Goal: Information Seeking & Learning: Learn about a topic

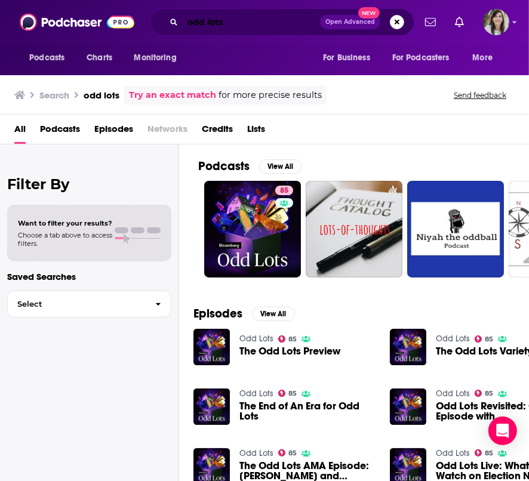
click at [213, 24] on input "odd lots" at bounding box center [251, 22] width 137 height 19
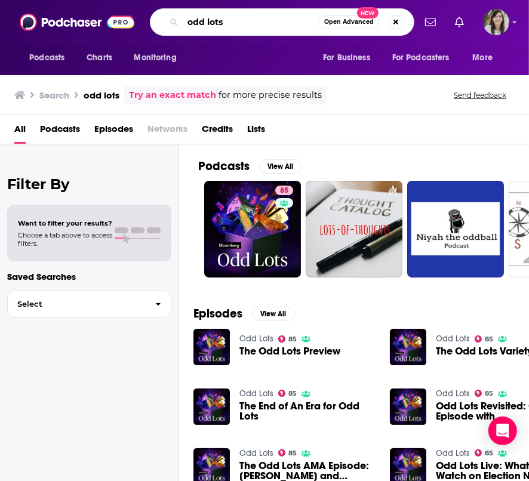
click at [213, 24] on input "odd lots" at bounding box center [251, 22] width 136 height 19
type input "creative boom"
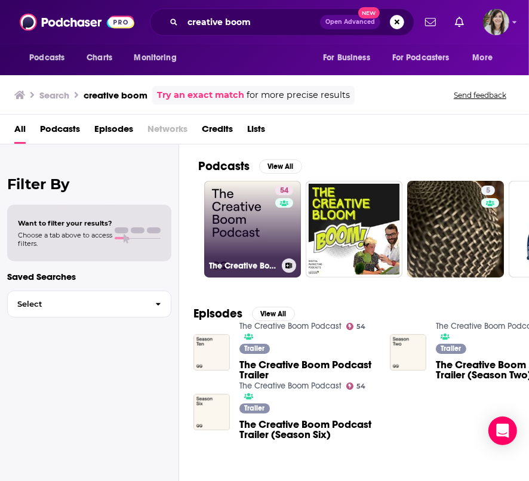
click at [230, 189] on link "54 The Creative Boom Podcast" at bounding box center [252, 229] width 97 height 97
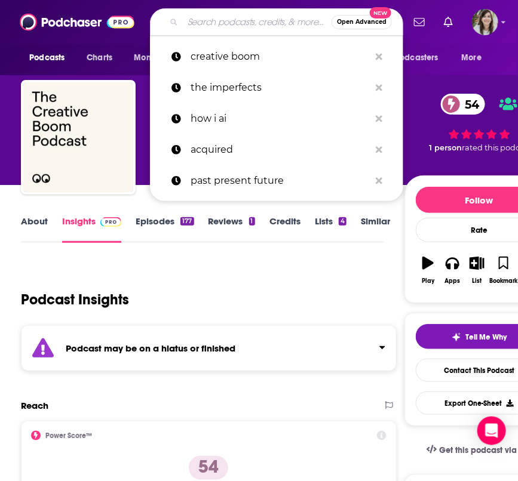
click at [213, 19] on input "Search podcasts, credits, & more..." at bounding box center [257, 22] width 149 height 19
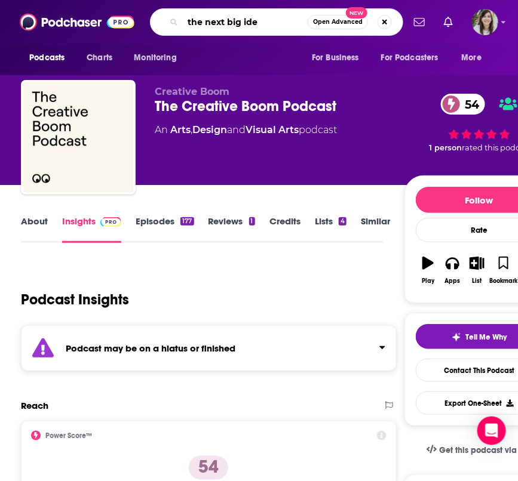
type input "the next big idea"
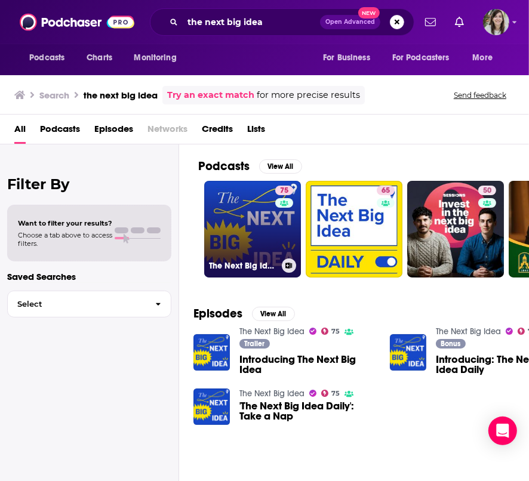
click at [235, 215] on link "75 The Next Big Idea" at bounding box center [252, 229] width 97 height 97
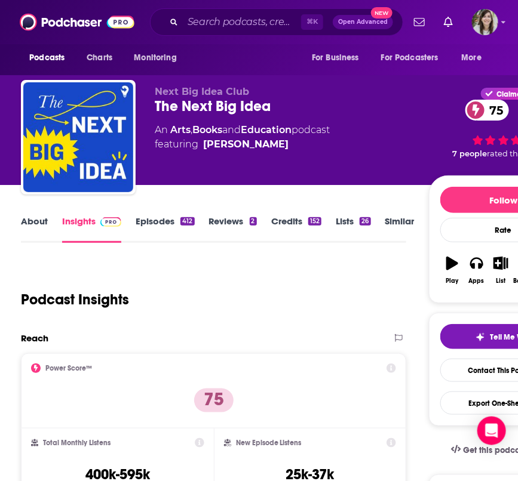
scroll to position [84, 0]
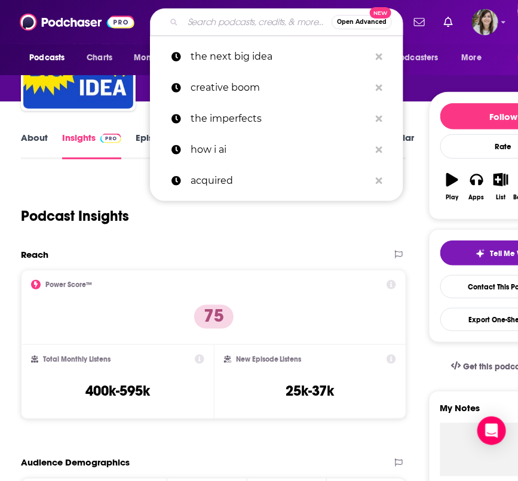
click at [215, 24] on input "Search podcasts, credits, & more..." at bounding box center [257, 22] width 149 height 19
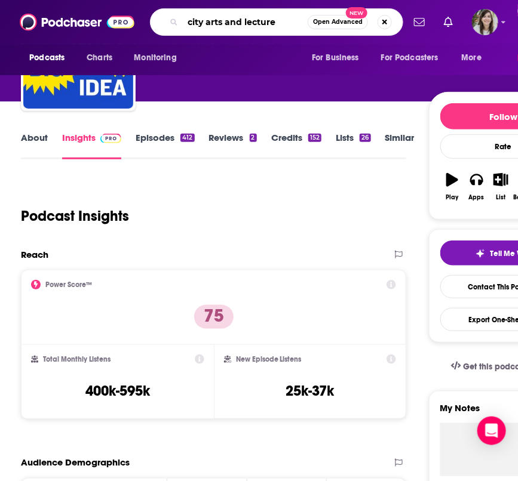
type input "city arts and lectures"
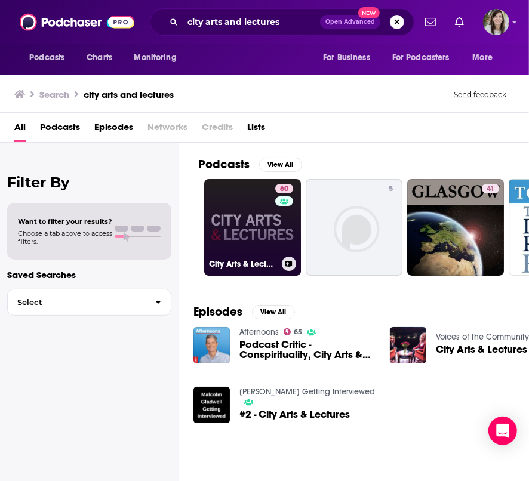
click at [255, 225] on link "60 City Arts & Lectures" at bounding box center [252, 227] width 97 height 97
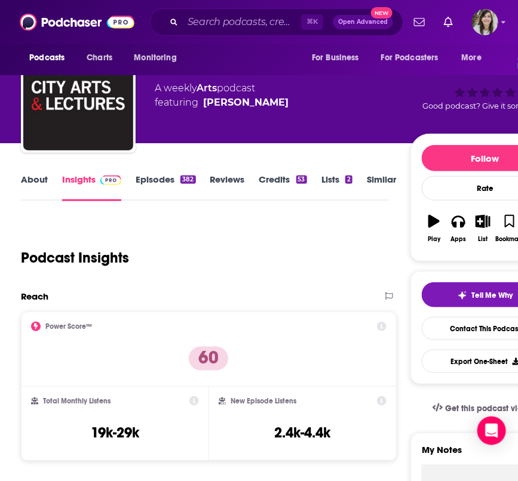
scroll to position [43, 0]
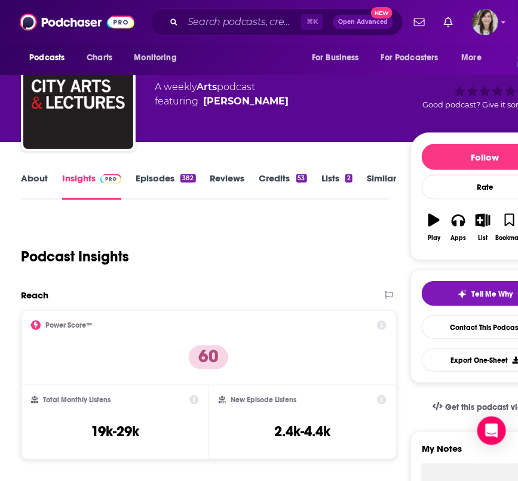
click at [37, 179] on link "About" at bounding box center [34, 186] width 27 height 27
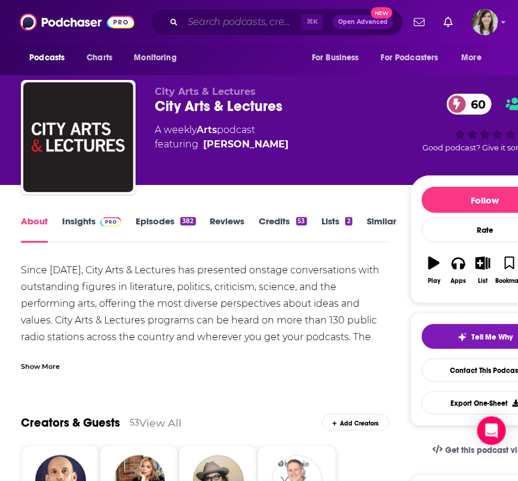
click at [215, 20] on input "Search podcasts, credits, & more..." at bounding box center [242, 22] width 118 height 19
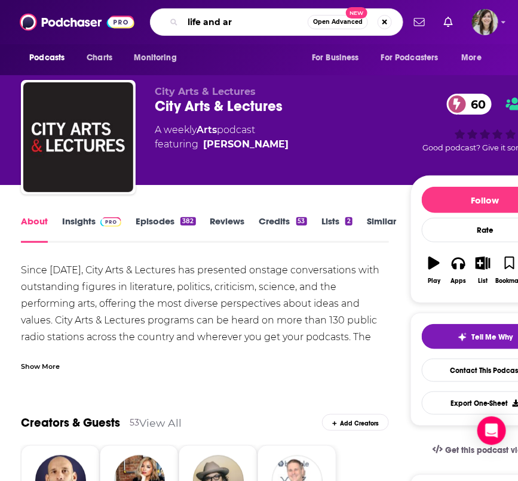
type input "life and art"
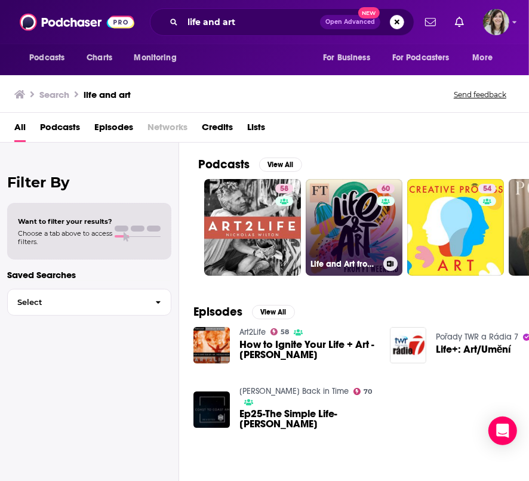
click at [328, 232] on link "60 Life and Art from FT Weekend" at bounding box center [354, 227] width 97 height 97
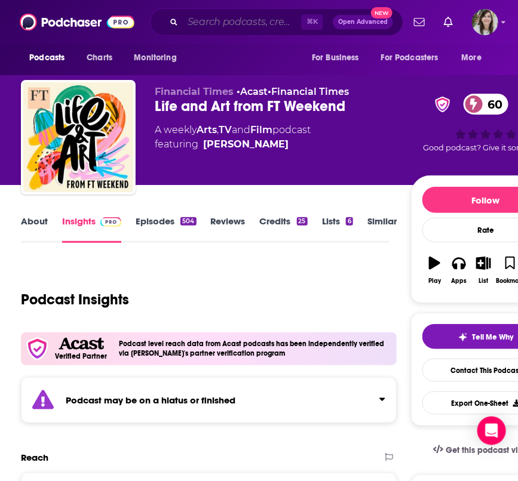
click at [205, 25] on input "Search podcasts, credits, & more..." at bounding box center [242, 22] width 118 height 19
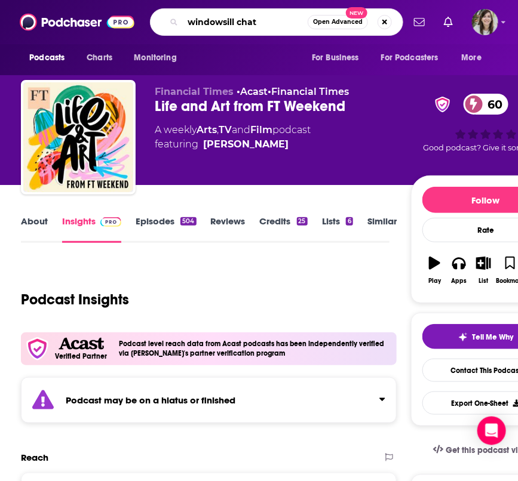
type input "windowsill chats"
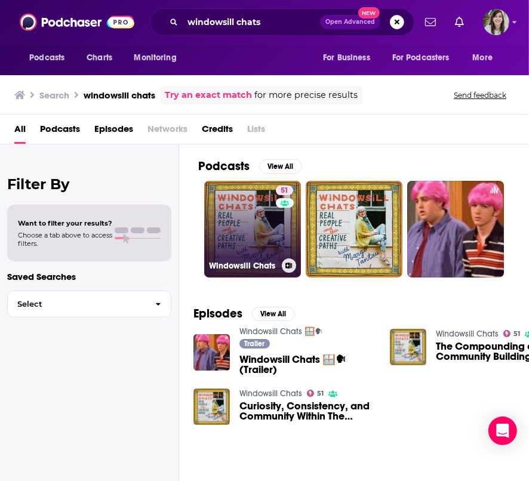
click at [244, 199] on link "51 Windowsill Chats" at bounding box center [252, 229] width 97 height 97
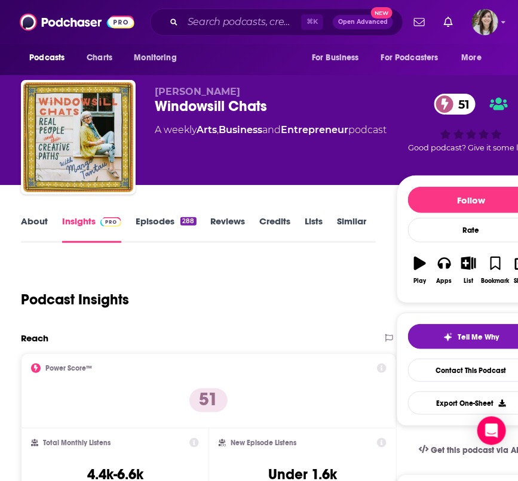
click at [38, 218] on link "About" at bounding box center [34, 228] width 27 height 27
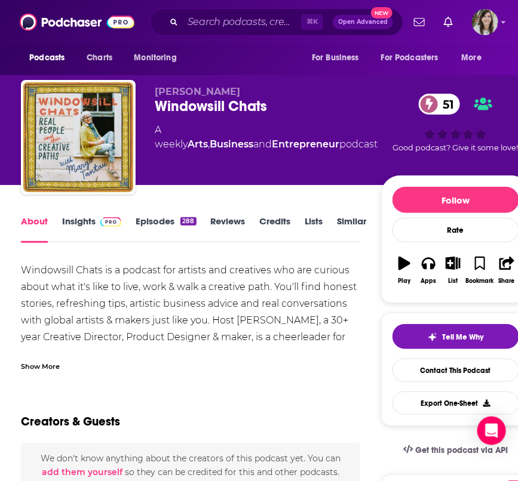
click at [81, 221] on link "Insights" at bounding box center [91, 228] width 59 height 27
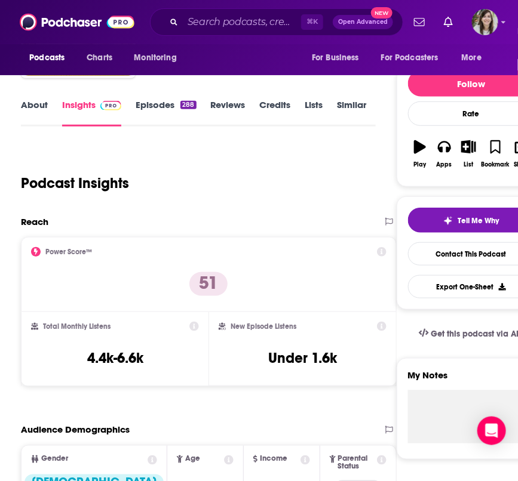
scroll to position [129, 0]
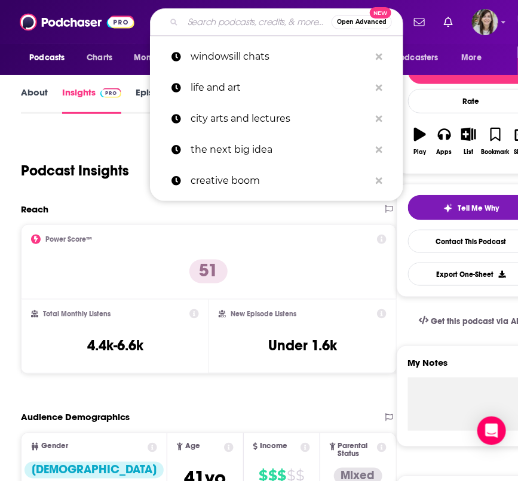
click at [213, 23] on input "Search podcasts, credits, & more..." at bounding box center [257, 22] width 149 height 19
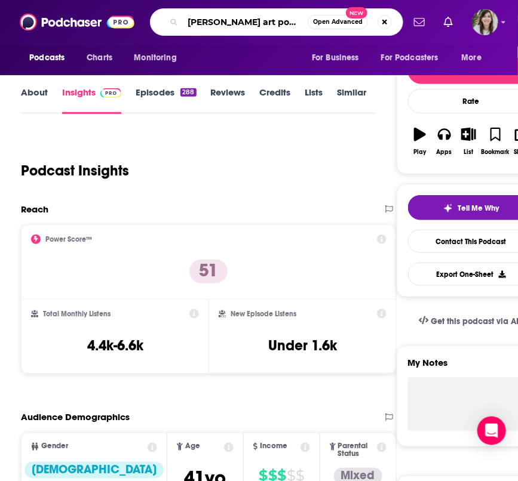
type input "[PERSON_NAME] art podcast"
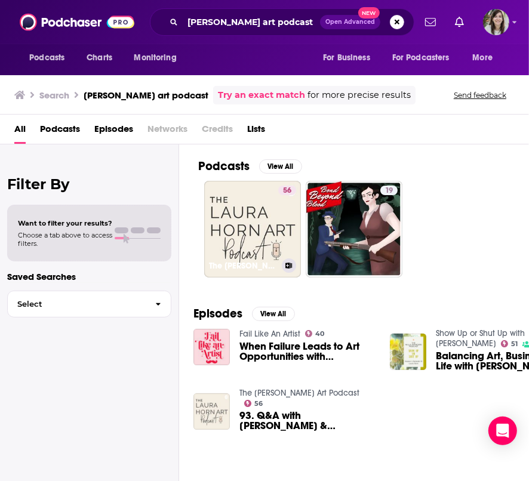
click at [220, 220] on link "56 The [PERSON_NAME] Art Podcast" at bounding box center [252, 229] width 97 height 97
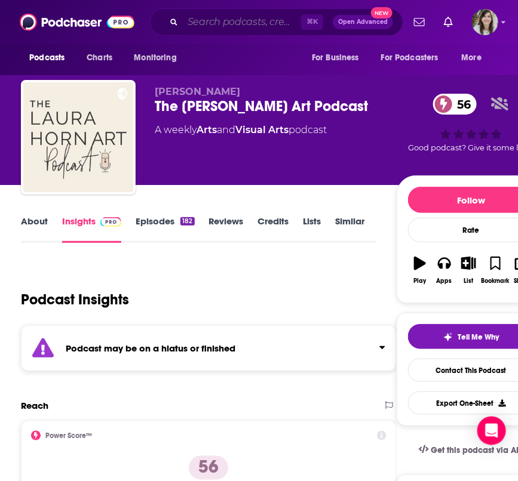
click at [207, 21] on input "Search podcasts, credits, & more..." at bounding box center [242, 22] width 118 height 19
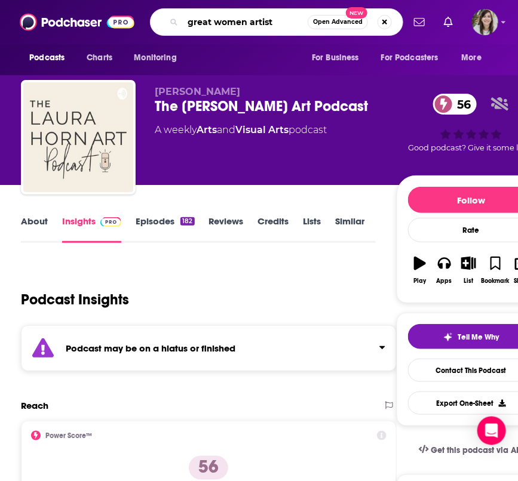
type input "great women artists"
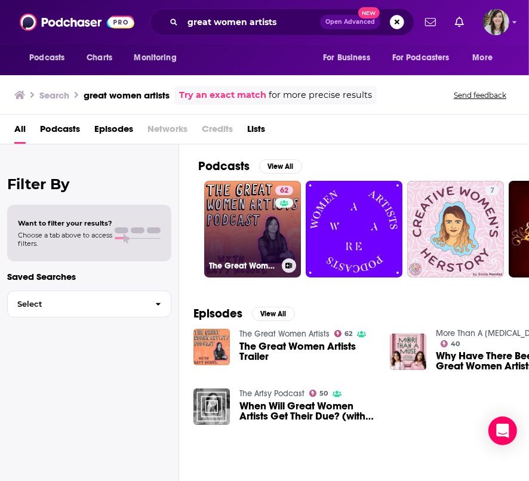
click at [260, 217] on link "62 The Great Women Artists" at bounding box center [252, 229] width 97 height 97
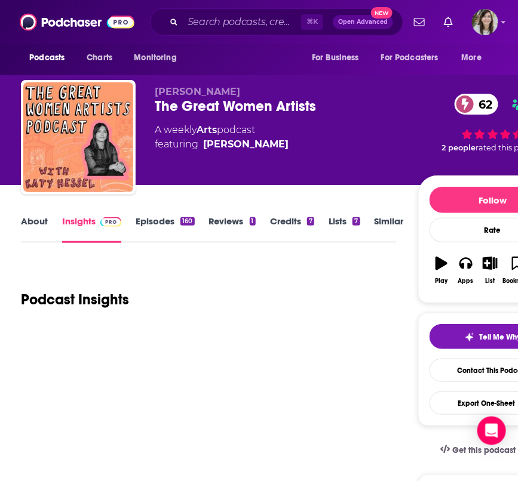
click at [255, 173] on div "[PERSON_NAME] The Great Women Artists 62 A weekly Arts podcast featuring [PERSO…" at bounding box center [286, 134] width 263 height 96
click at [34, 222] on link "About" at bounding box center [34, 228] width 27 height 27
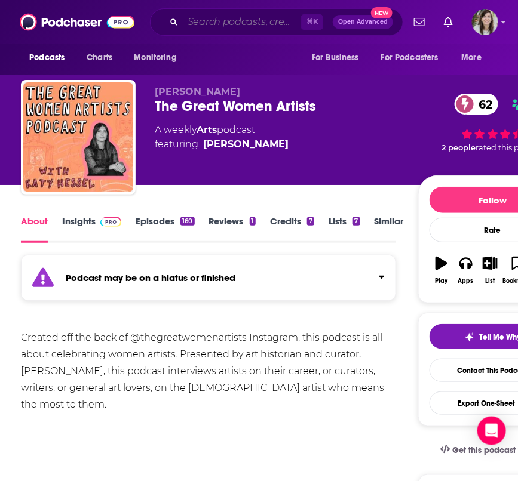
click at [225, 18] on input "Search podcasts, credits, & more..." at bounding box center [242, 22] width 118 height 19
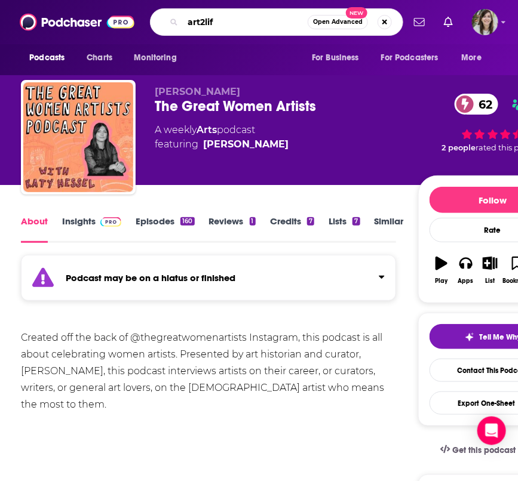
type input "art2life"
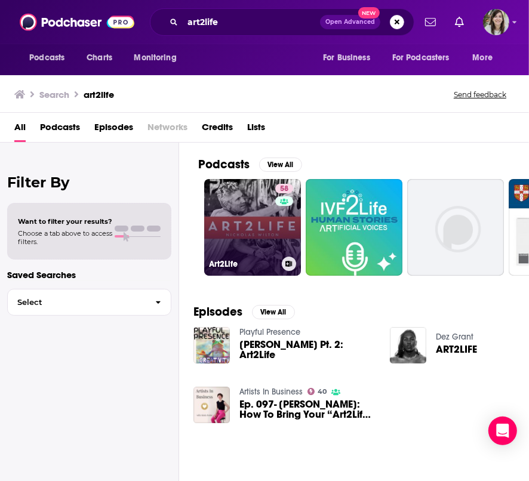
click at [268, 216] on link "58 Art2Life" at bounding box center [252, 227] width 97 height 97
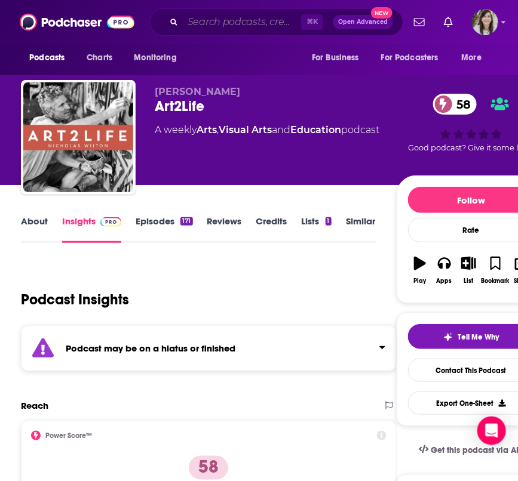
click at [230, 26] on input "Search podcasts, credits, & more..." at bounding box center [242, 22] width 118 height 19
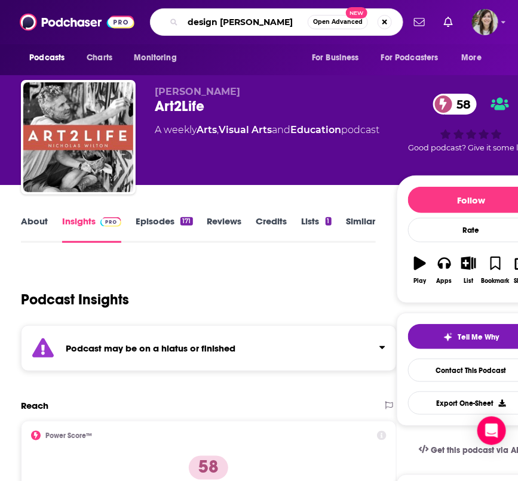
type input "design better"
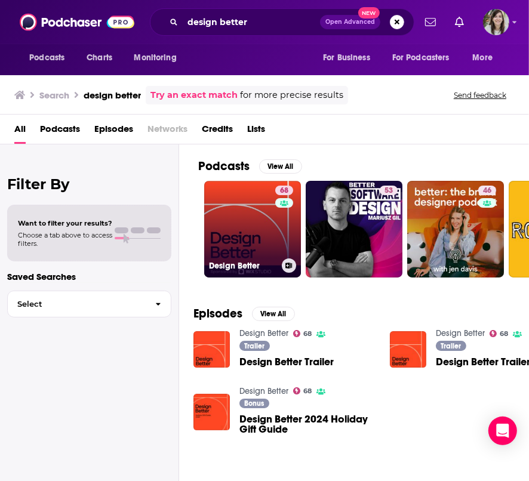
click at [251, 234] on link "68 Design Better" at bounding box center [252, 229] width 97 height 97
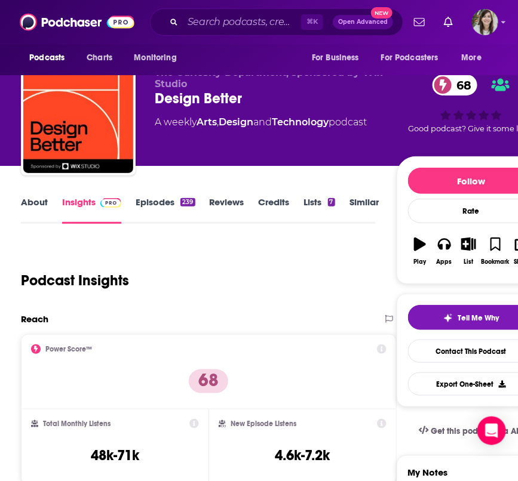
scroll to position [21, 0]
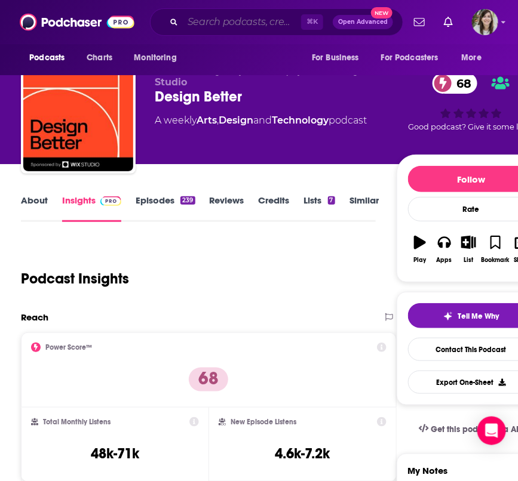
click at [236, 27] on input "Search podcasts, credits, & more..." at bounding box center [242, 22] width 118 height 19
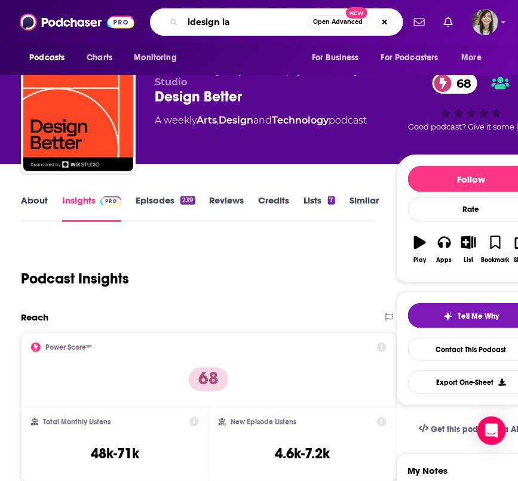
type input "idesign lab"
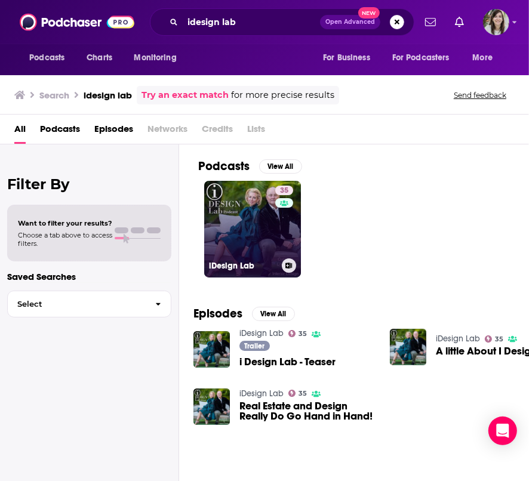
click at [228, 230] on link "35 iDesign Lab" at bounding box center [252, 229] width 97 height 97
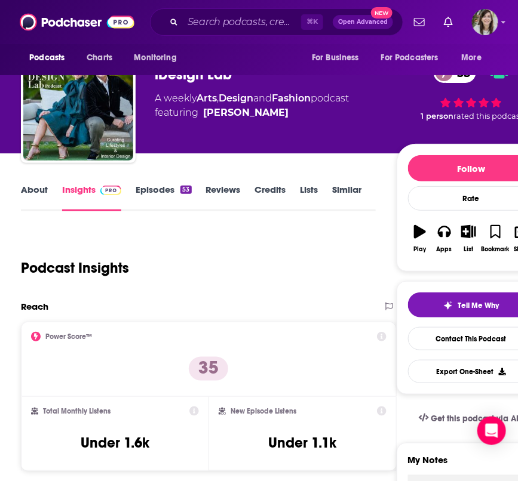
scroll to position [33, 0]
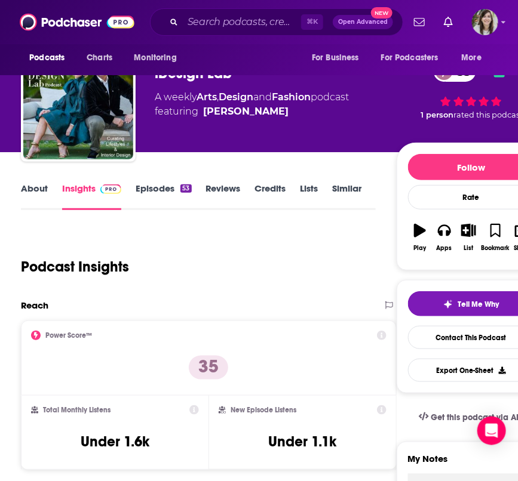
click at [35, 187] on link "About" at bounding box center [34, 196] width 27 height 27
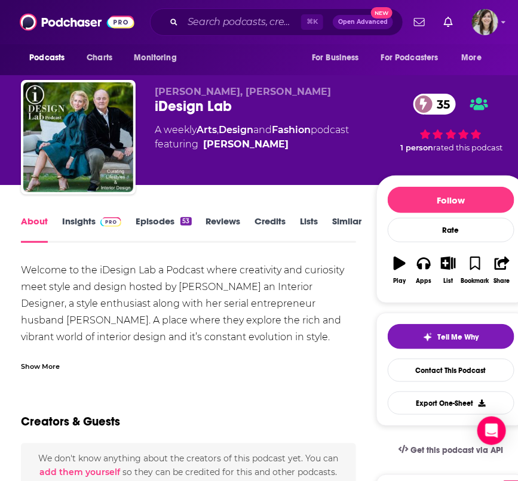
click at [44, 364] on div "Show More" at bounding box center [40, 365] width 39 height 11
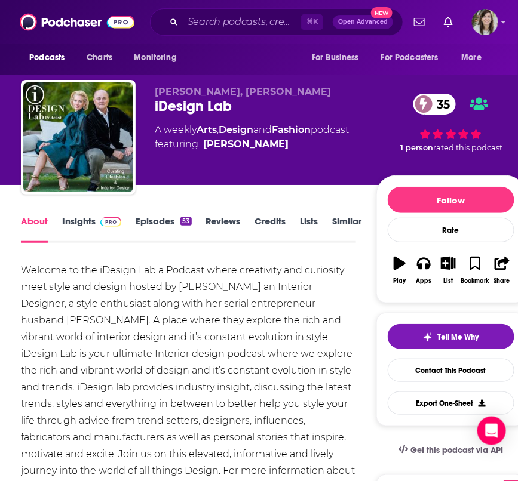
click at [152, 222] on link "Episodes 53" at bounding box center [164, 228] width 56 height 27
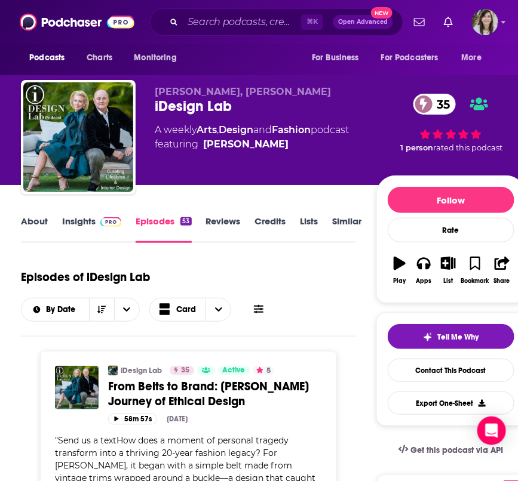
click at [39, 222] on link "About" at bounding box center [34, 228] width 27 height 27
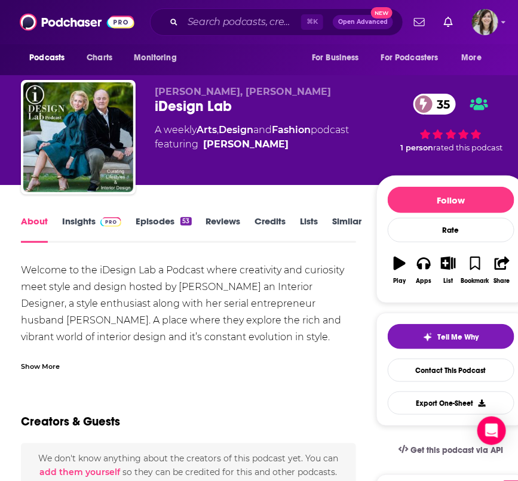
click at [68, 220] on link "Insights" at bounding box center [91, 228] width 59 height 27
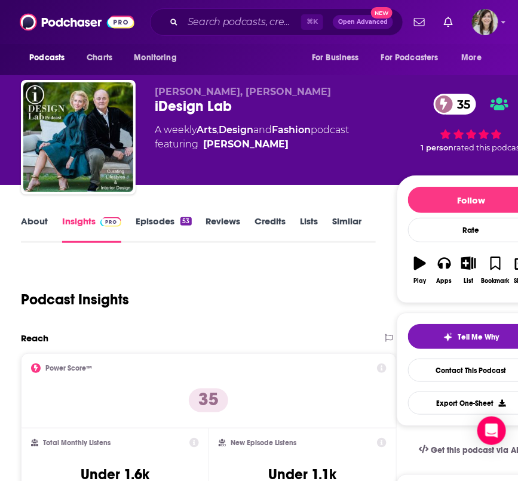
scroll to position [36, 0]
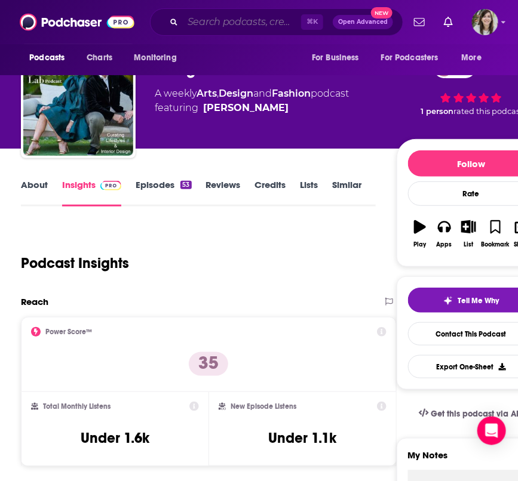
click at [244, 27] on input "Search podcasts, credits, & more..." at bounding box center [242, 22] width 118 height 19
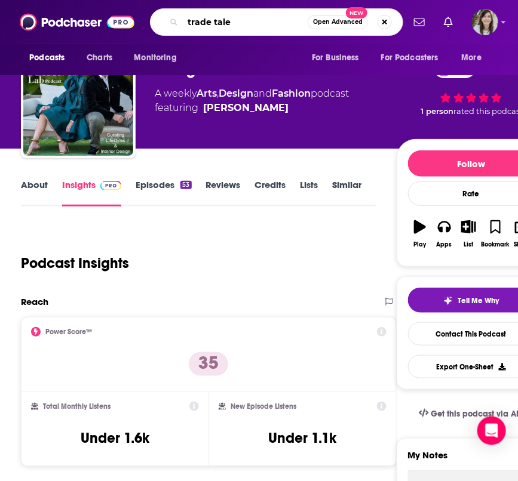
type input "trade tales"
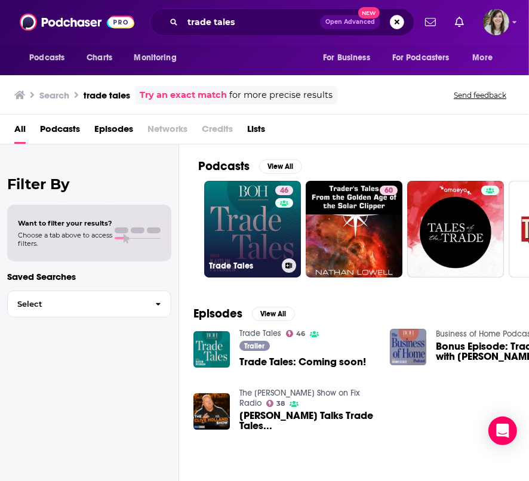
click at [237, 217] on link "46 Trade Tales" at bounding box center [252, 229] width 97 height 97
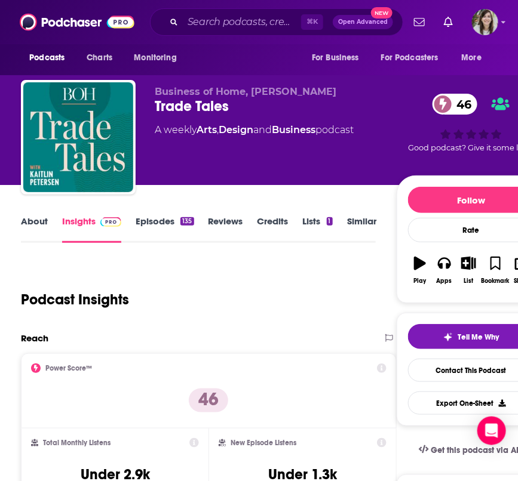
click at [35, 222] on link "About" at bounding box center [34, 228] width 27 height 27
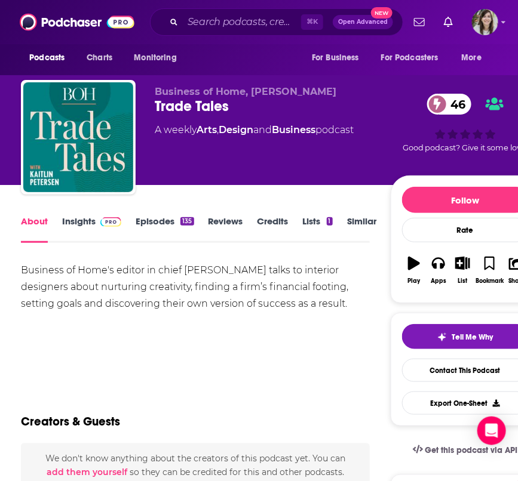
click at [71, 218] on link "Insights" at bounding box center [91, 228] width 59 height 27
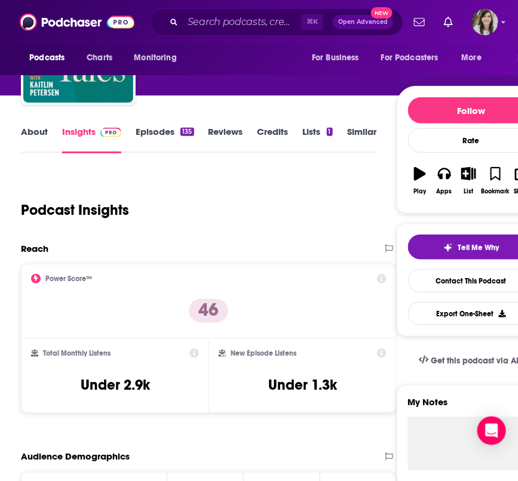
scroll to position [97, 0]
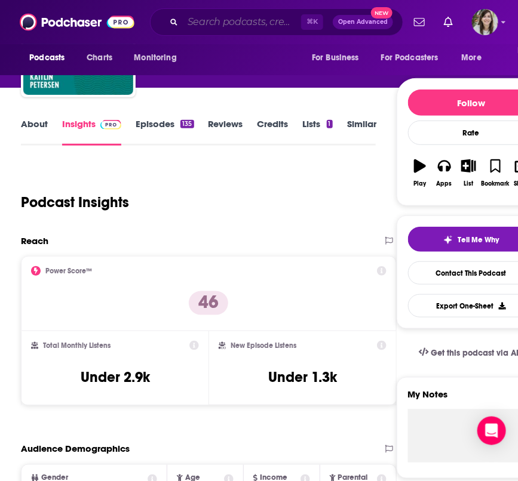
click at [203, 21] on input "Search podcasts, credits, & more..." at bounding box center [242, 22] width 118 height 19
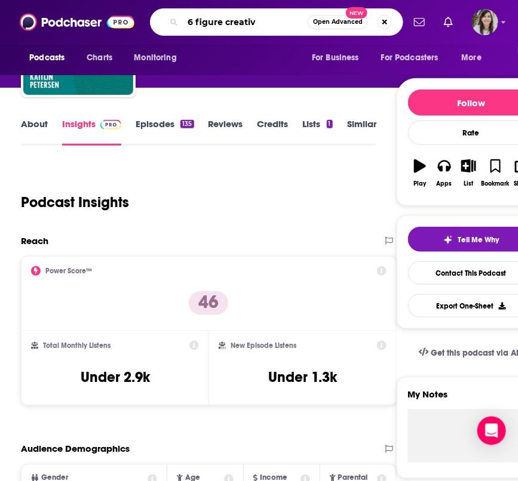
type input "6 figure creative"
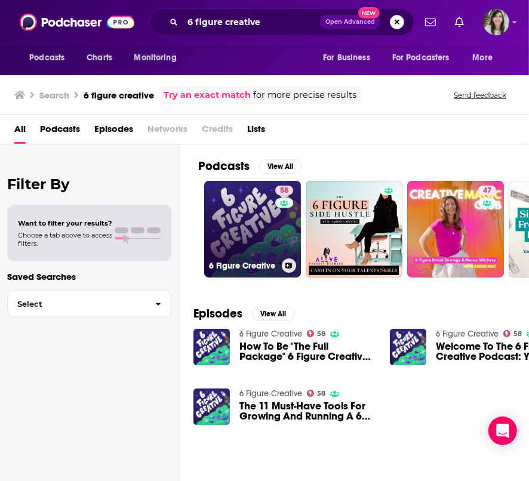
click at [249, 221] on link "58 6 Figure Creative" at bounding box center [252, 229] width 97 height 97
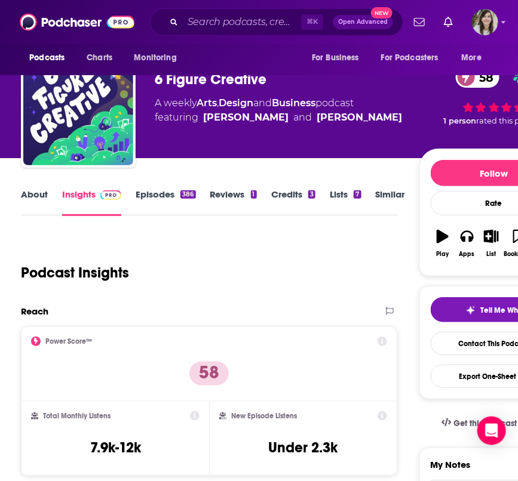
scroll to position [23, 0]
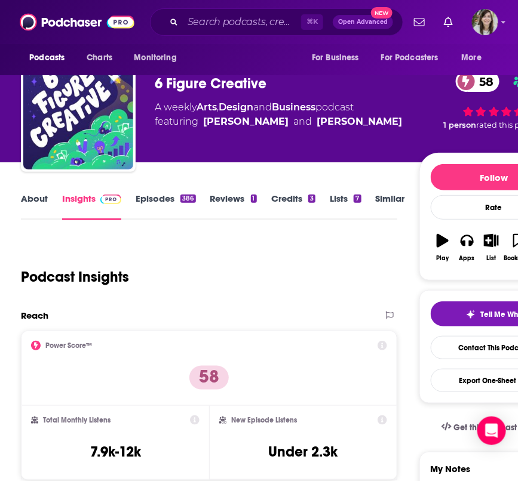
click at [31, 199] on link "About" at bounding box center [34, 206] width 27 height 27
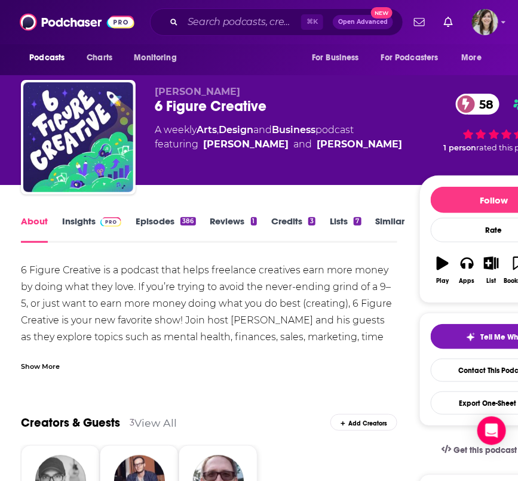
click at [71, 217] on link "Insights" at bounding box center [91, 228] width 59 height 27
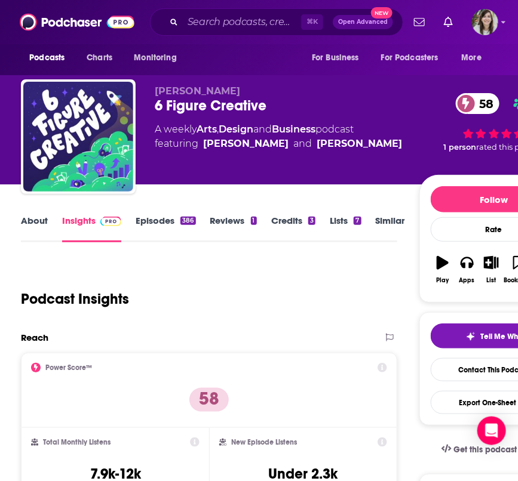
scroll to position [42, 0]
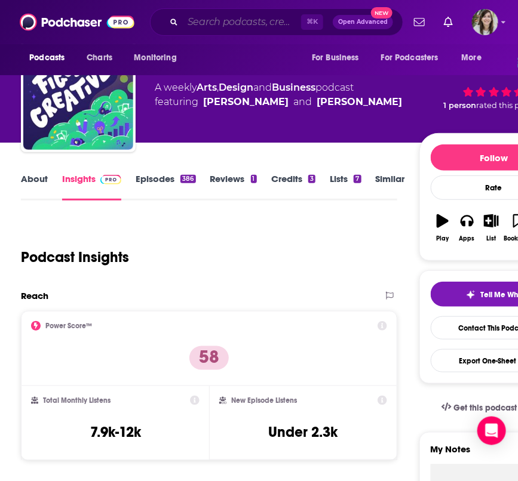
click at [210, 23] on input "Search podcasts, credits, & more..." at bounding box center [242, 22] width 118 height 19
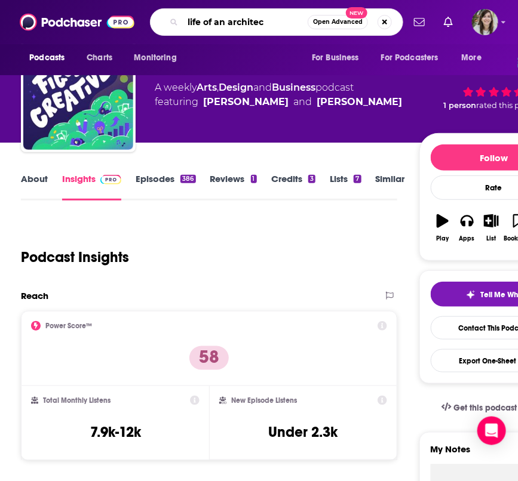
type input "life of an architect"
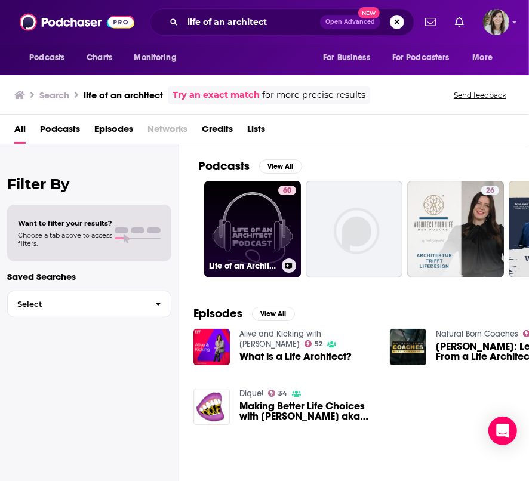
click at [240, 245] on link "60 Life of an Architect" at bounding box center [252, 229] width 97 height 97
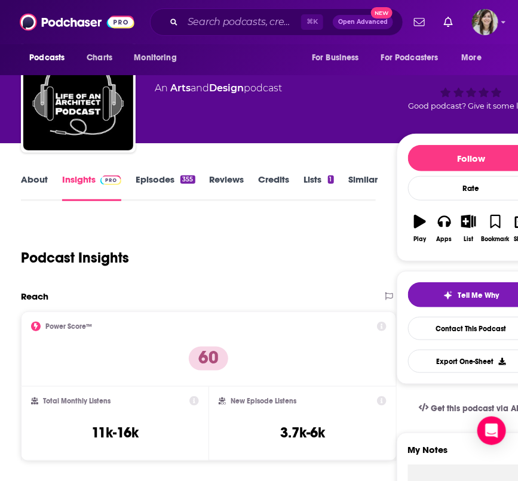
scroll to position [66, 0]
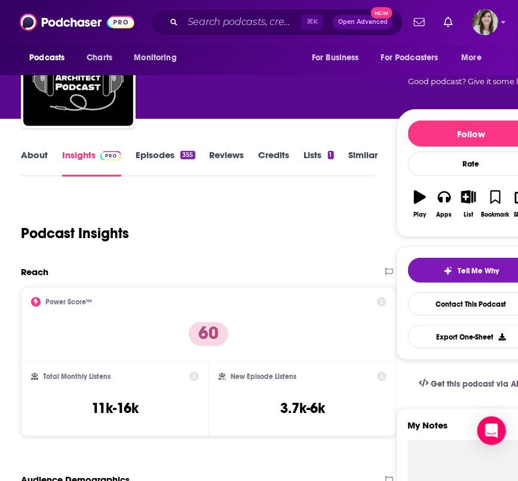
click at [30, 152] on link "About" at bounding box center [34, 162] width 27 height 27
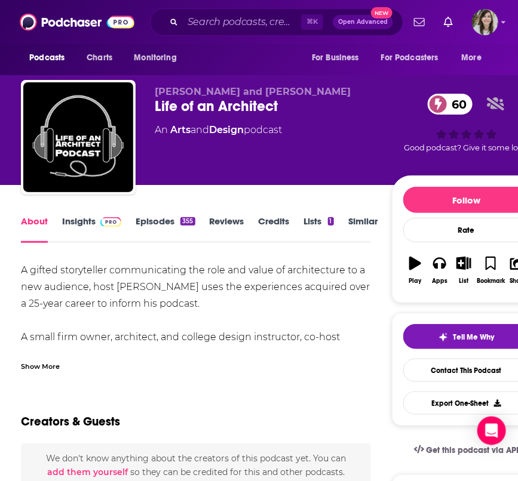
click at [50, 358] on div "Show More" at bounding box center [196, 362] width 350 height 20
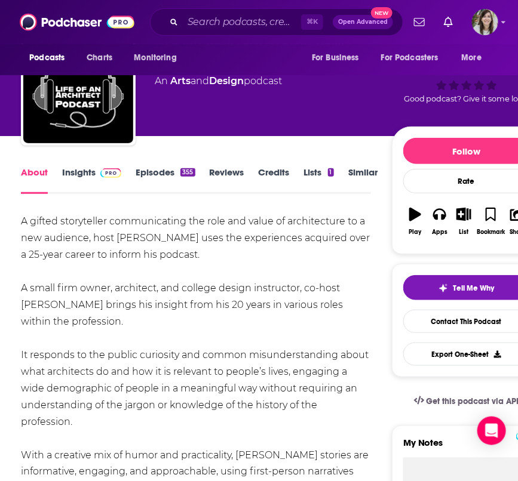
scroll to position [48, 0]
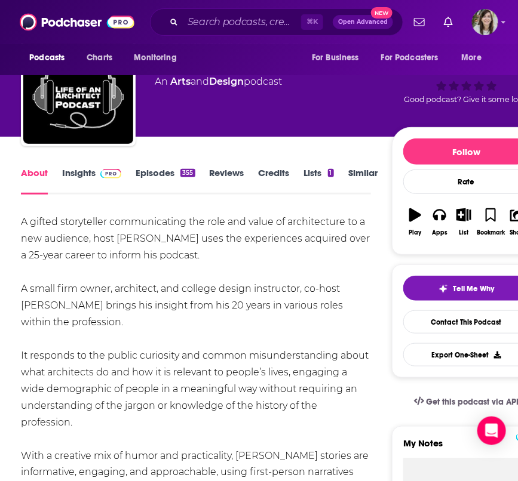
click at [160, 177] on link "Episodes 355" at bounding box center [165, 180] width 59 height 27
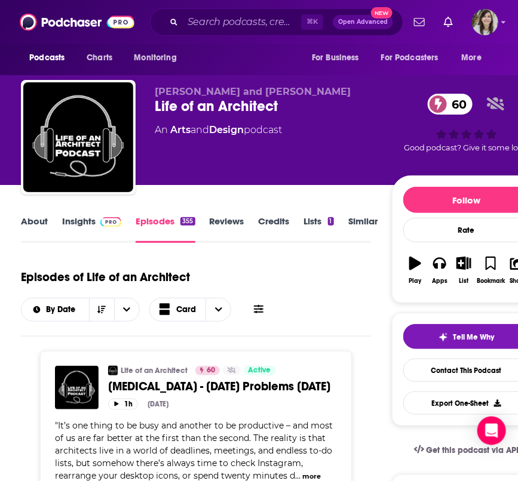
click at [75, 226] on link "Insights" at bounding box center [91, 228] width 59 height 27
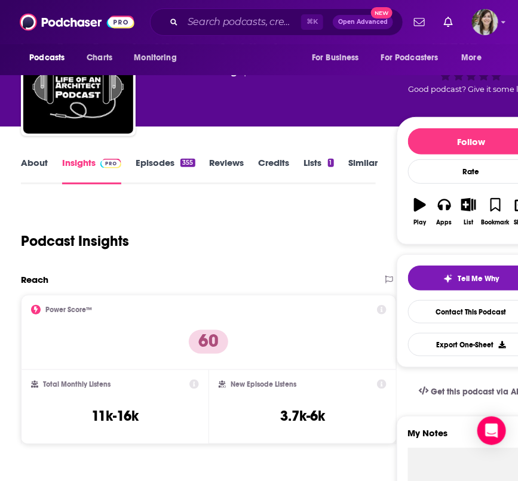
scroll to position [66, 0]
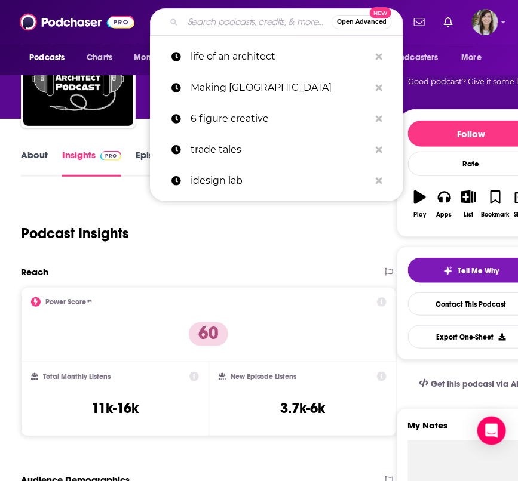
click at [220, 29] on input "Search podcasts, credits, & more..." at bounding box center [257, 22] width 149 height 19
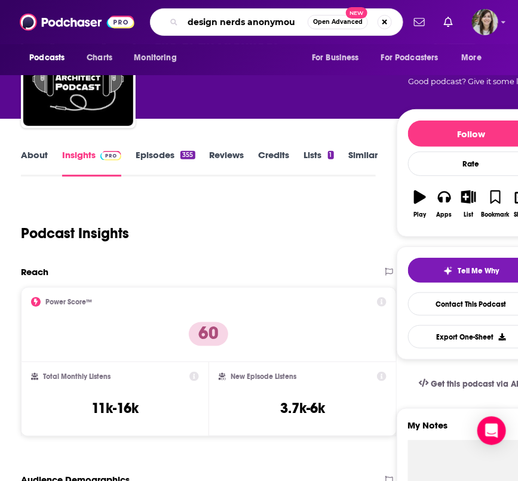
type input "design nerds anonymous"
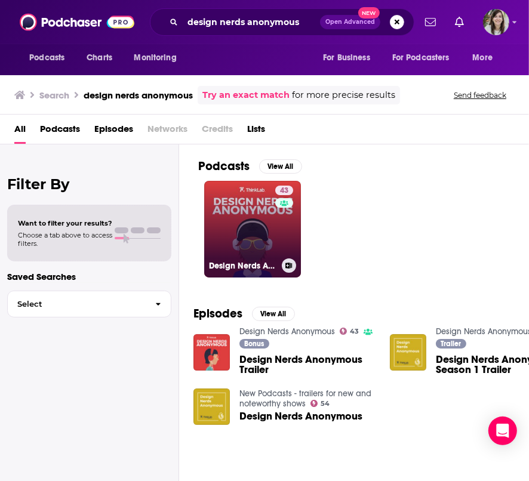
click at [247, 211] on link "43 Design Nerds Anonymous" at bounding box center [252, 229] width 97 height 97
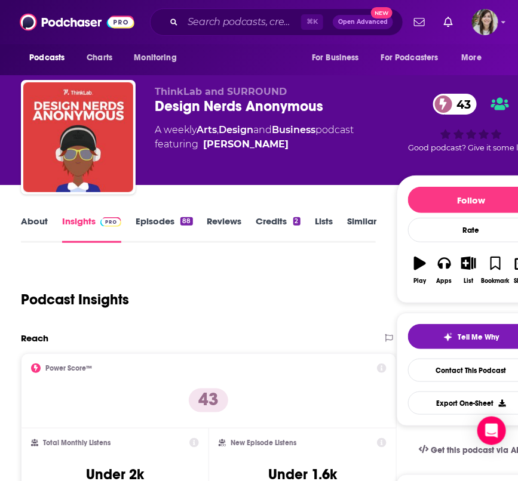
click at [161, 221] on link "Episodes 88" at bounding box center [164, 228] width 57 height 27
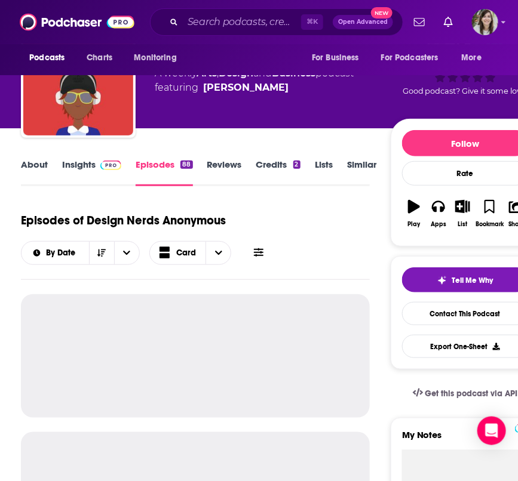
scroll to position [72, 0]
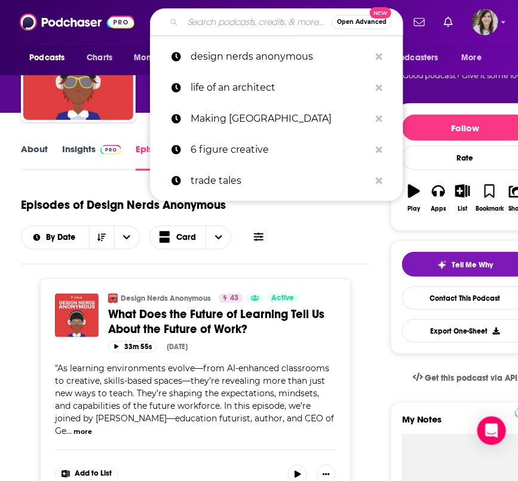
click at [254, 21] on input "Search podcasts, credits, & more..." at bounding box center [257, 22] width 149 height 19
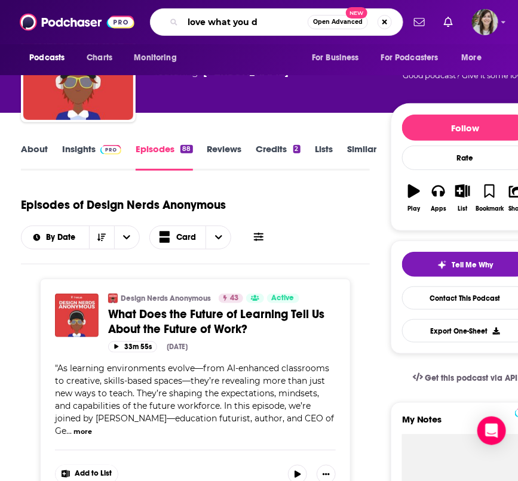
type input "love what you do"
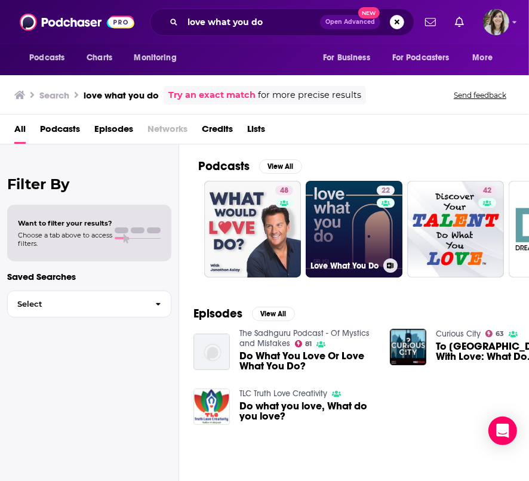
click at [334, 237] on link "22 Love What You Do" at bounding box center [354, 229] width 97 height 97
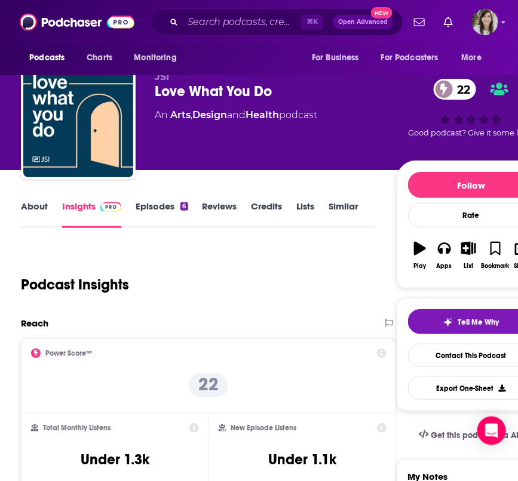
scroll to position [21, 0]
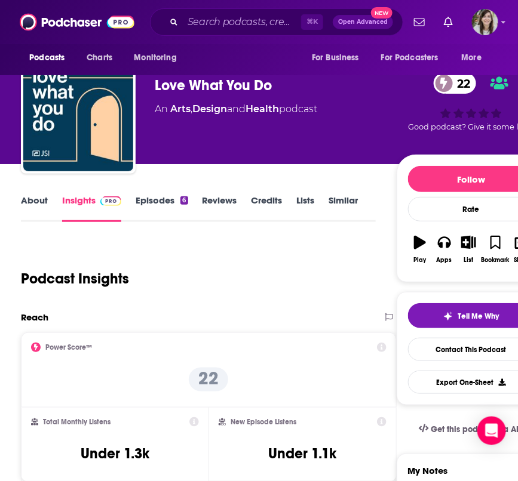
click at [31, 201] on link "About" at bounding box center [34, 208] width 27 height 27
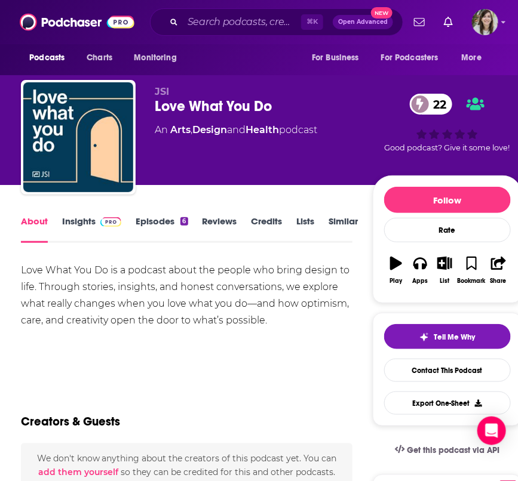
click at [159, 223] on link "Episodes 6" at bounding box center [162, 228] width 52 height 27
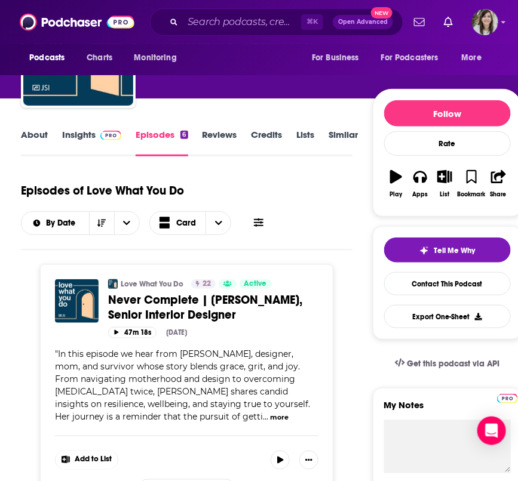
scroll to position [84, 0]
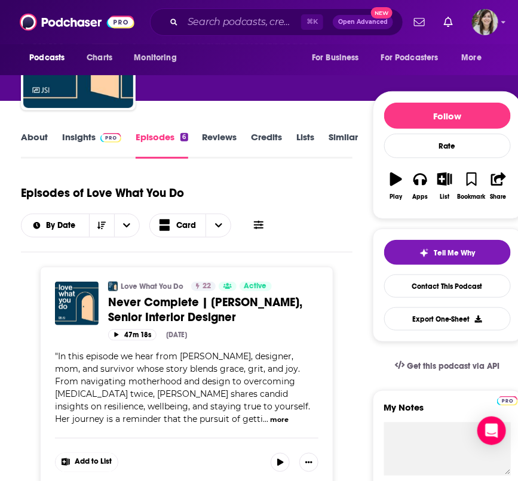
click at [79, 138] on link "Insights" at bounding box center [91, 144] width 59 height 27
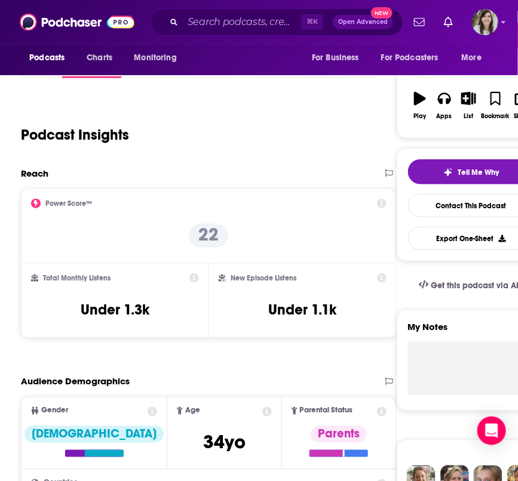
scroll to position [168, 0]
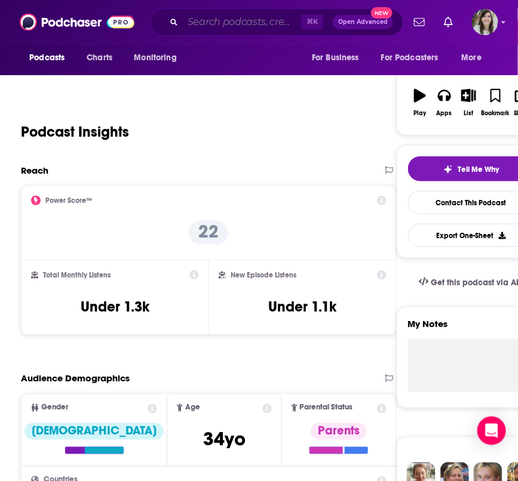
click at [221, 21] on input "Search podcasts, credits, & more..." at bounding box center [242, 22] width 118 height 19
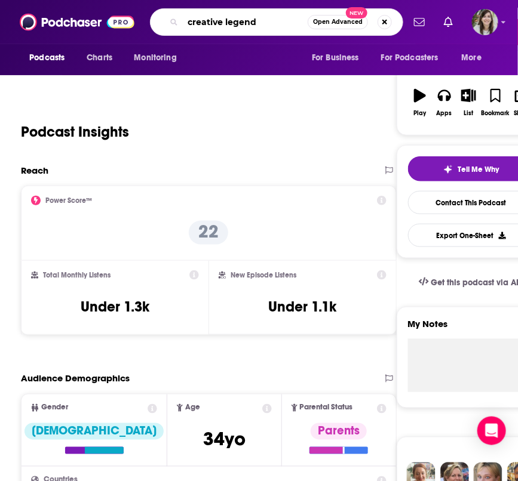
type input "creative legends"
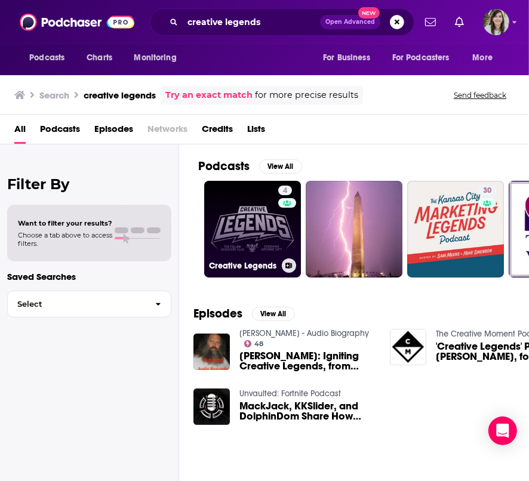
click at [239, 224] on link "4 Creative Legends" at bounding box center [252, 229] width 97 height 97
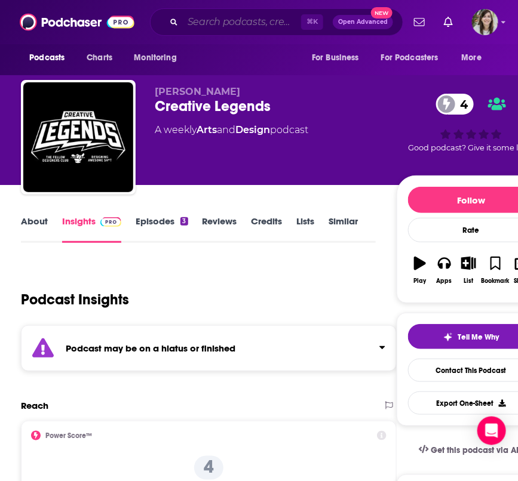
click at [223, 17] on input "Search podcasts, credits, & more..." at bounding box center [242, 22] width 118 height 19
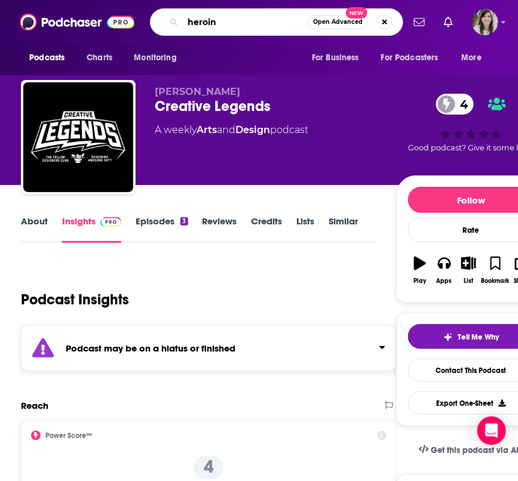
type input "heroine"
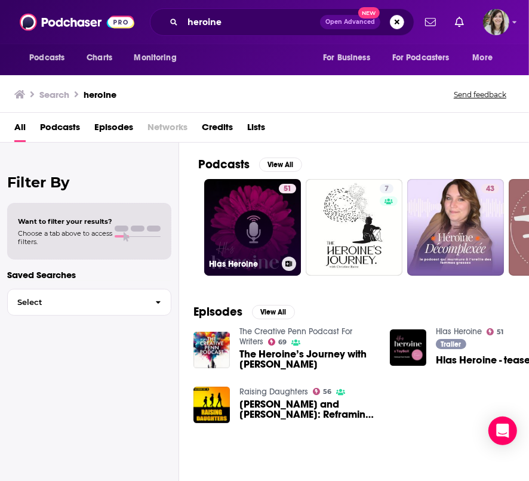
click at [245, 214] on link "51 [PERSON_NAME]" at bounding box center [252, 227] width 97 height 97
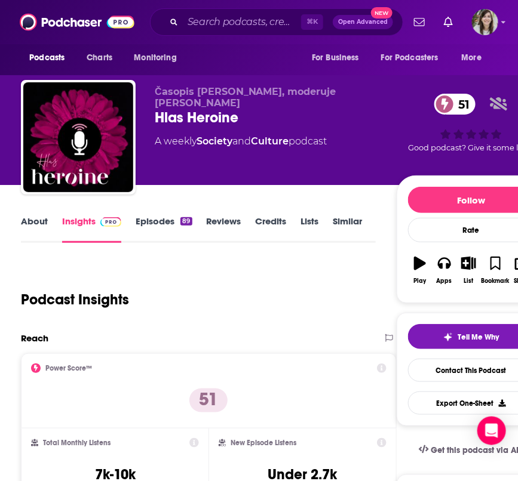
click at [31, 226] on link "About" at bounding box center [34, 228] width 27 height 27
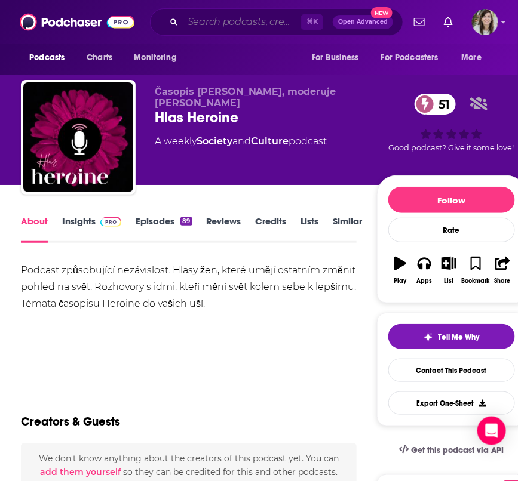
click at [204, 21] on input "Search podcasts, credits, & more..." at bounding box center [242, 22] width 118 height 19
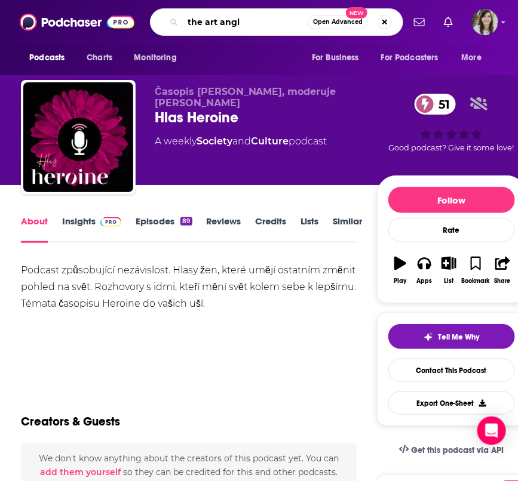
type input "the art angle"
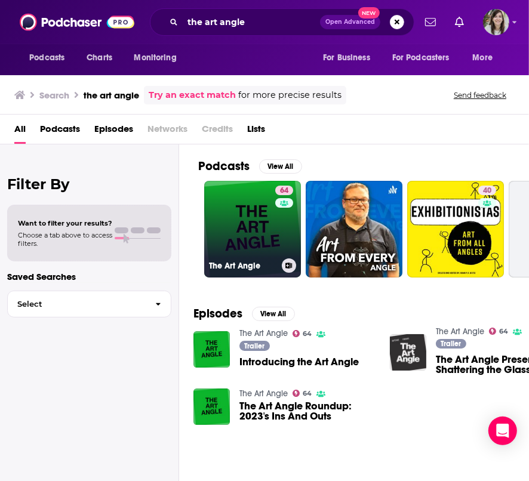
click at [274, 214] on link "64 The Art Angle" at bounding box center [252, 229] width 97 height 97
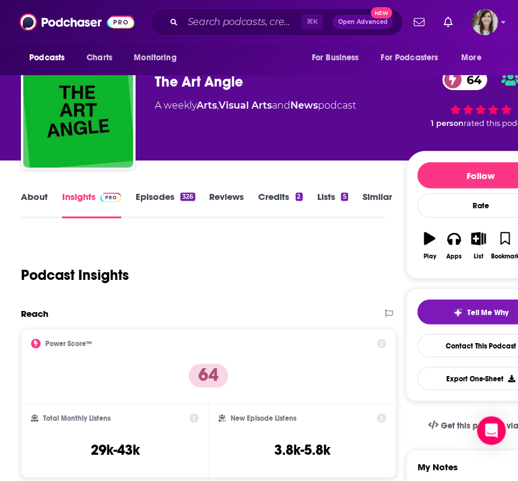
scroll to position [26, 0]
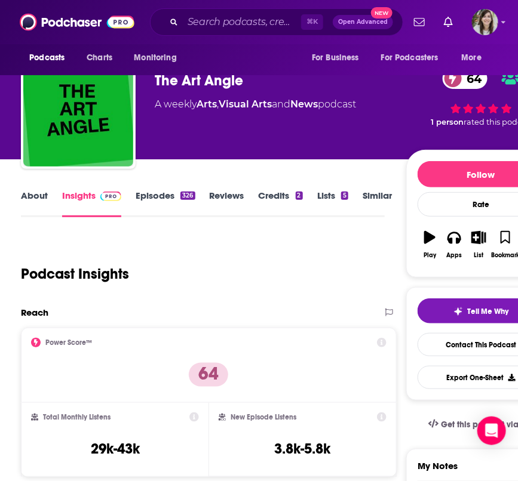
click at [33, 198] on link "About" at bounding box center [34, 203] width 27 height 27
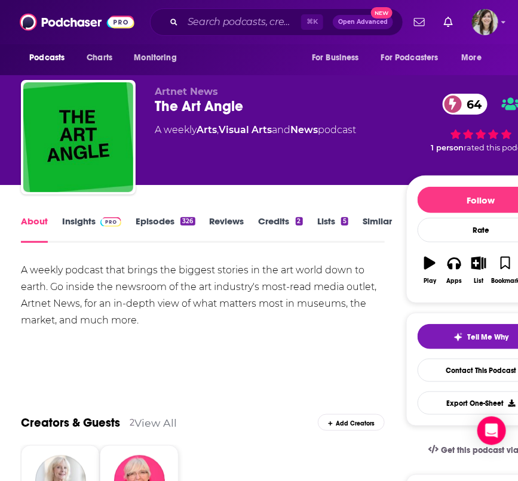
click at [165, 223] on link "Episodes 326" at bounding box center [165, 228] width 59 height 27
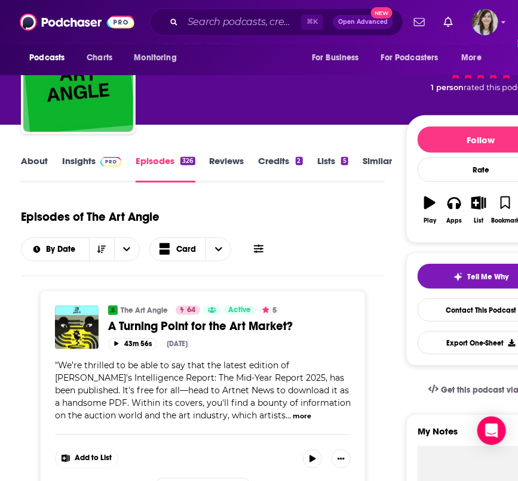
scroll to position [61, 0]
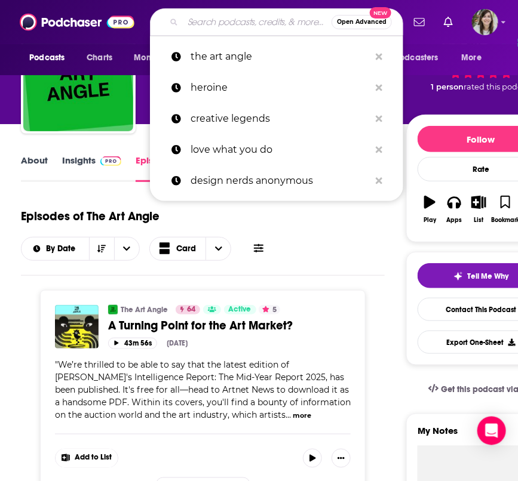
click at [218, 28] on input "Search podcasts, credits, & more..." at bounding box center [257, 22] width 149 height 19
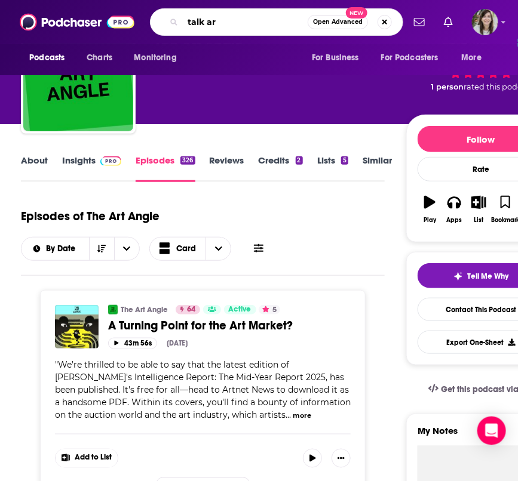
type input "talk art"
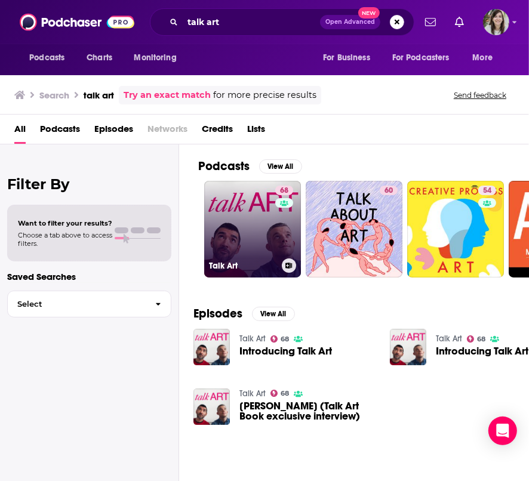
click at [251, 202] on link "68 Talk Art" at bounding box center [252, 229] width 97 height 97
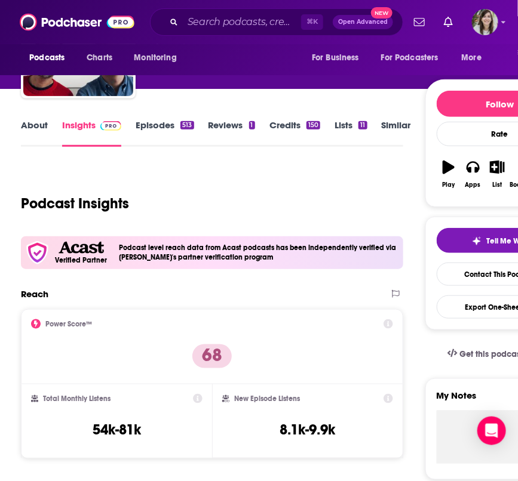
scroll to position [37, 0]
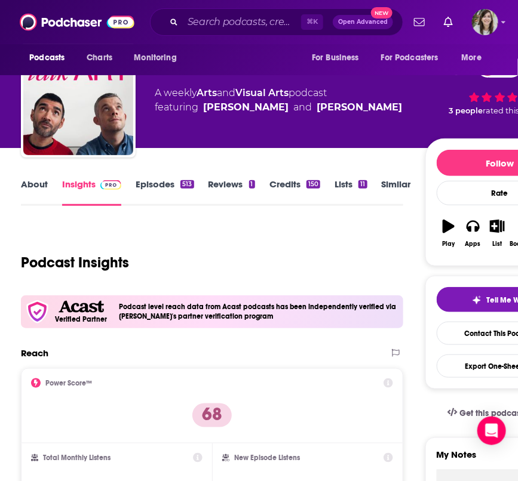
click at [38, 181] on link "About" at bounding box center [34, 191] width 27 height 27
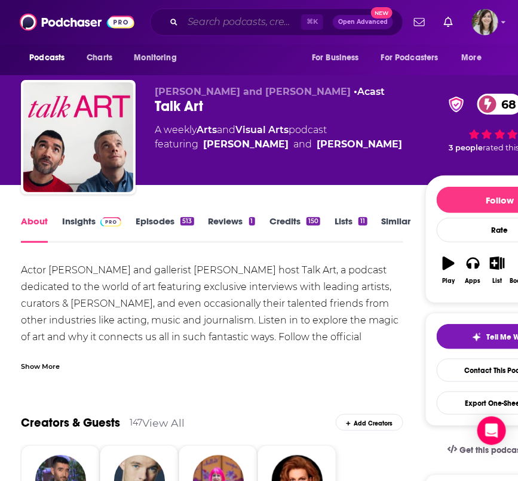
click at [193, 24] on input "Search podcasts, credits, & more..." at bounding box center [242, 22] width 118 height 19
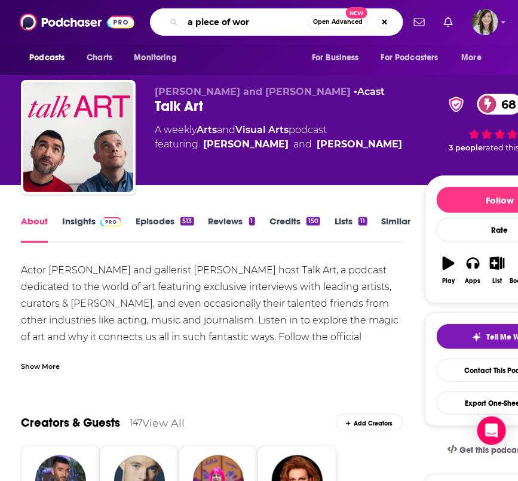
type input "a piece of work"
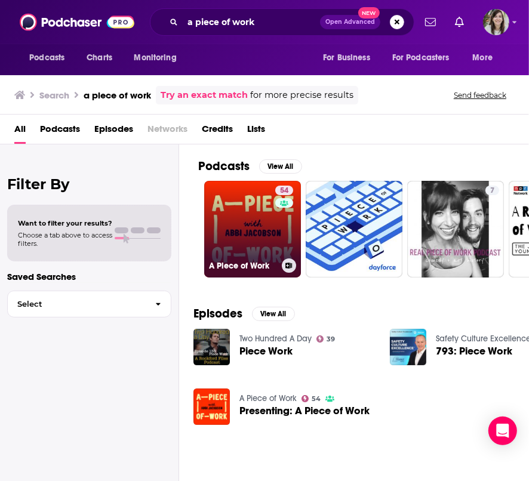
click at [261, 227] on link "54 A Piece of Work" at bounding box center [252, 229] width 97 height 97
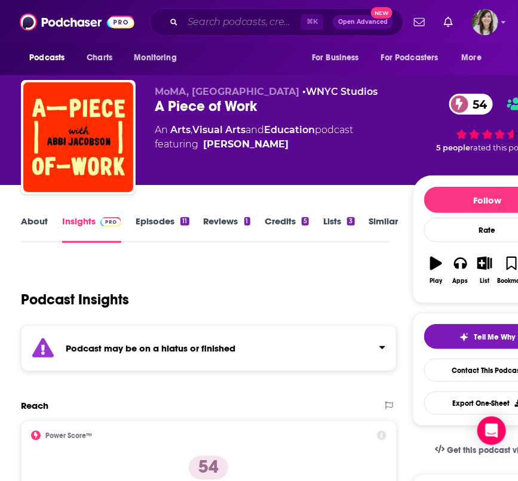
click at [231, 24] on input "Search podcasts, credits, & more..." at bounding box center [242, 22] width 118 height 19
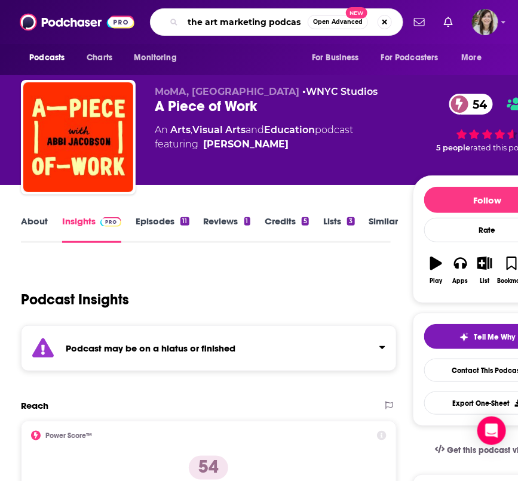
type input "the art marketing podcast"
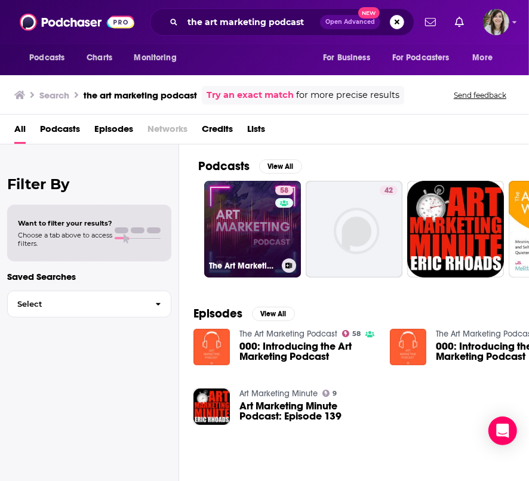
click at [245, 194] on link "58 The Art Marketing Podcast" at bounding box center [252, 229] width 97 height 97
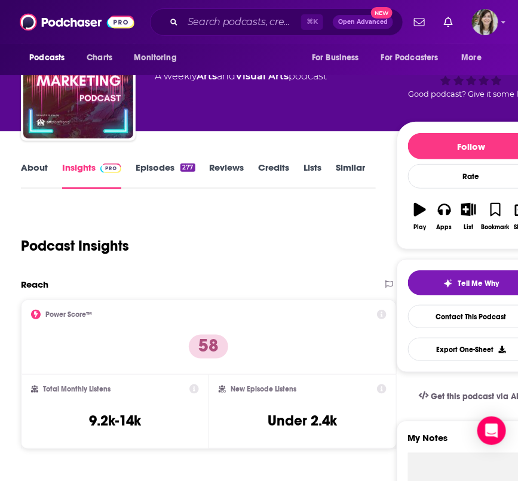
scroll to position [60, 0]
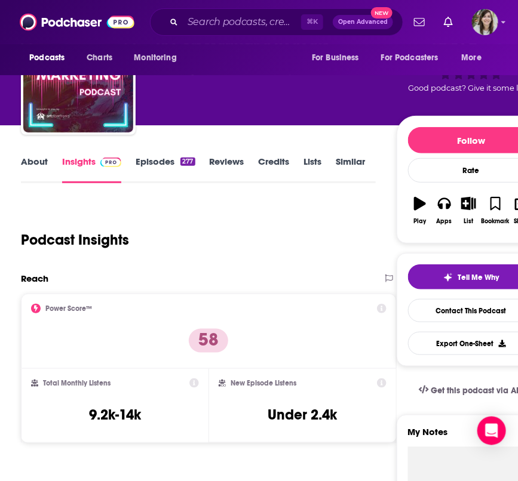
click at [32, 155] on div "About Insights Episodes 277 Reviews Credits Lists Similar" at bounding box center [198, 168] width 354 height 29
click at [35, 167] on link "About" at bounding box center [34, 169] width 27 height 27
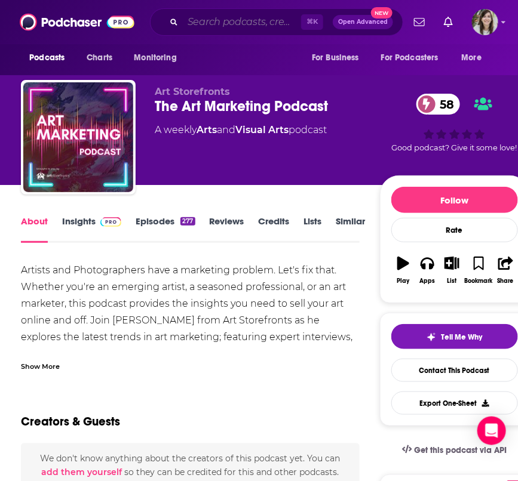
click at [218, 24] on input "Search podcasts, credits, & more..." at bounding box center [242, 22] width 118 height 19
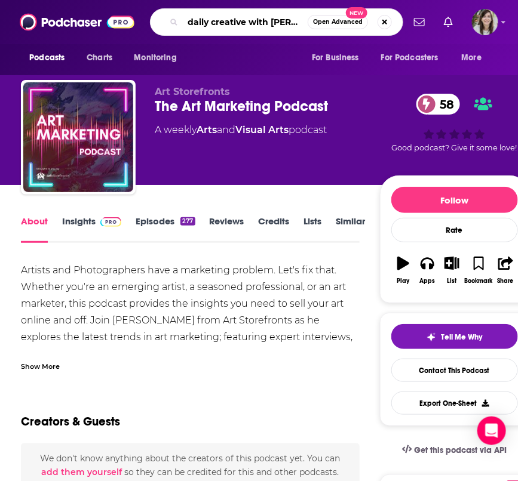
type input "daily creative with [PERSON_NAME]"
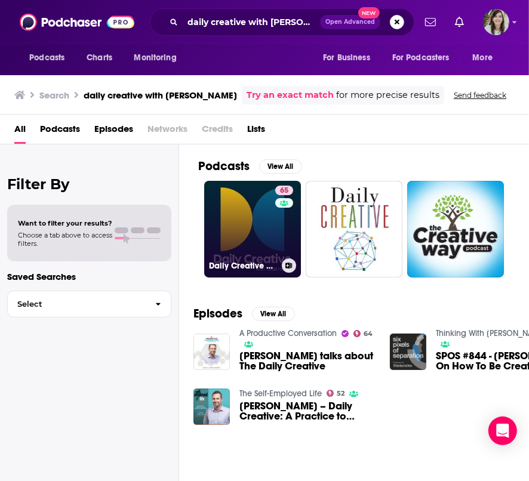
click at [250, 220] on link "65 Daily Creative with [PERSON_NAME]" at bounding box center [252, 229] width 97 height 97
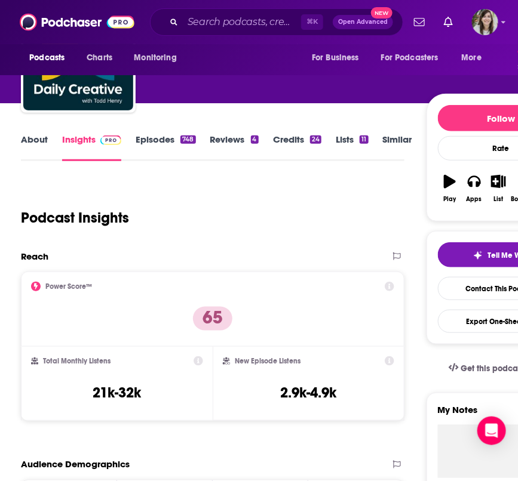
scroll to position [88, 0]
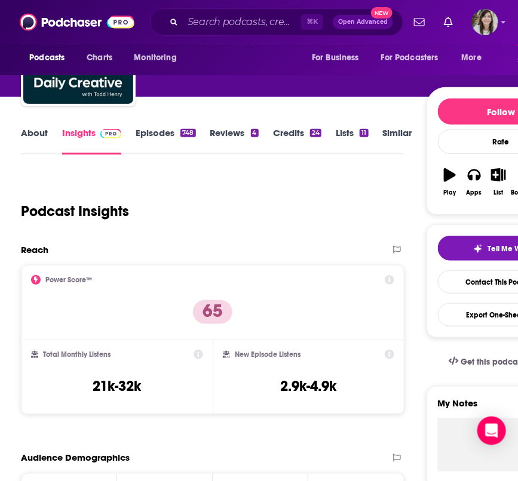
click at [30, 133] on link "About" at bounding box center [34, 140] width 27 height 27
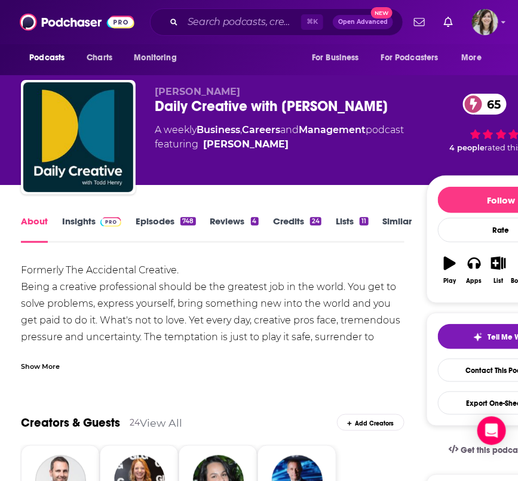
click at [84, 220] on link "Insights" at bounding box center [91, 228] width 59 height 27
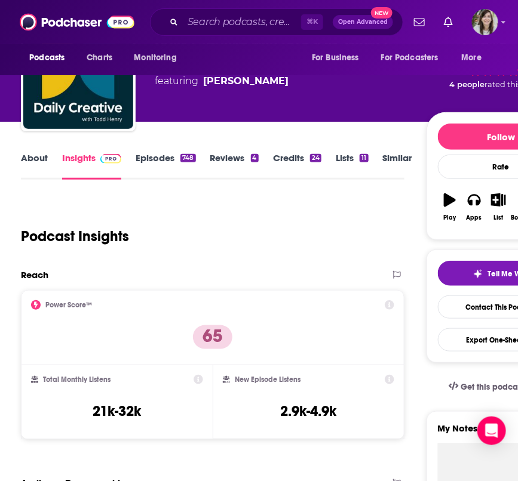
scroll to position [64, 0]
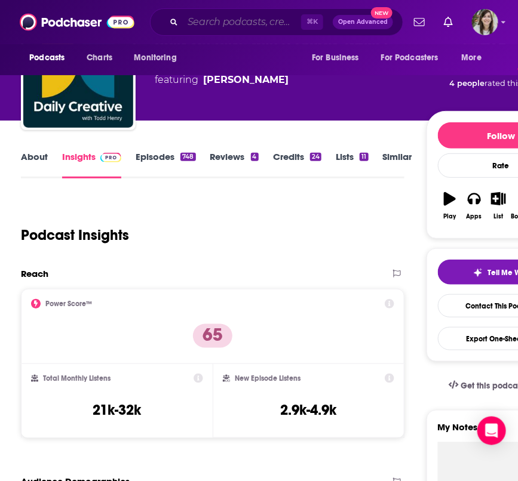
click at [201, 19] on input "Search podcasts, credits, & more..." at bounding box center [242, 22] width 118 height 19
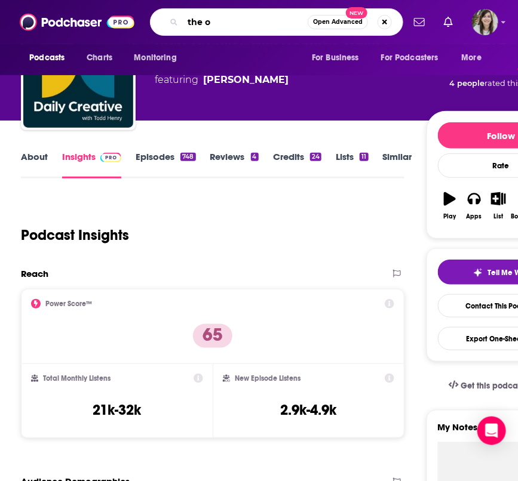
click at [229, 20] on input "the o" at bounding box center [245, 22] width 125 height 19
type input "guest hos"
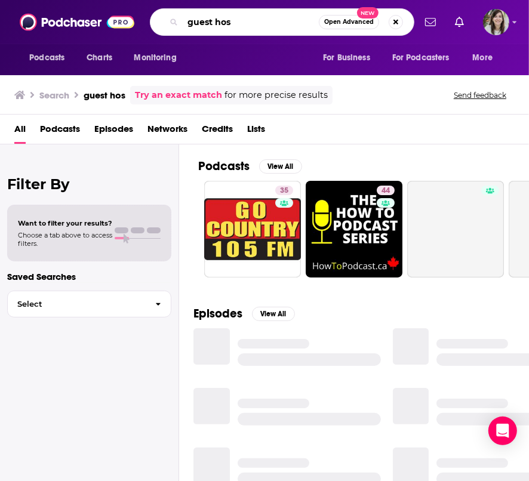
click at [218, 21] on input "guest hos" at bounding box center [251, 22] width 136 height 19
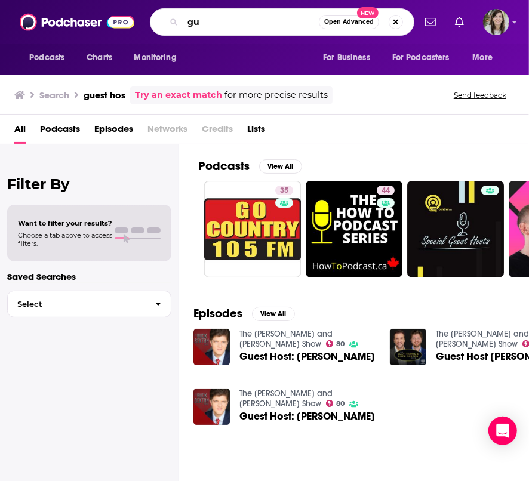
type input "g"
type input "the one you feed"
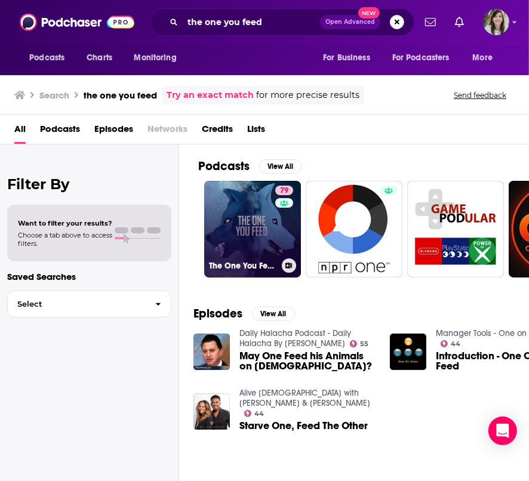
click at [251, 196] on link "79 The One You Feed" at bounding box center [252, 229] width 97 height 97
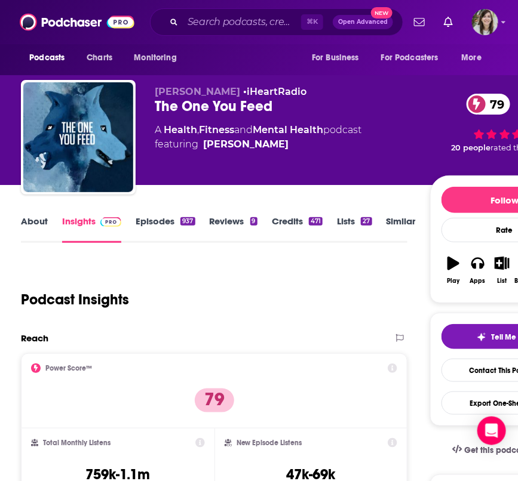
scroll to position [69, 0]
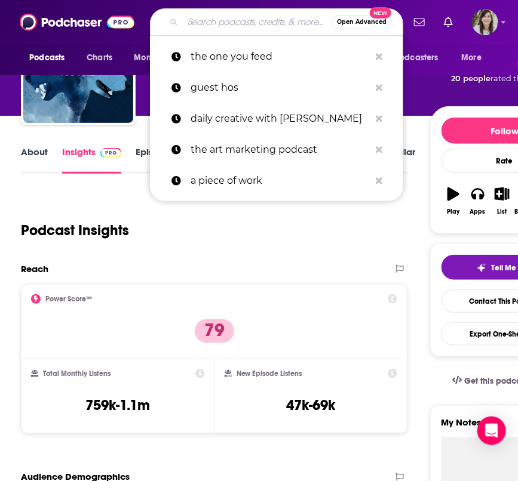
click at [224, 23] on input "Search podcasts, credits, & more..." at bounding box center [257, 22] width 149 height 19
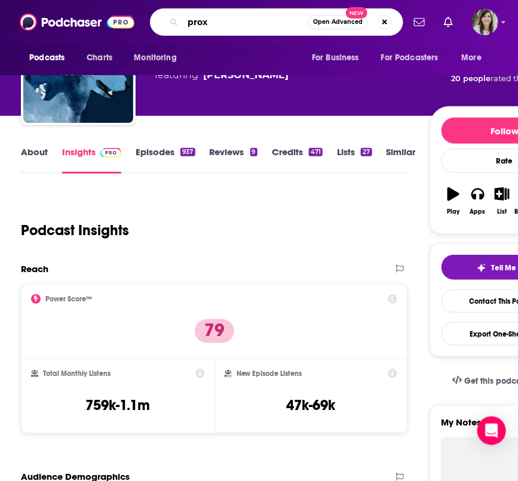
type input "proxy"
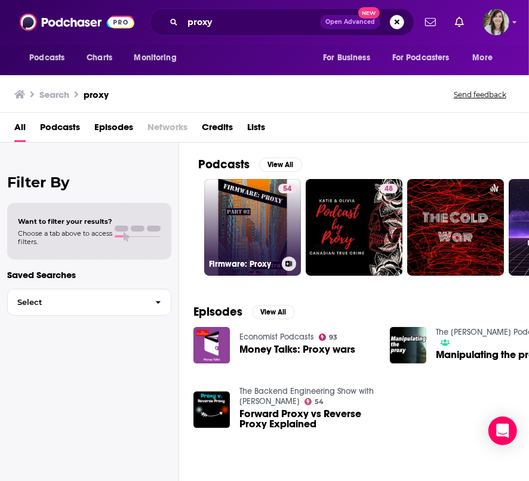
click at [245, 206] on link "54 Firmware: Proxy" at bounding box center [252, 227] width 97 height 97
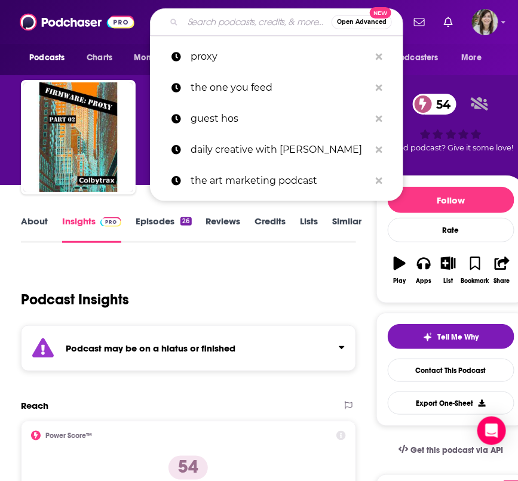
click at [211, 18] on input "Search podcasts, credits, & more..." at bounding box center [257, 22] width 149 height 19
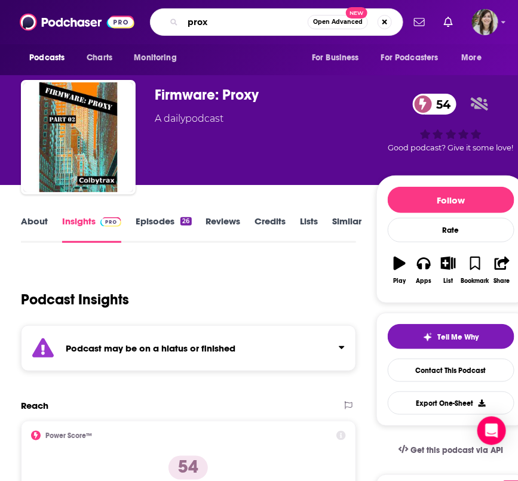
type input "proxy"
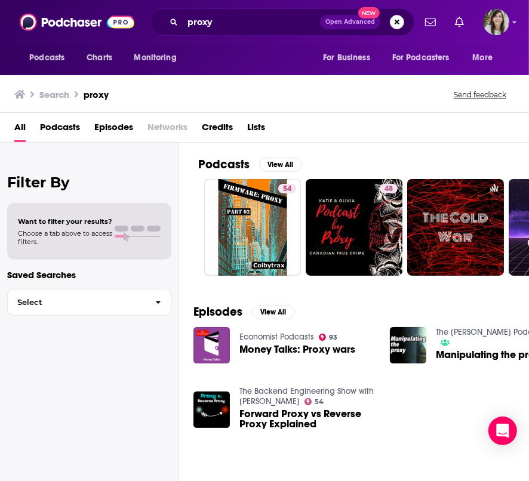
click at [59, 126] on span "Podcasts" at bounding box center [60, 130] width 40 height 24
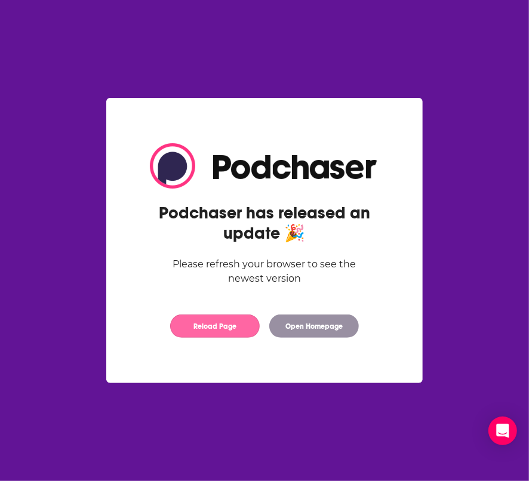
click at [221, 321] on button "Reload Page" at bounding box center [215, 326] width 90 height 23
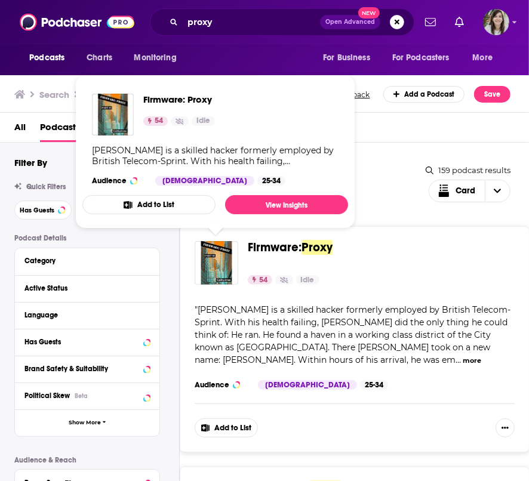
click at [369, 157] on div "Relevancy List Search Input Search the results... Card" at bounding box center [312, 177] width 227 height 50
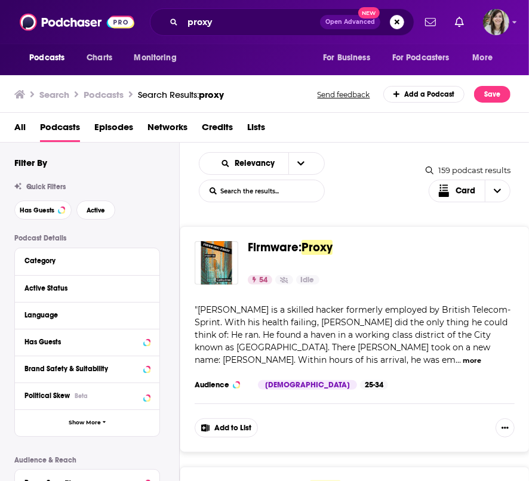
click at [20, 125] on span "All" at bounding box center [19, 130] width 11 height 24
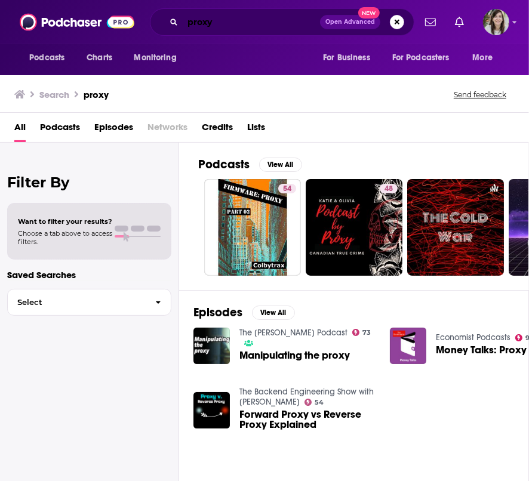
click at [205, 27] on input "proxy" at bounding box center [251, 22] width 137 height 19
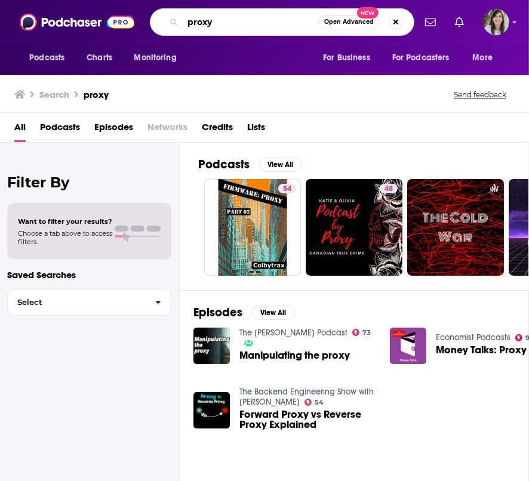
click at [205, 27] on input "proxy" at bounding box center [251, 22] width 136 height 19
type input "interior design magazine pdocast"
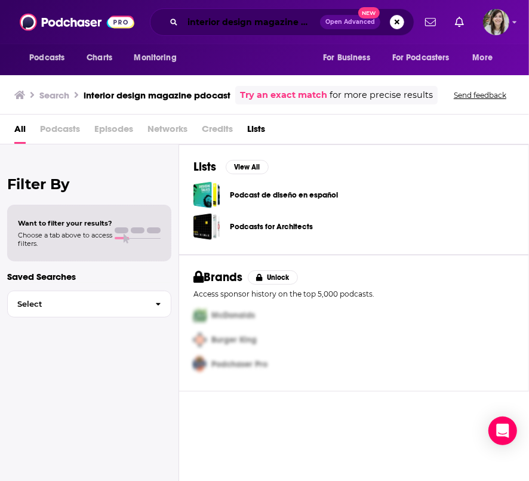
click at [223, 19] on input "interior design magazine pdocast" at bounding box center [251, 22] width 137 height 19
click at [60, 124] on span "Podcasts" at bounding box center [60, 131] width 40 height 24
click at [89, 177] on h2 "Filter By" at bounding box center [89, 183] width 164 height 17
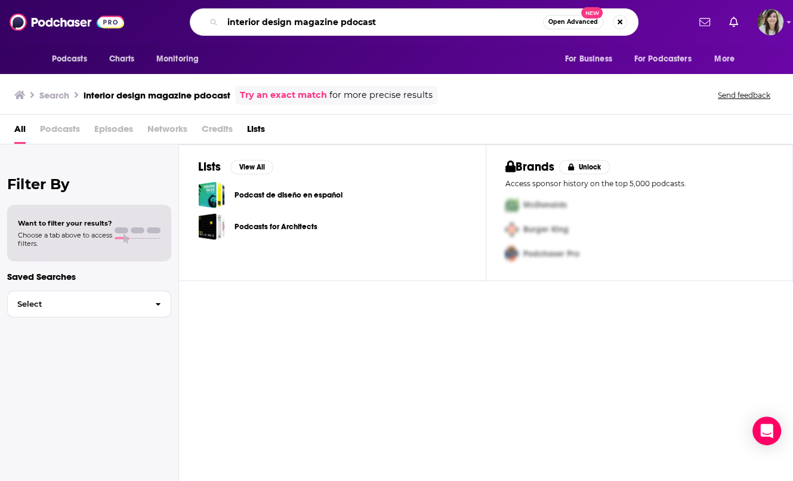
click at [306, 26] on input "interior design magazine pdocast" at bounding box center [383, 22] width 321 height 19
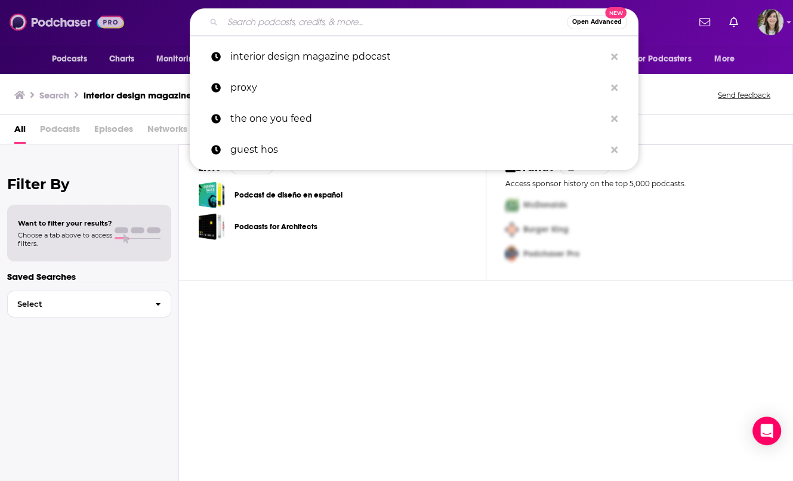
click at [62, 18] on img at bounding box center [67, 22] width 115 height 23
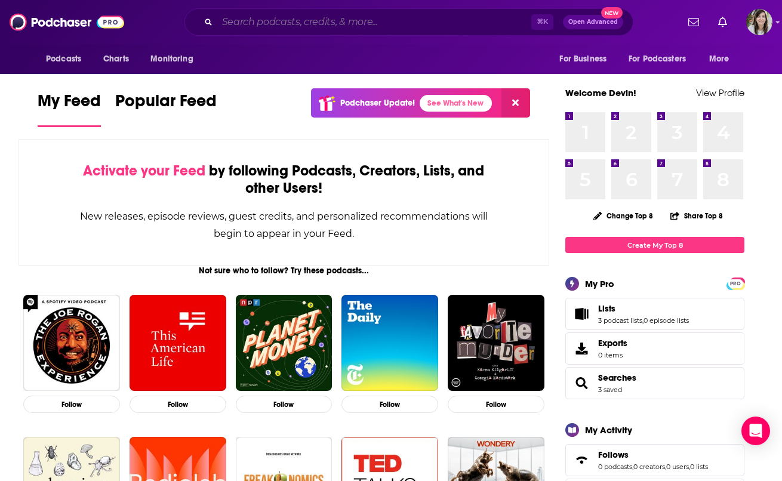
click at [362, 25] on input "Search podcasts, credits, & more..." at bounding box center [374, 22] width 314 height 19
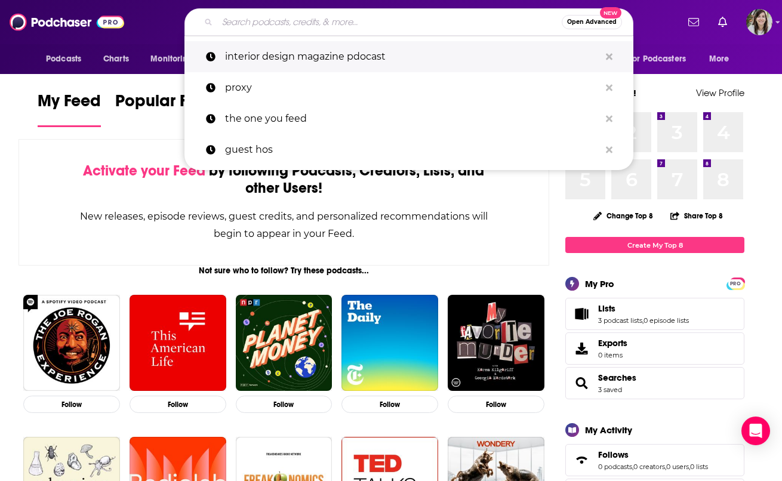
click at [350, 64] on p "interior design magazine pdocast" at bounding box center [412, 56] width 375 height 31
type input "interior design magazine pdocast"
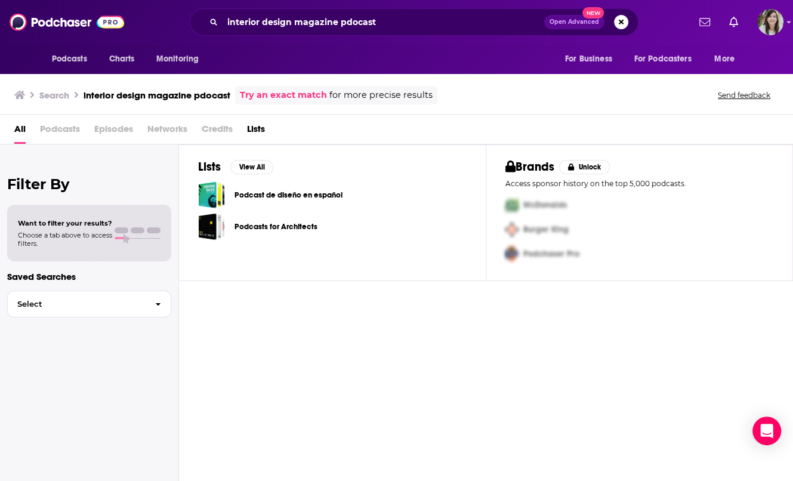
click at [57, 129] on span "Podcasts" at bounding box center [60, 131] width 40 height 24
click at [528, 20] on img "Logged in as devinandrade" at bounding box center [771, 22] width 26 height 26
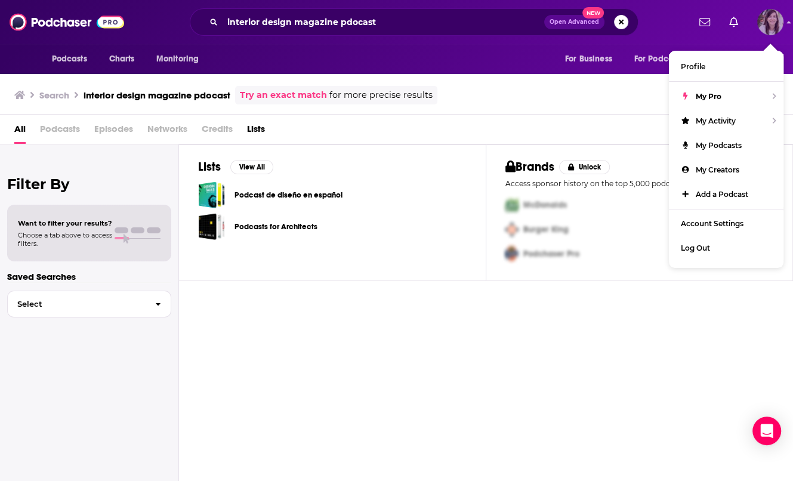
click at [528, 19] on img "Logged in as devinandrade" at bounding box center [771, 22] width 26 height 26
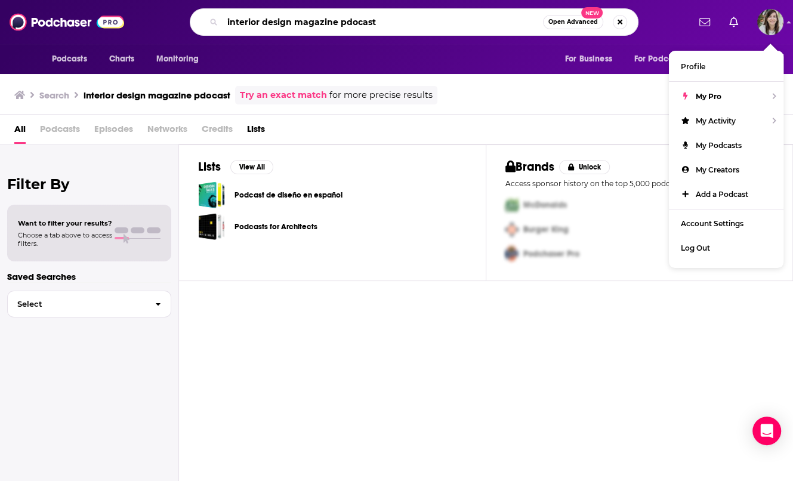
click at [401, 24] on input "interior design magazine pdocast" at bounding box center [383, 22] width 321 height 19
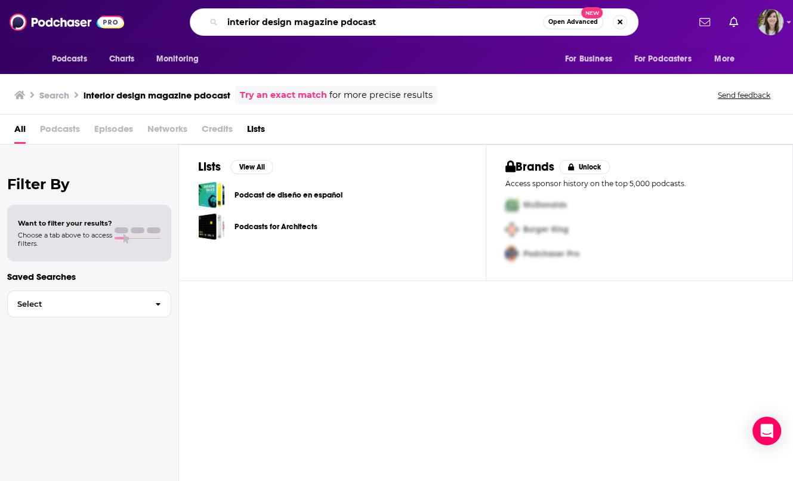
click at [401, 24] on input "interior design magazine pdocast" at bounding box center [383, 22] width 321 height 19
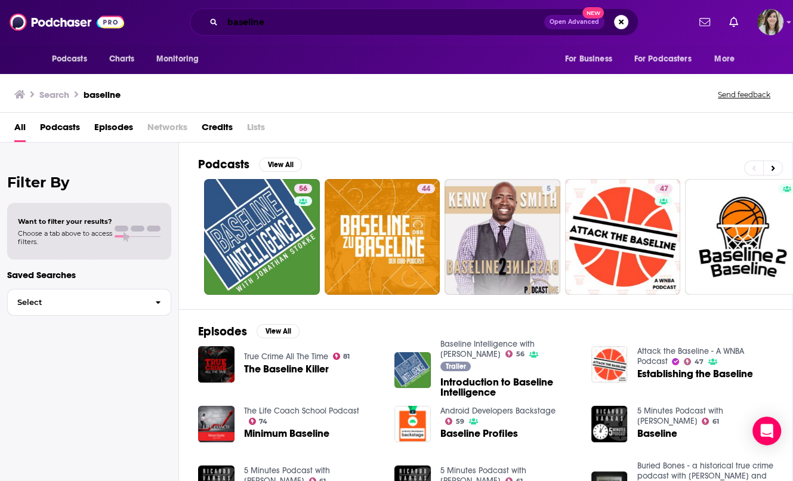
click at [279, 21] on input "baseline" at bounding box center [384, 22] width 322 height 19
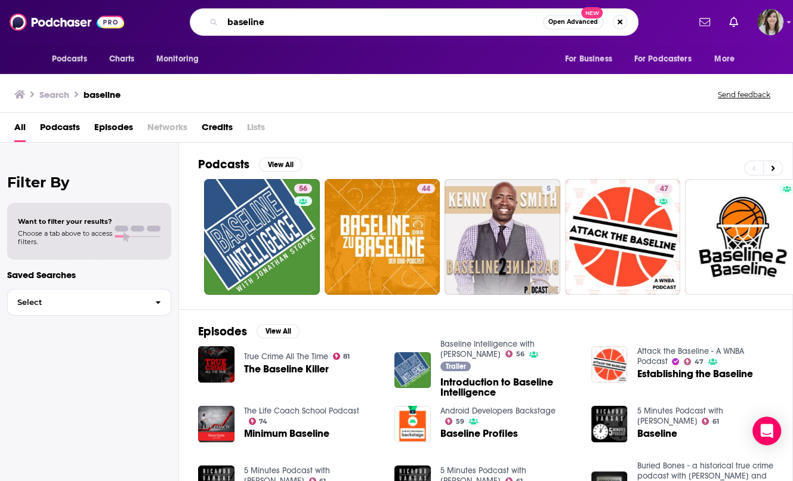
click at [279, 21] on input "baseline" at bounding box center [383, 22] width 321 height 19
type input "just a moment"
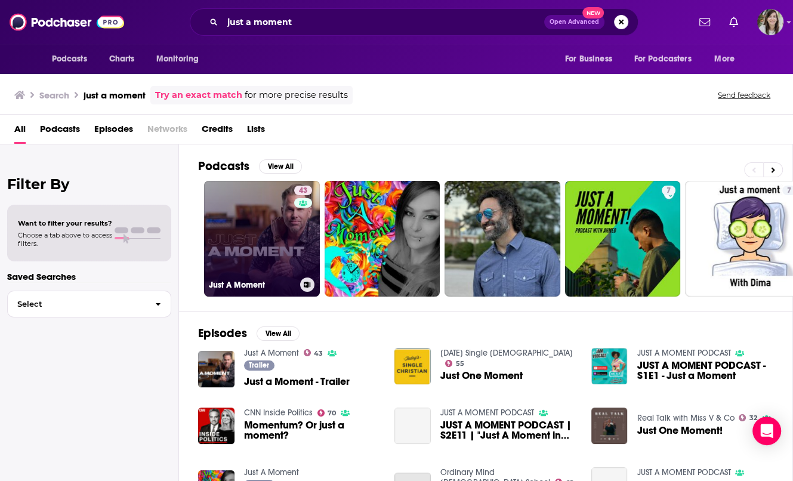
click at [266, 233] on link "43 Just A Moment" at bounding box center [262, 239] width 116 height 116
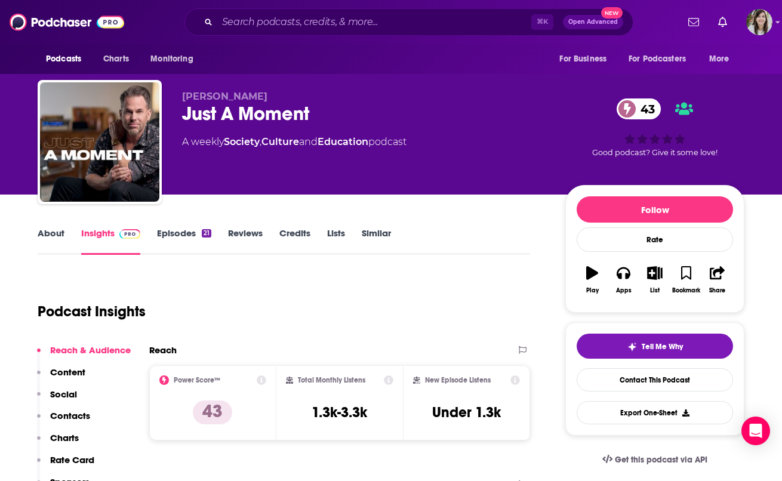
click at [48, 232] on link "About" at bounding box center [51, 240] width 27 height 27
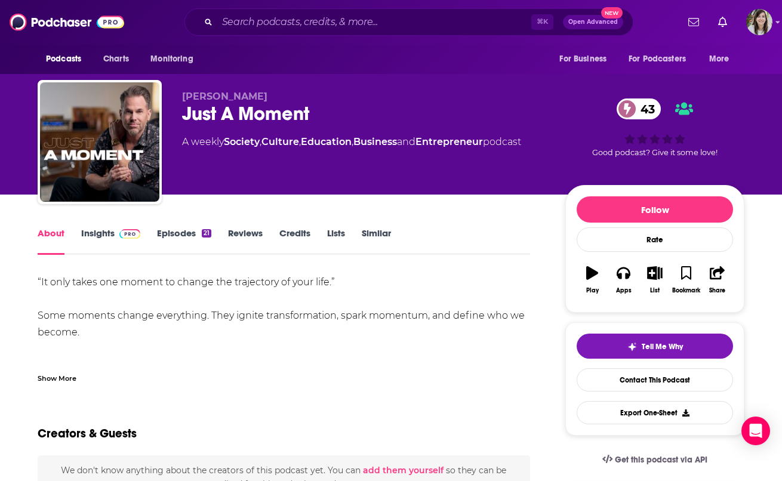
click at [60, 374] on div "Show More" at bounding box center [57, 377] width 39 height 11
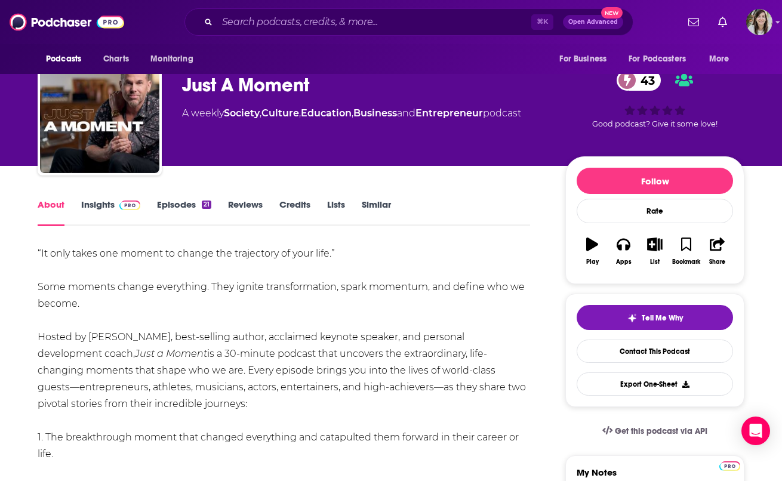
scroll to position [31, 0]
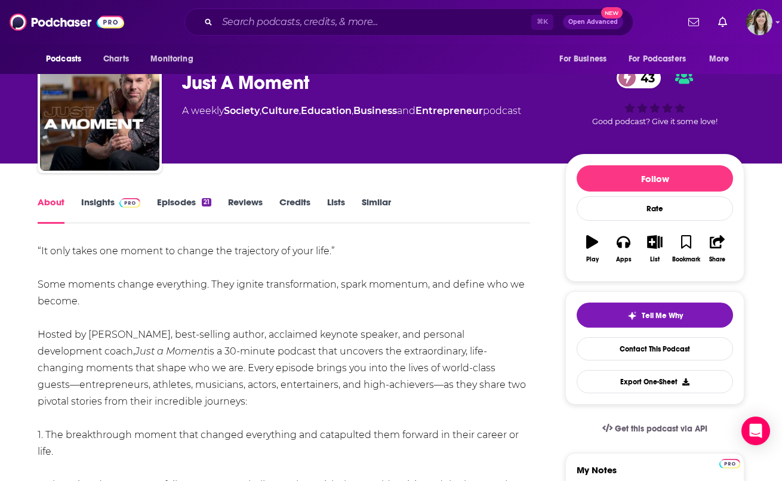
click at [102, 201] on link "Insights" at bounding box center [110, 209] width 59 height 27
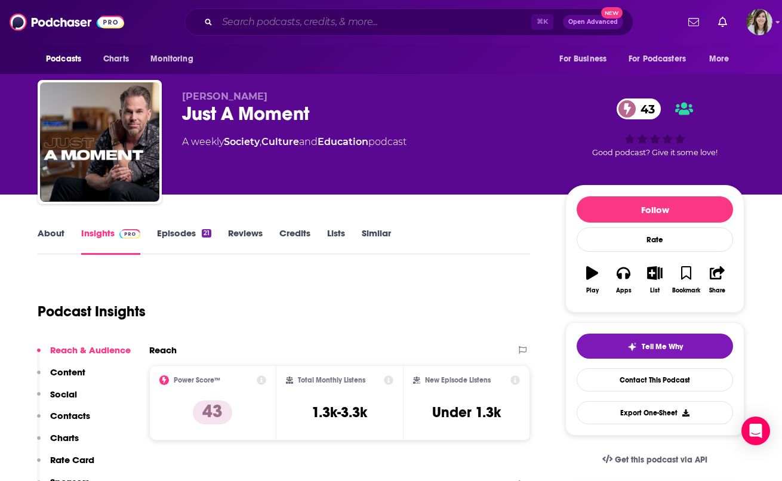
click at [328, 16] on input "Search podcasts, credits, & more..." at bounding box center [374, 22] width 314 height 19
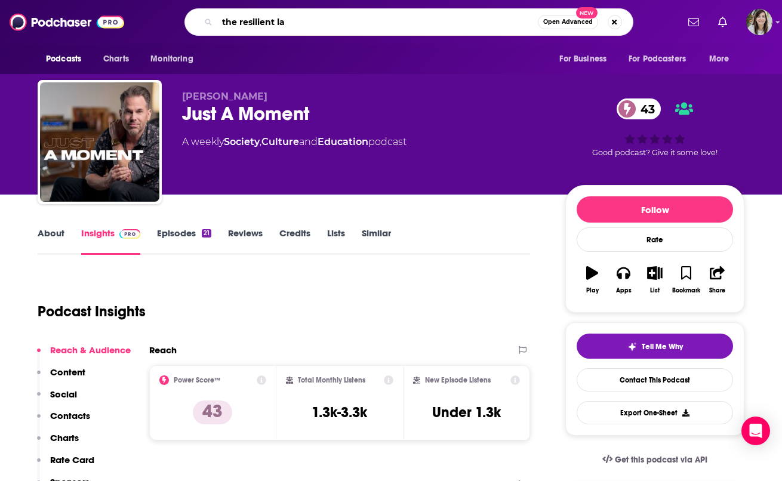
type input "the resilient lab"
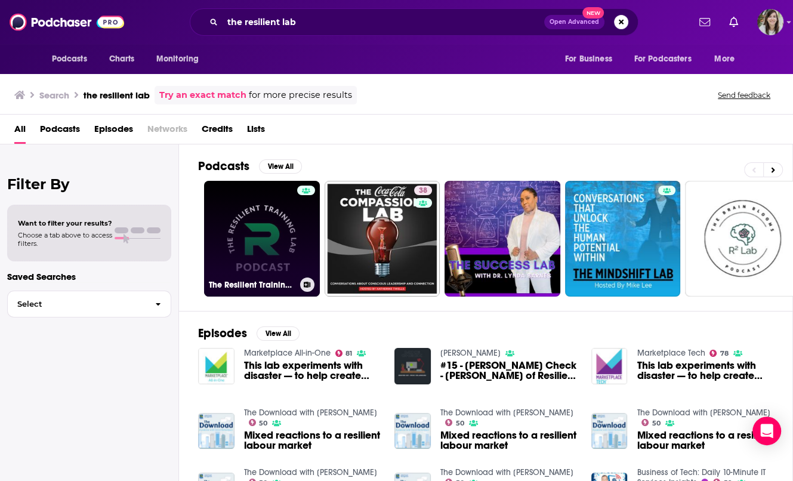
click at [221, 238] on link "The Resilient Training Lab Podcast" at bounding box center [262, 239] width 116 height 116
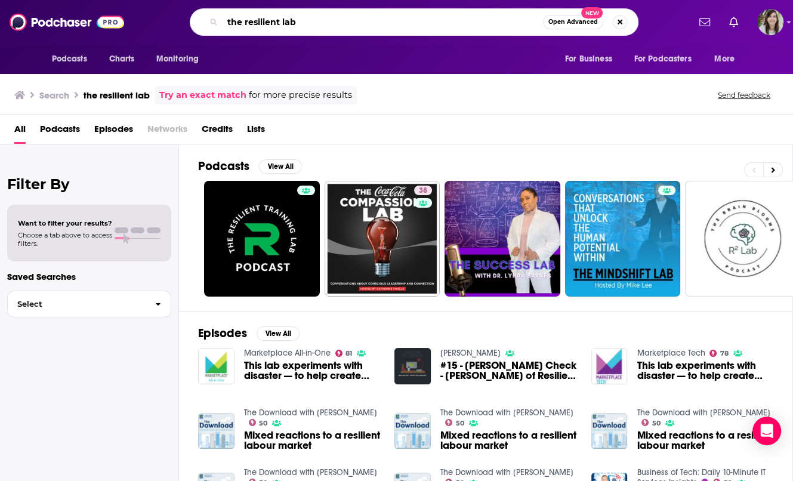
click at [327, 16] on input "the resilient lab" at bounding box center [383, 22] width 321 height 19
type input "surround presents"
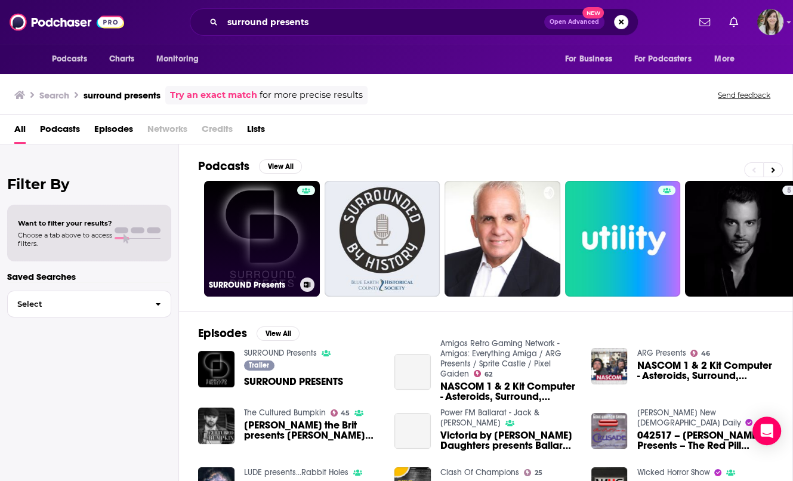
click at [278, 233] on link "SURROUND Presents" at bounding box center [262, 239] width 116 height 116
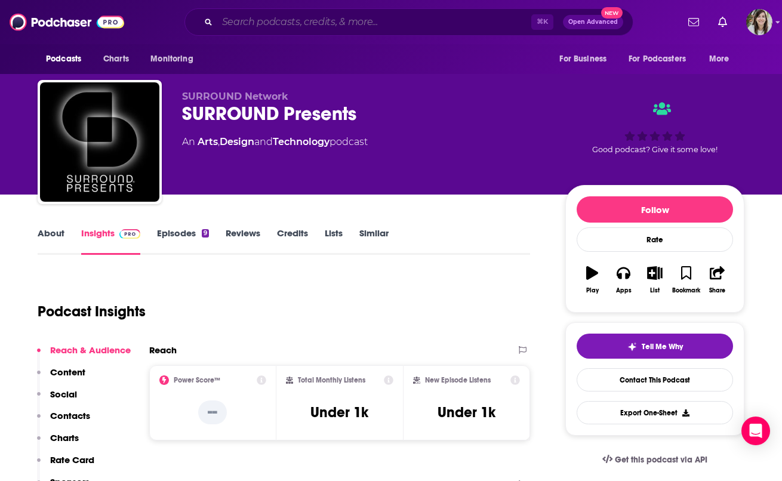
click at [319, 21] on input "Search podcasts, credits, & more..." at bounding box center [374, 22] width 314 height 19
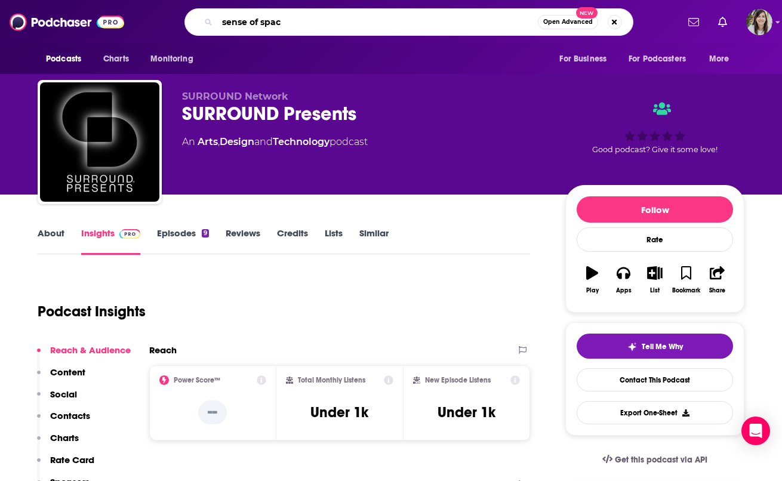
type input "sense of space"
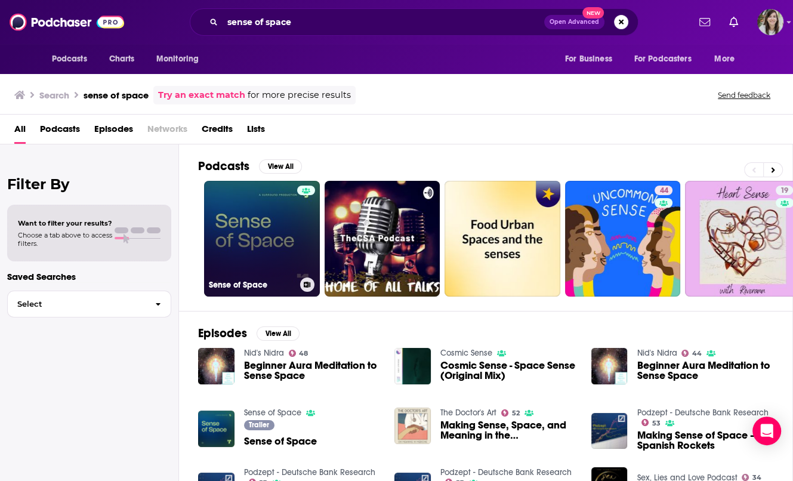
click at [283, 233] on link "Sense of Space" at bounding box center [262, 239] width 116 height 116
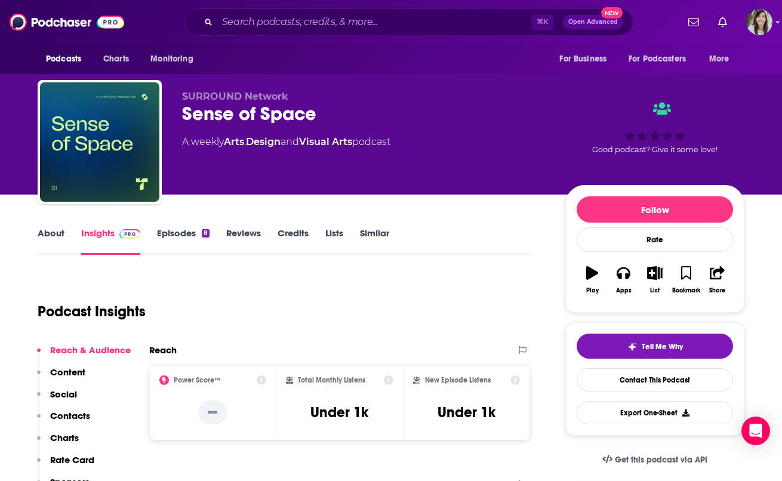
click at [54, 232] on link "About" at bounding box center [51, 240] width 27 height 27
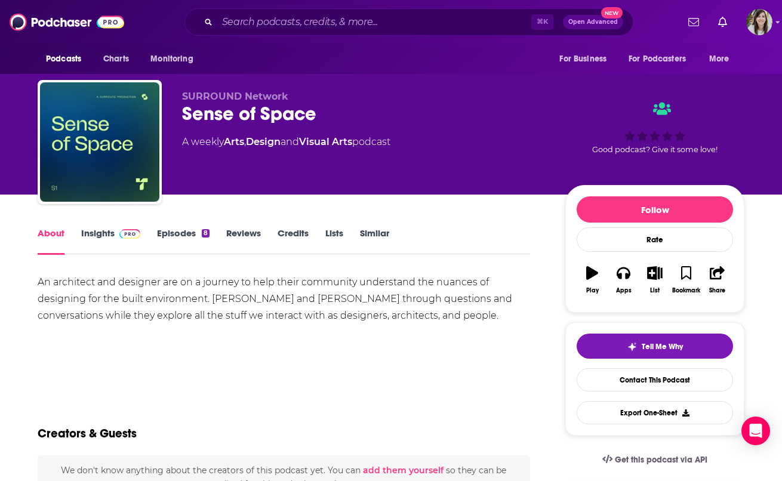
click at [97, 232] on link "Insights" at bounding box center [110, 240] width 59 height 27
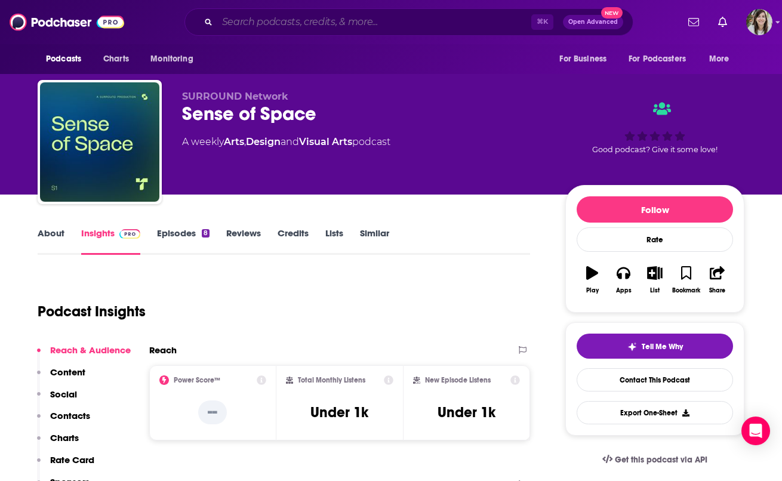
click at [367, 27] on input "Search podcasts, credits, & more..." at bounding box center [374, 22] width 314 height 19
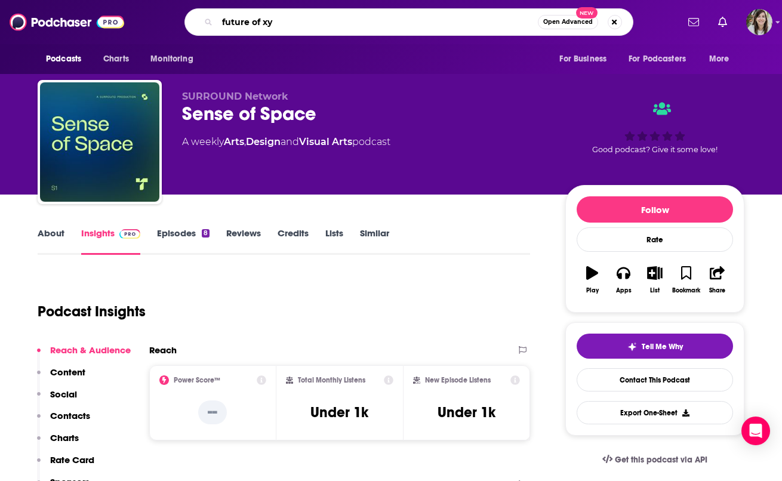
type input "future of xyz"
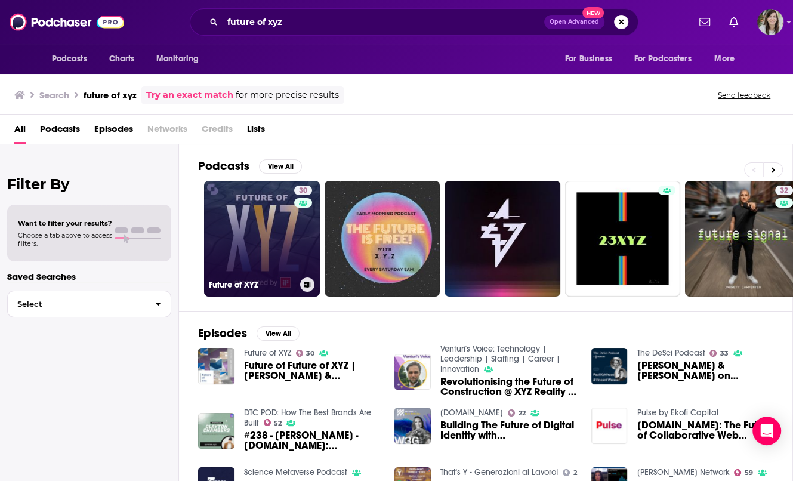
click at [236, 214] on link "30 Future of XYZ" at bounding box center [262, 239] width 116 height 116
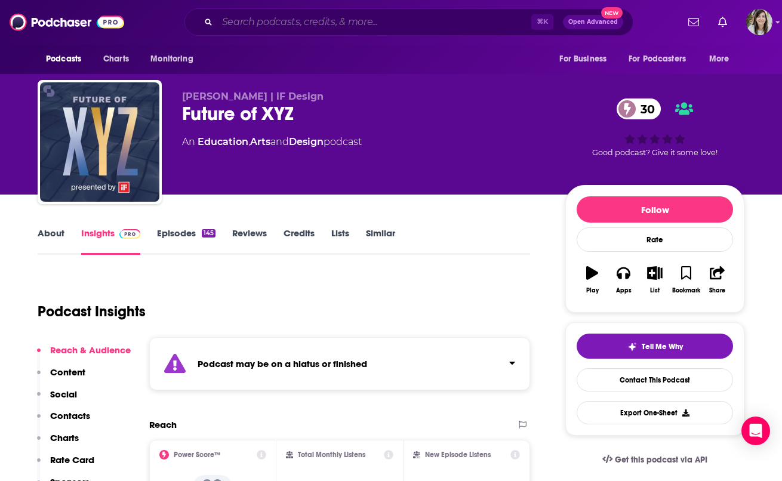
click at [365, 24] on input "Search podcasts, credits, & more..." at bounding box center [374, 22] width 314 height 19
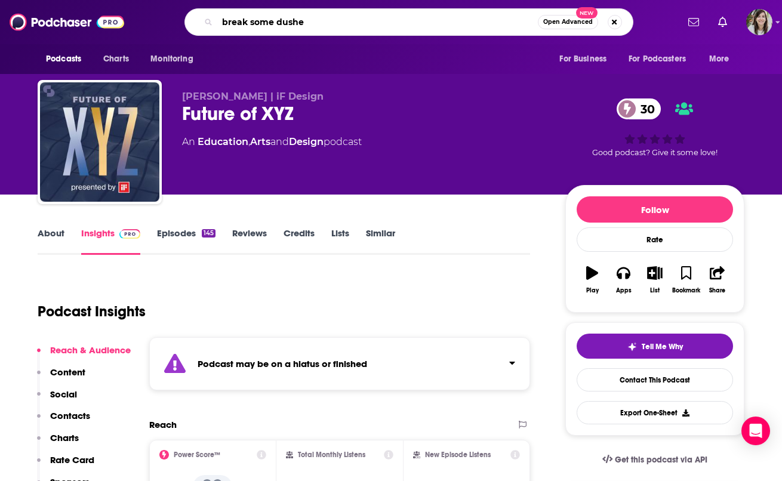
type input "break some dushes"
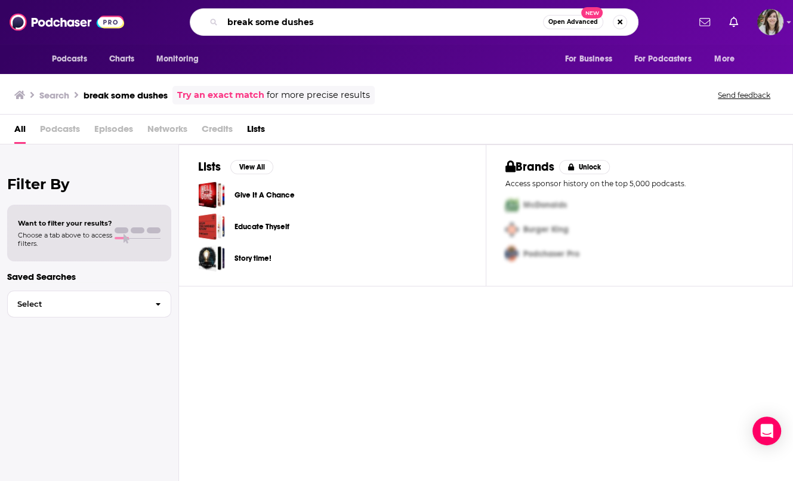
click at [300, 20] on input "break some dushes" at bounding box center [383, 22] width 321 height 19
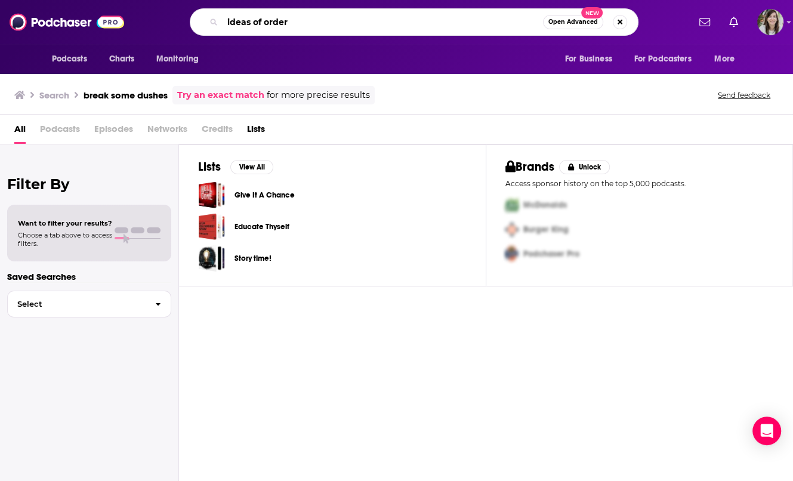
type input "ideas of order"
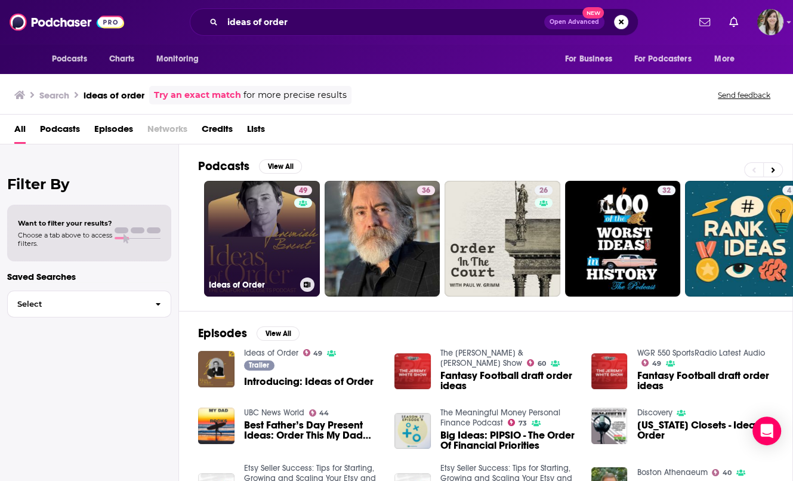
click at [239, 221] on link "49 Ideas of Order" at bounding box center [262, 239] width 116 height 116
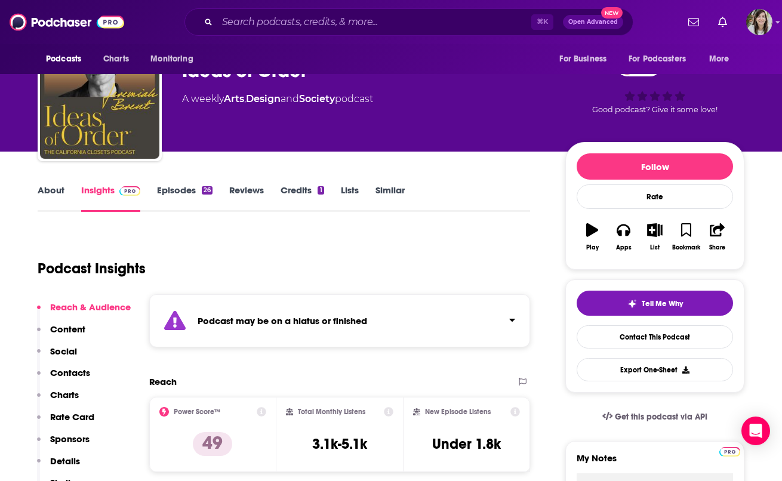
scroll to position [39, 0]
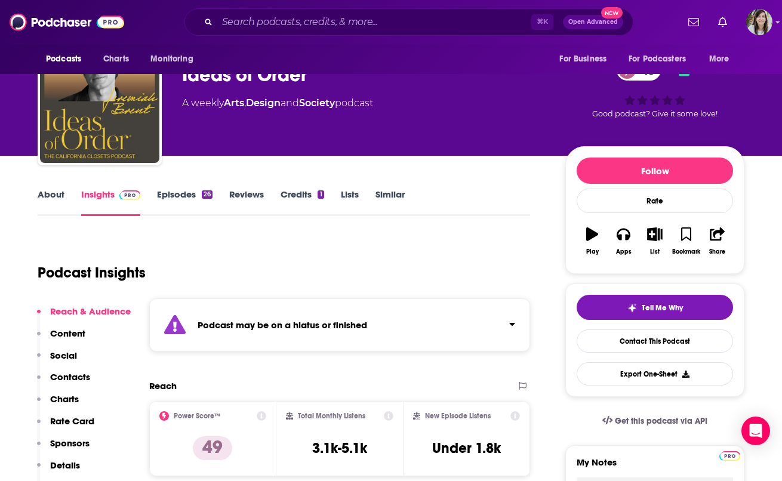
click at [50, 190] on link "About" at bounding box center [51, 202] width 27 height 27
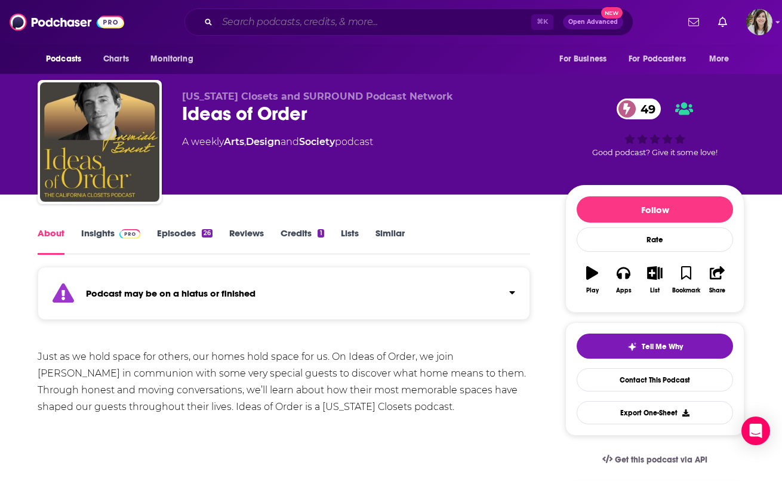
click at [314, 17] on input "Search podcasts, credits, & more..." at bounding box center [374, 22] width 314 height 19
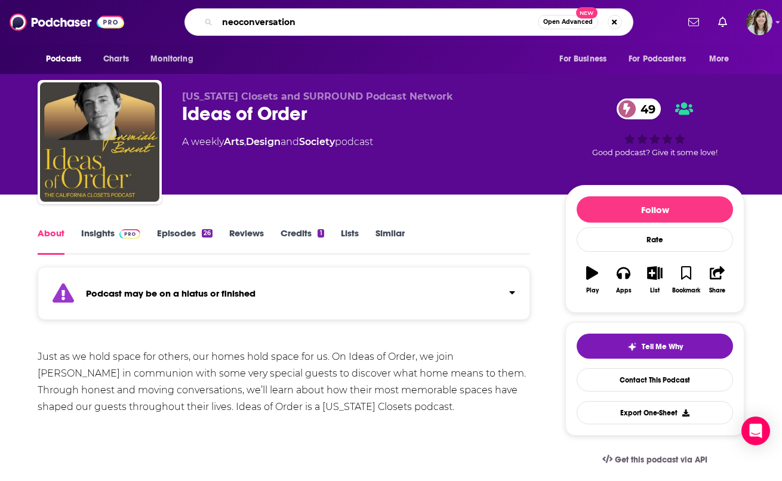
type input "neoconversations"
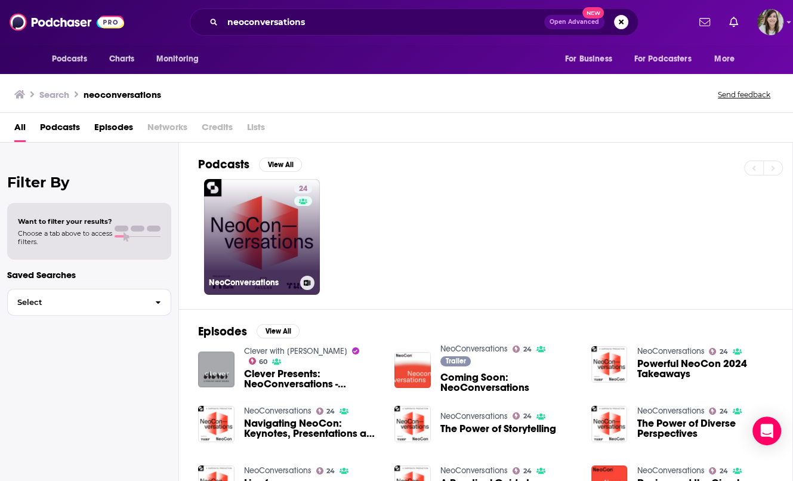
click at [265, 219] on link "24 NeoConversations" at bounding box center [262, 237] width 116 height 116
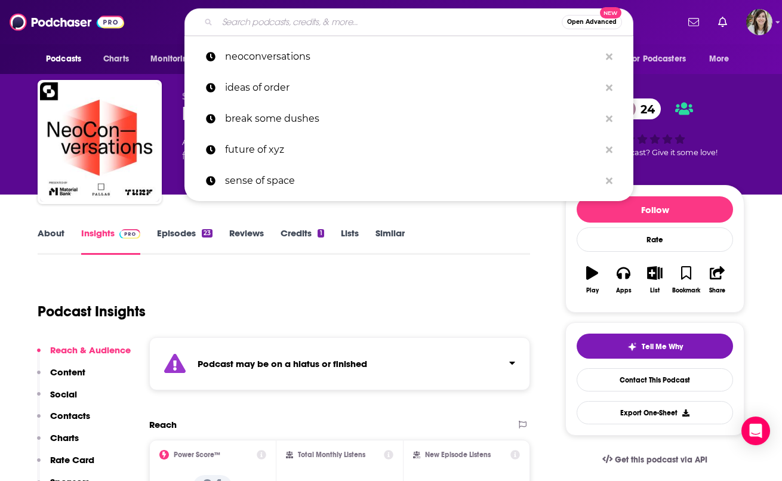
click at [350, 17] on input "Search podcasts, credits, & more..." at bounding box center [389, 22] width 344 height 19
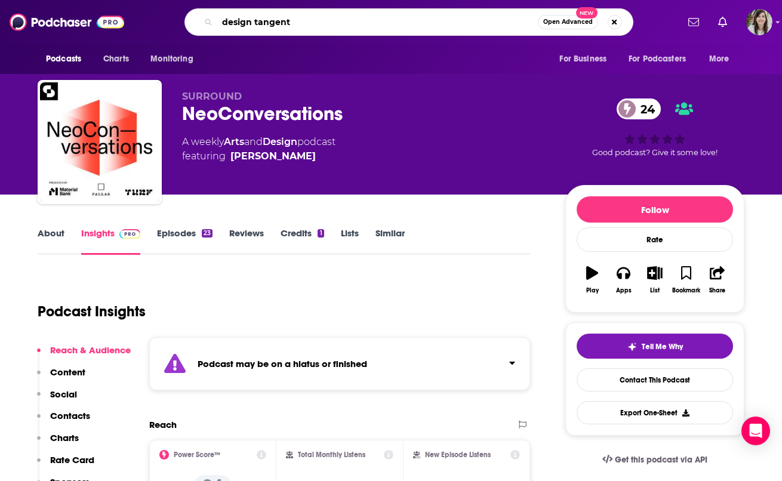
type input "design tangents"
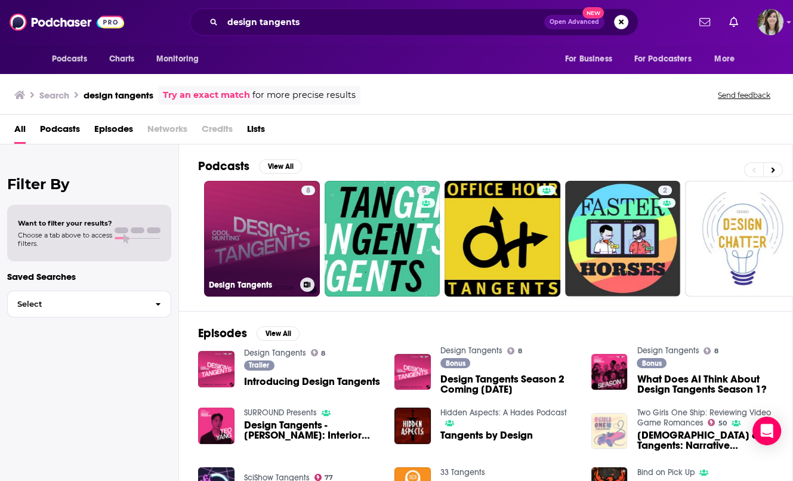
click at [252, 224] on link "8 Design Tangents" at bounding box center [262, 239] width 116 height 116
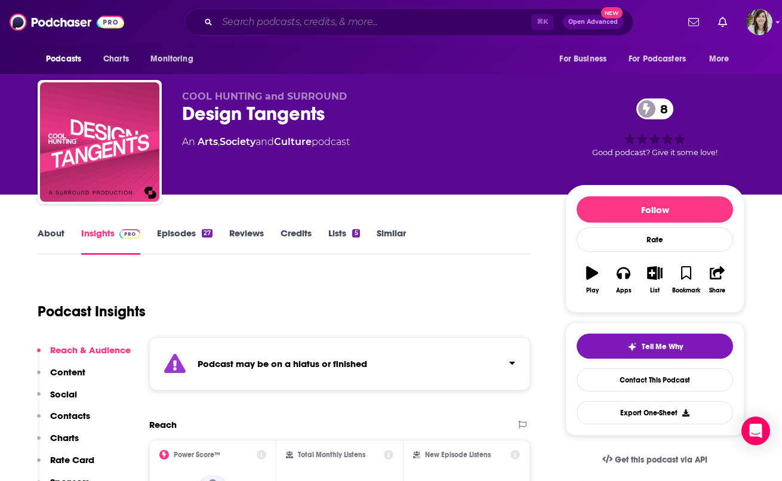
click at [347, 24] on input "Search podcasts, credits, & more..." at bounding box center [374, 22] width 314 height 19
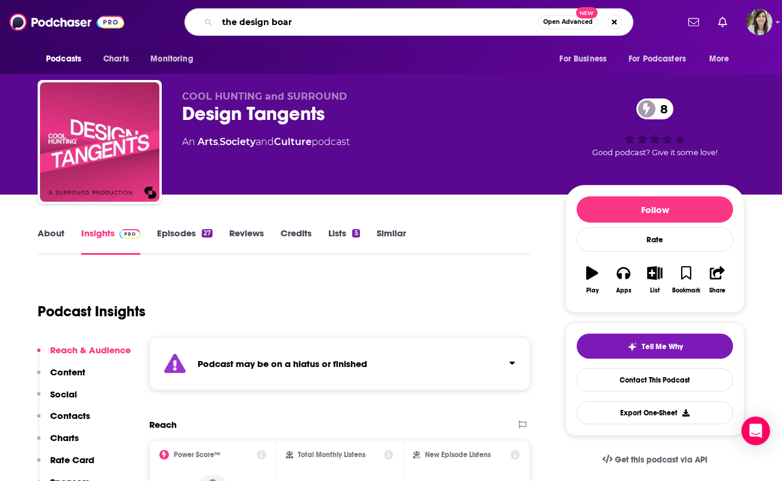
type input "the design board"
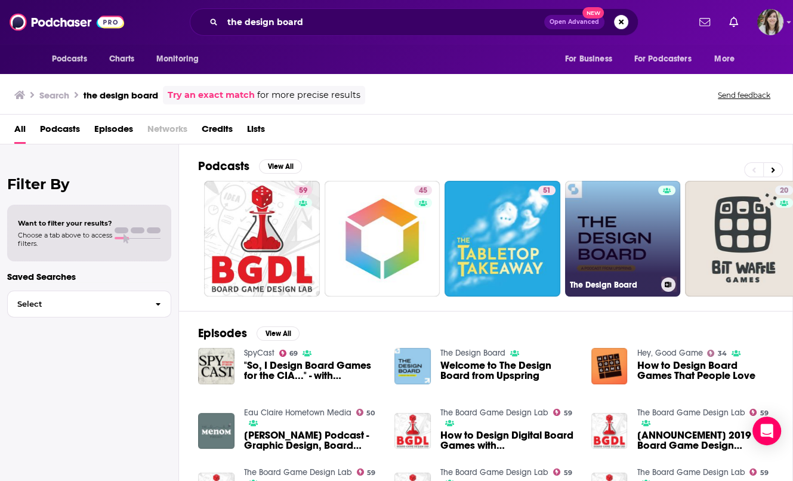
click at [528, 198] on link "The Design Board" at bounding box center [623, 239] width 116 height 116
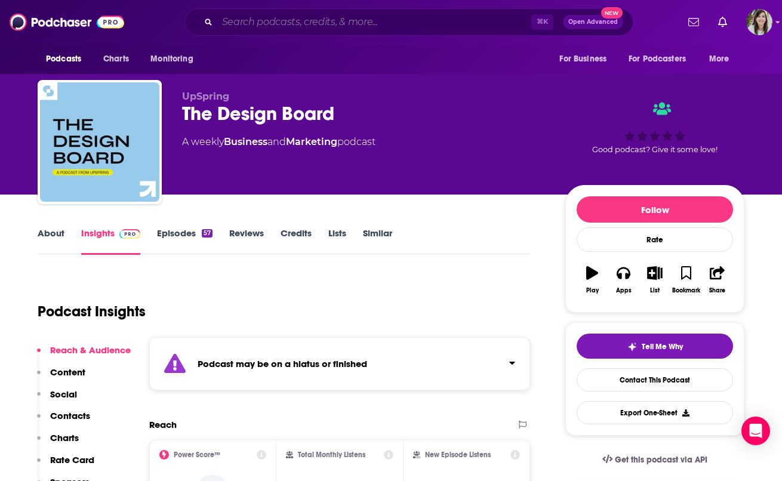
click at [393, 17] on input "Search podcasts, credits, & more..." at bounding box center [374, 22] width 314 height 19
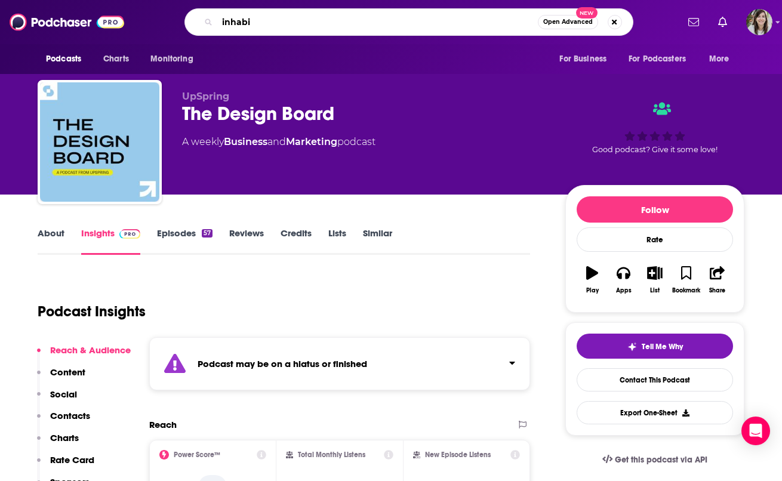
type input "inhabit"
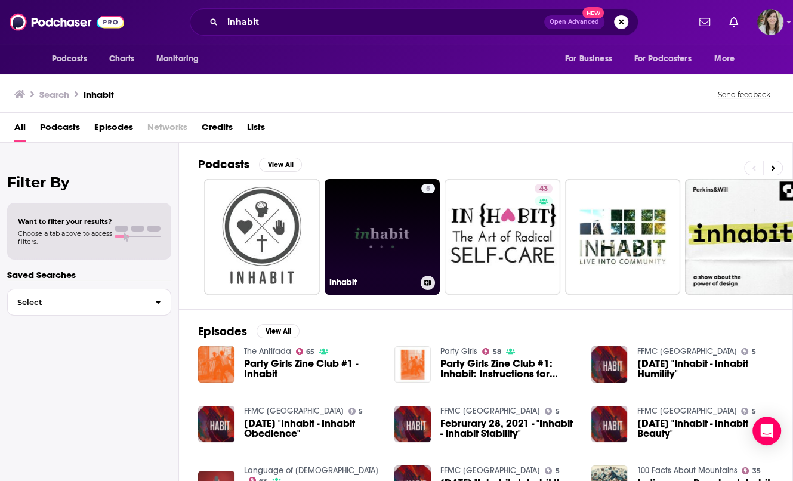
click at [390, 220] on link "5 Inhabit" at bounding box center [383, 237] width 116 height 116
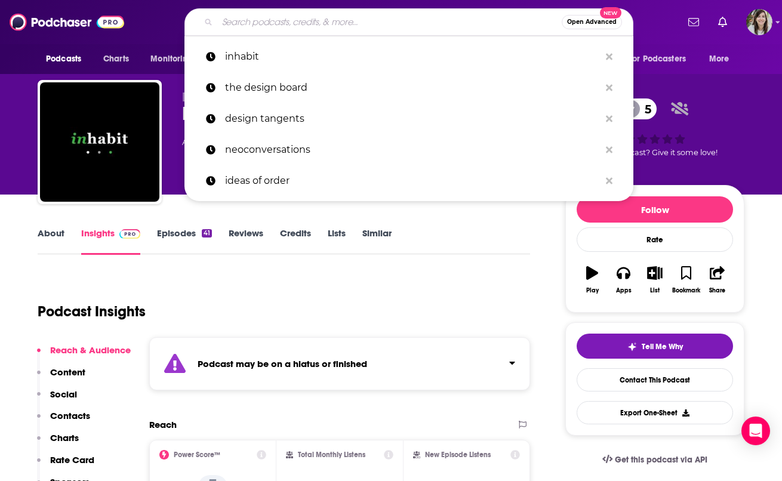
click at [288, 16] on input "Search podcasts, credits, & more..." at bounding box center [389, 22] width 344 height 19
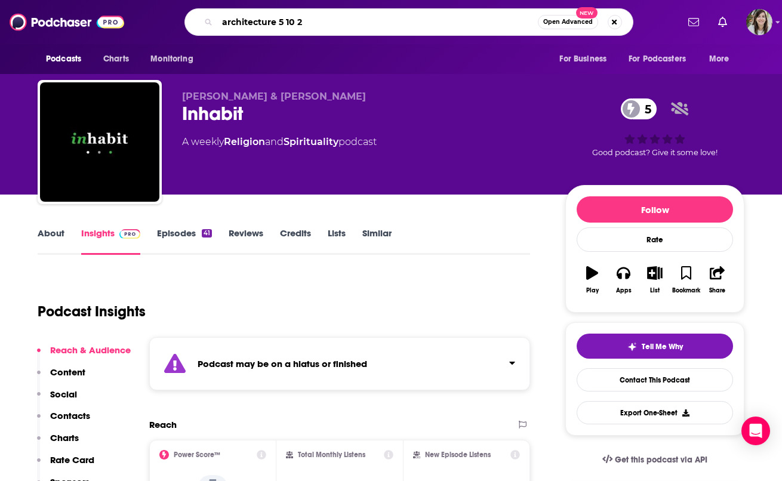
type input "architecture 5 10 20"
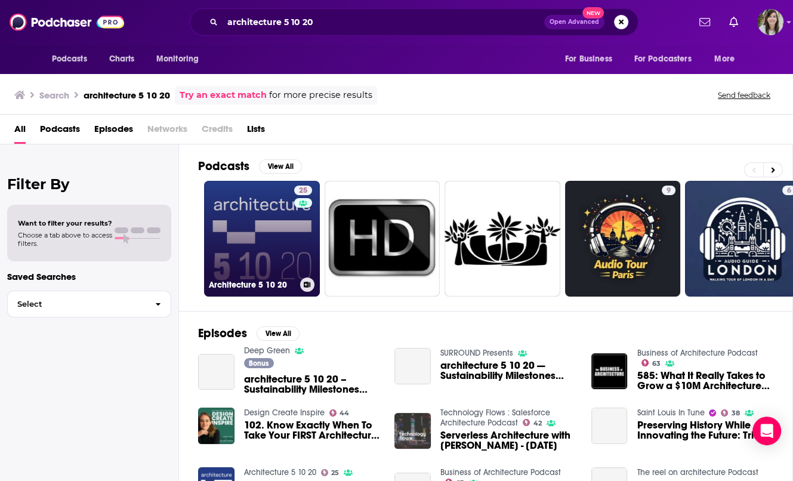
click at [268, 244] on link "25 Architecture 5 10 20" at bounding box center [262, 239] width 116 height 116
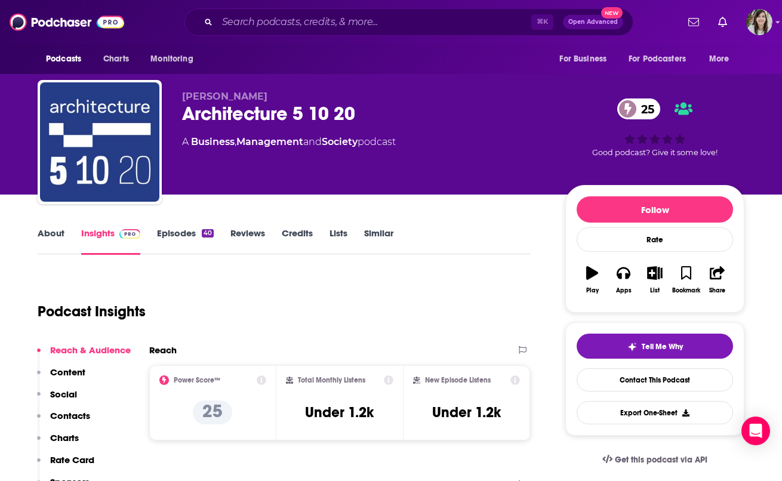
click at [50, 233] on link "About" at bounding box center [51, 240] width 27 height 27
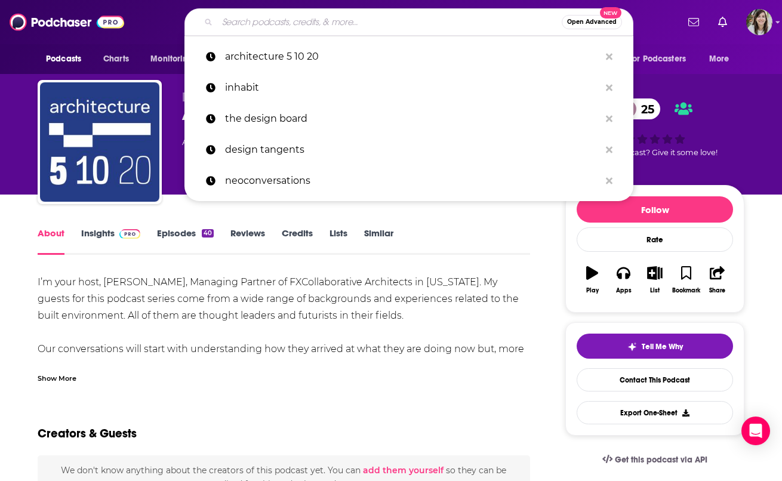
click at [281, 15] on input "Search podcasts, credits, & more..." at bounding box center [389, 22] width 344 height 19
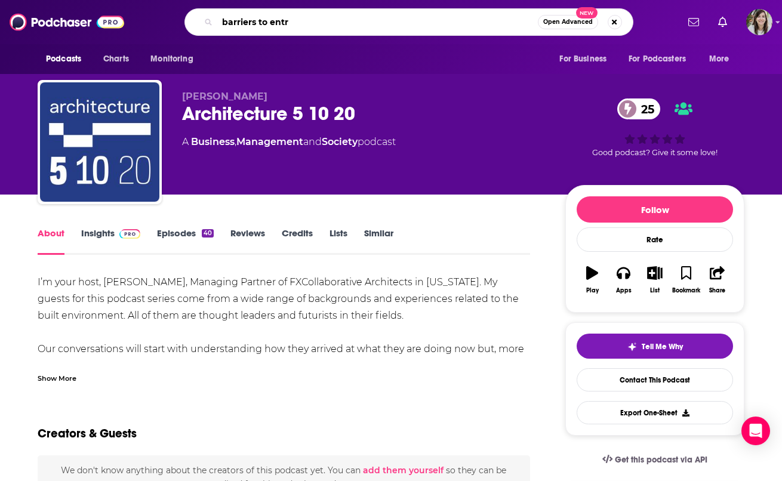
type input "barriers to entry"
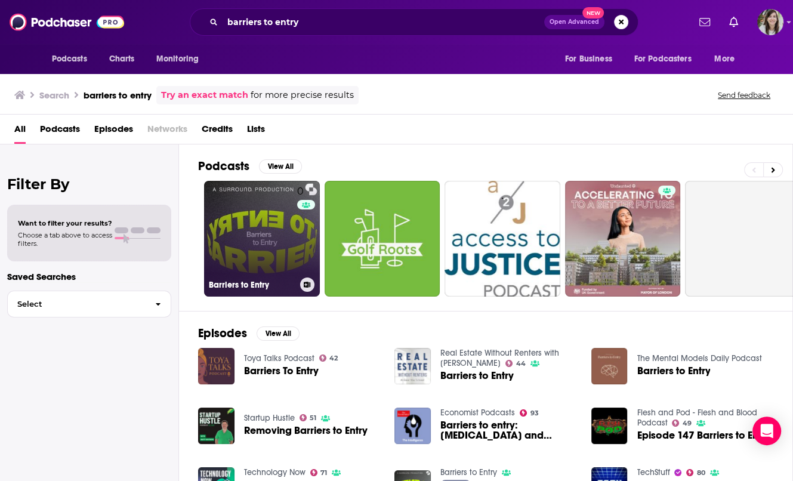
click at [239, 258] on link "0 Barriers to Entry" at bounding box center [262, 239] width 116 height 116
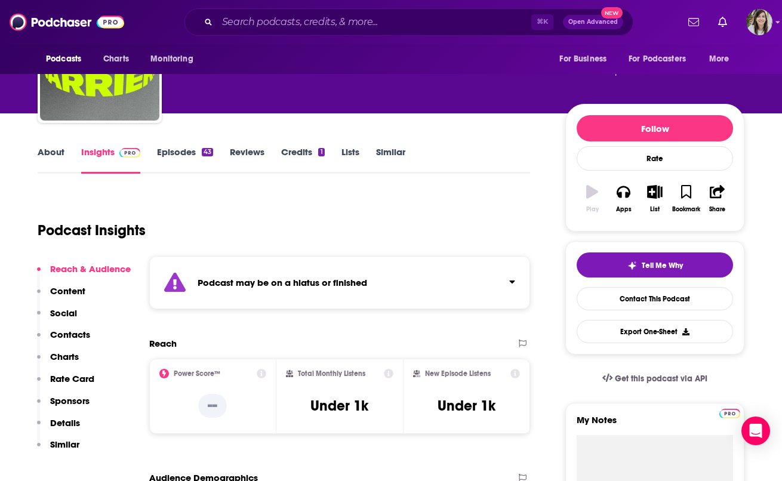
scroll to position [84, 0]
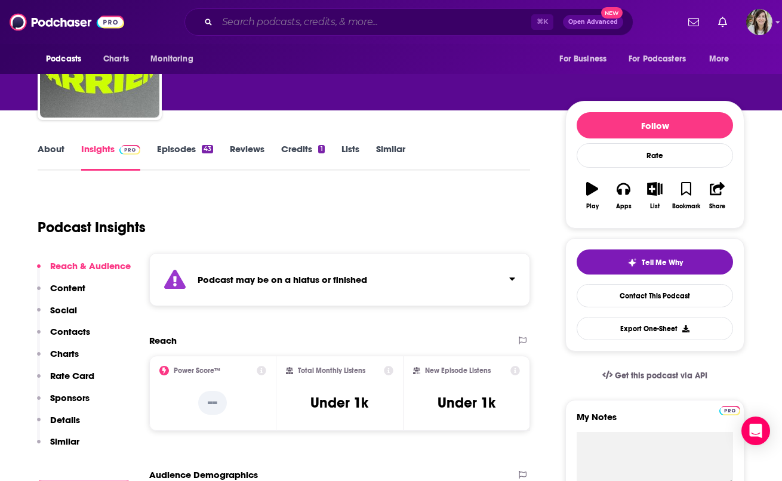
click at [349, 18] on input "Search podcasts, credits, & more..." at bounding box center [374, 22] width 314 height 19
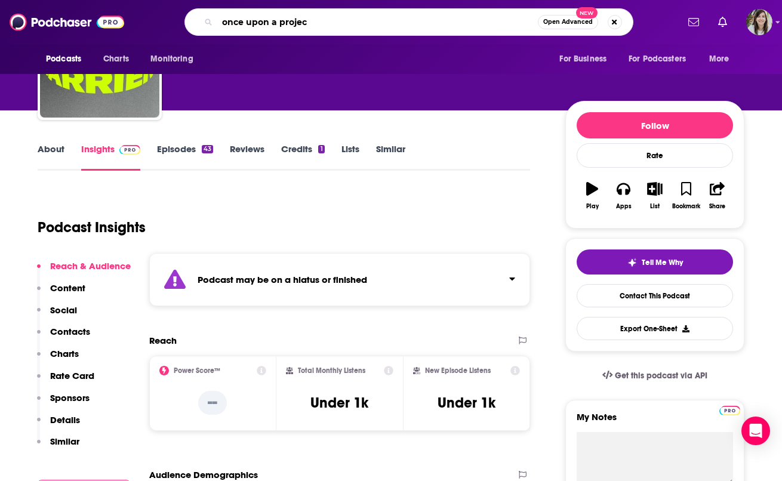
type input "once upon a project"
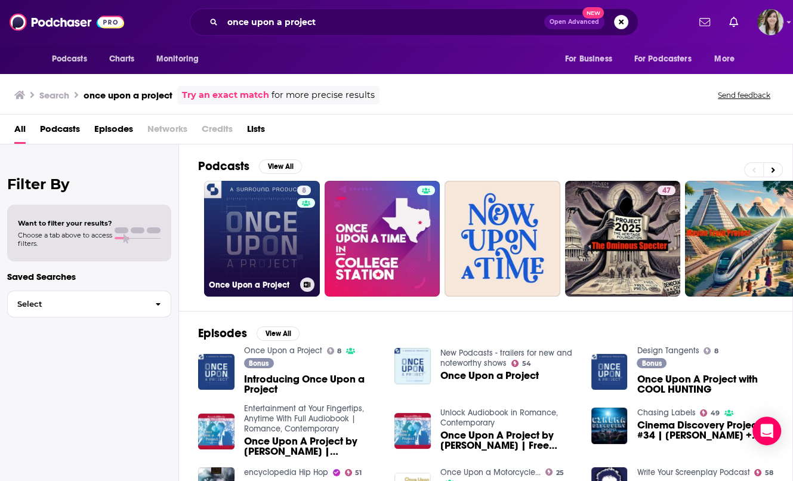
click at [254, 230] on link "8 Once Upon a Project" at bounding box center [262, 239] width 116 height 116
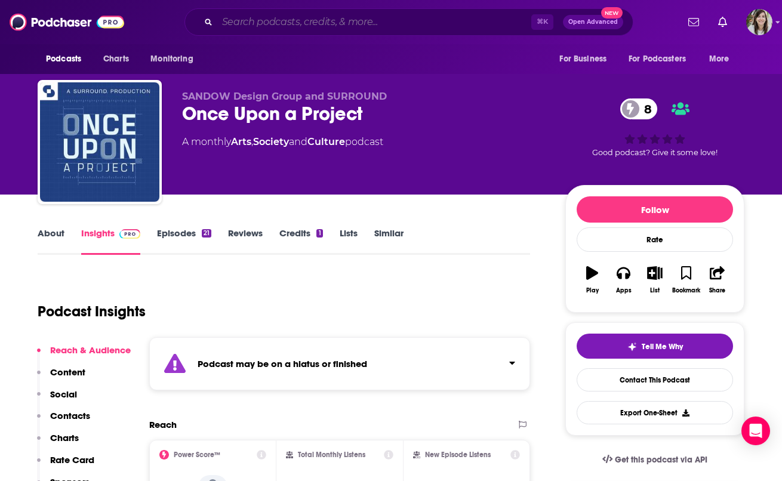
click at [268, 19] on input "Search podcasts, credits, & more..." at bounding box center [374, 22] width 314 height 19
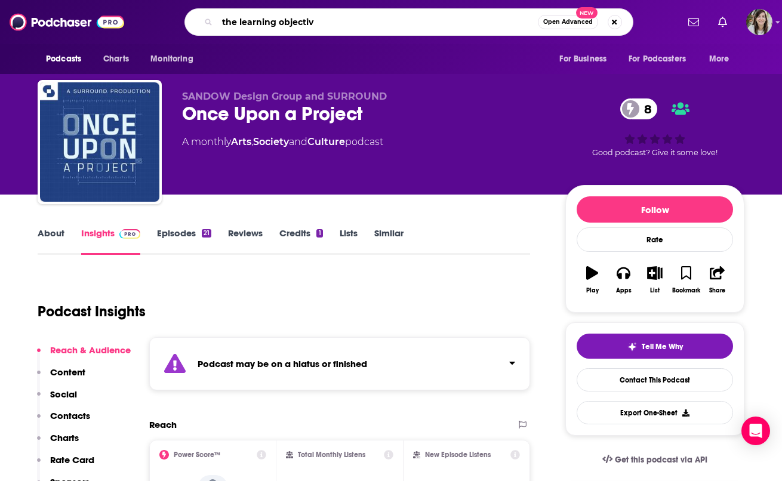
type input "the learning objective"
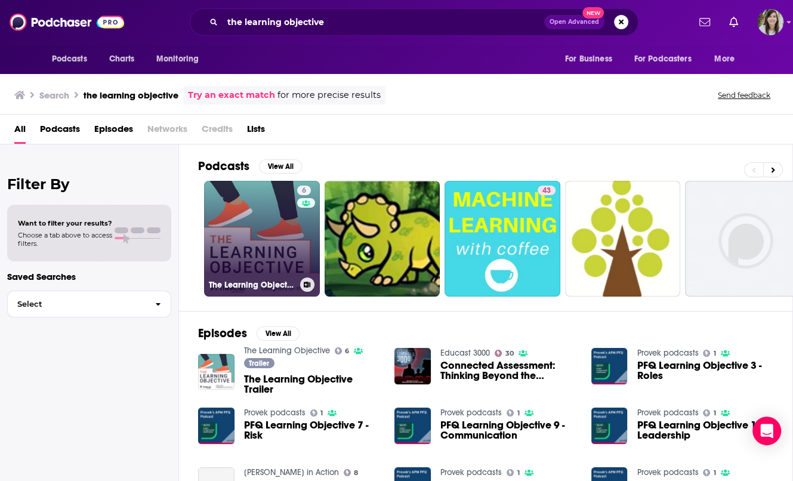
click at [255, 220] on link "6 The Learning Objective" at bounding box center [262, 239] width 116 height 116
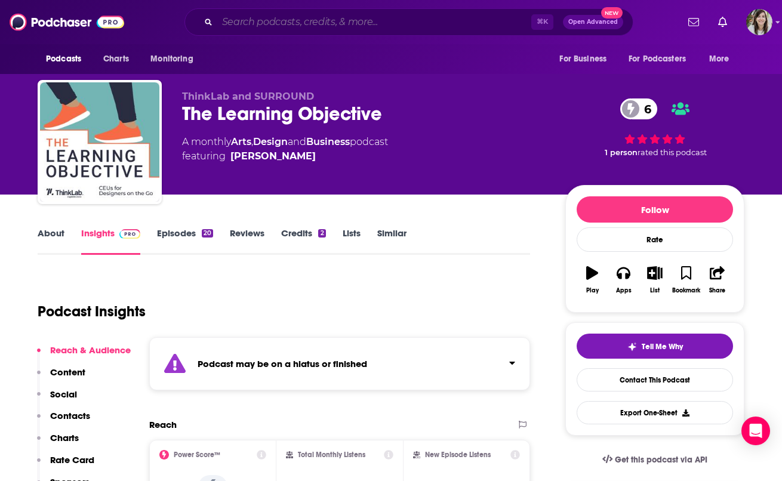
click at [236, 20] on input "Search podcasts, credits, & more..." at bounding box center [374, 22] width 314 height 19
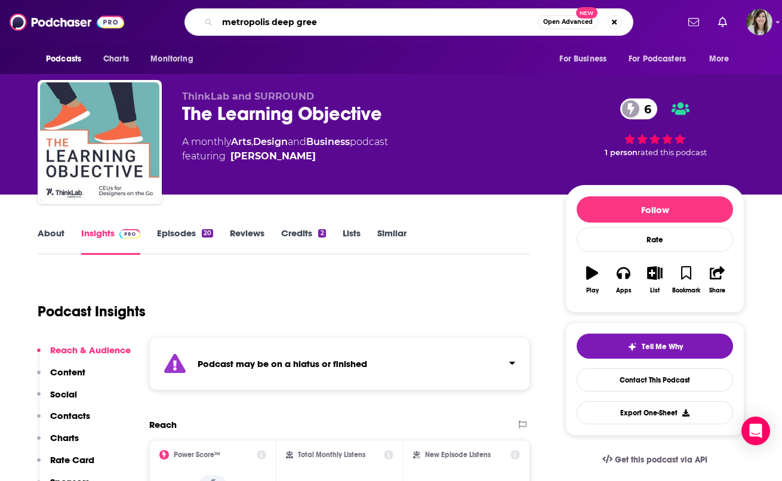
type input "metropolis deep green"
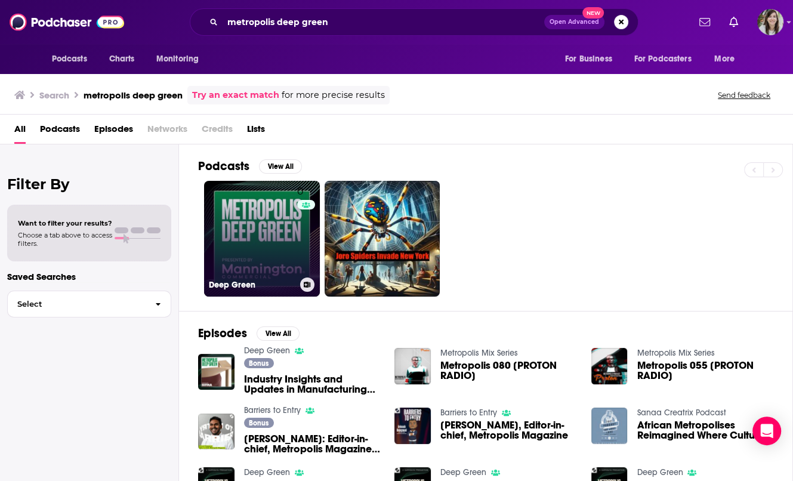
click at [244, 215] on link "0 Deep Green" at bounding box center [262, 239] width 116 height 116
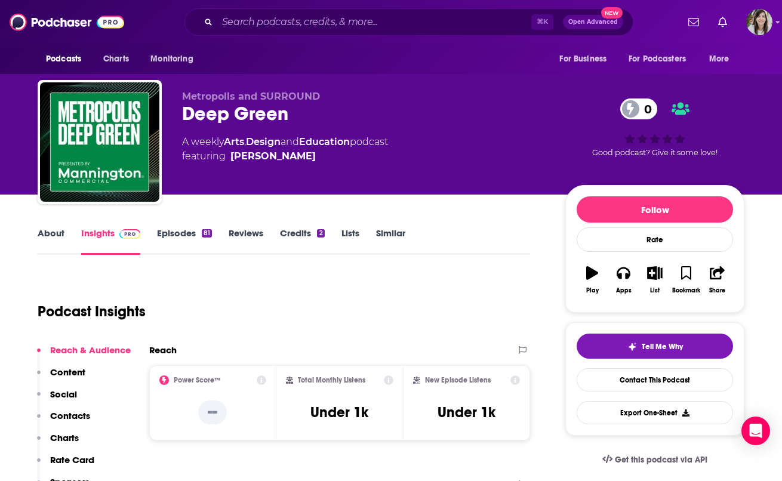
click at [45, 233] on link "About" at bounding box center [51, 240] width 27 height 27
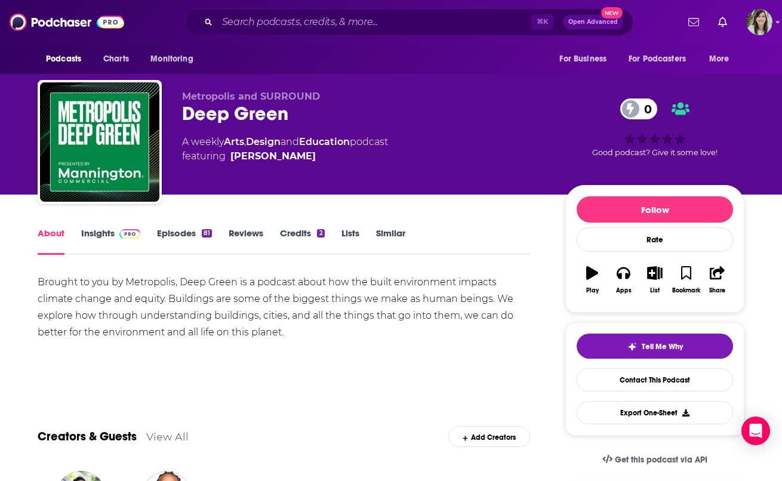
click at [91, 236] on link "Insights" at bounding box center [110, 240] width 59 height 27
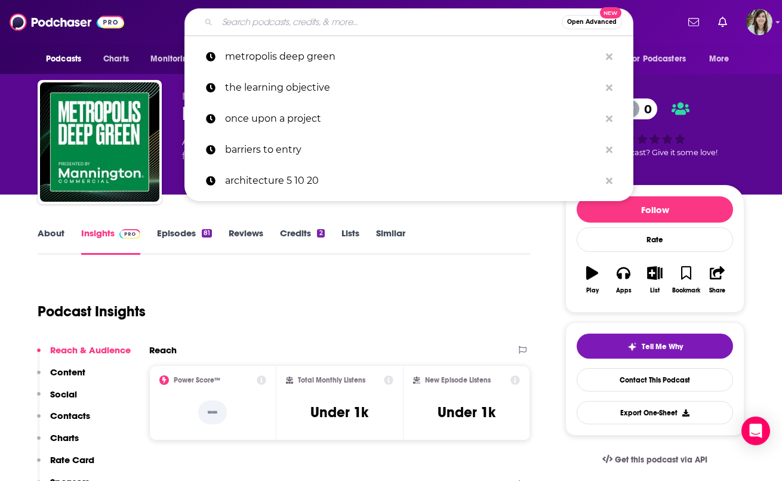
click at [361, 21] on input "Search podcasts, credits, & more..." at bounding box center [389, 22] width 344 height 19
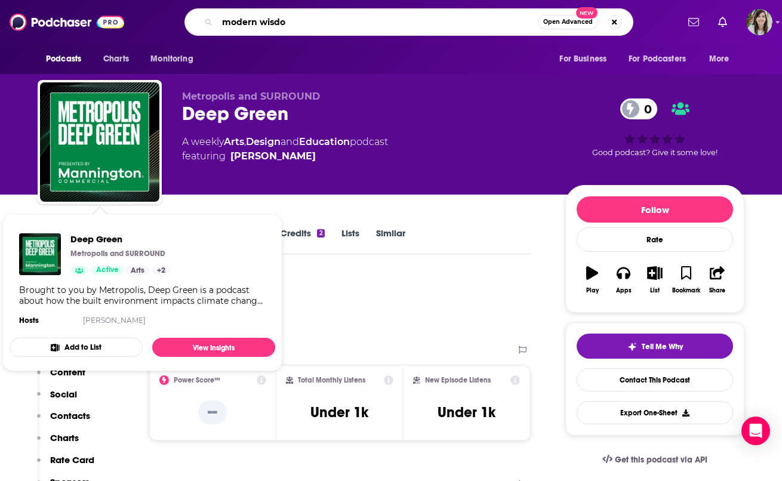
type input "modern wisdom"
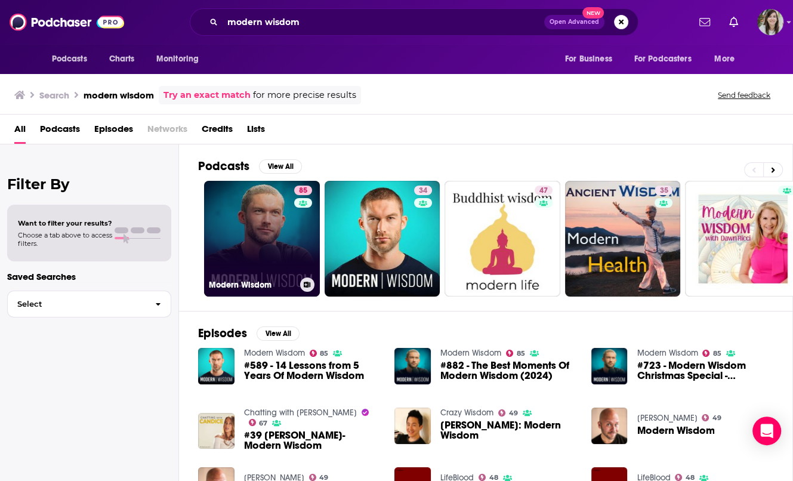
click at [239, 218] on link "85 Modern Wisdom" at bounding box center [262, 239] width 116 height 116
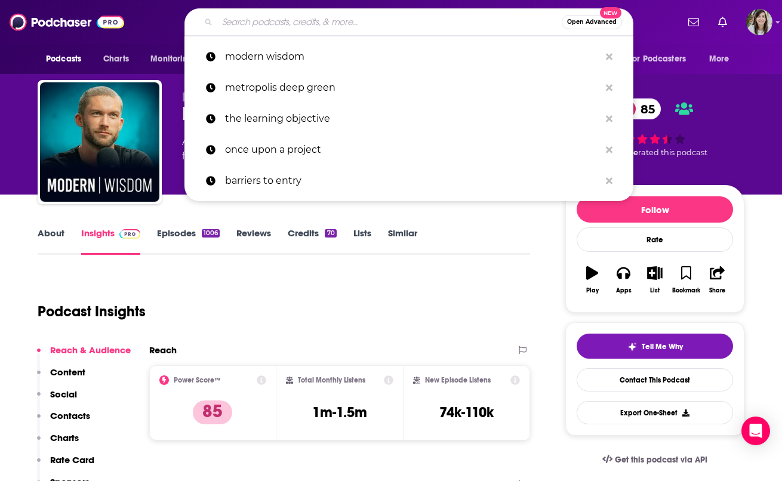
click at [328, 20] on input "Search podcasts, credits, & more..." at bounding box center [389, 22] width 344 height 19
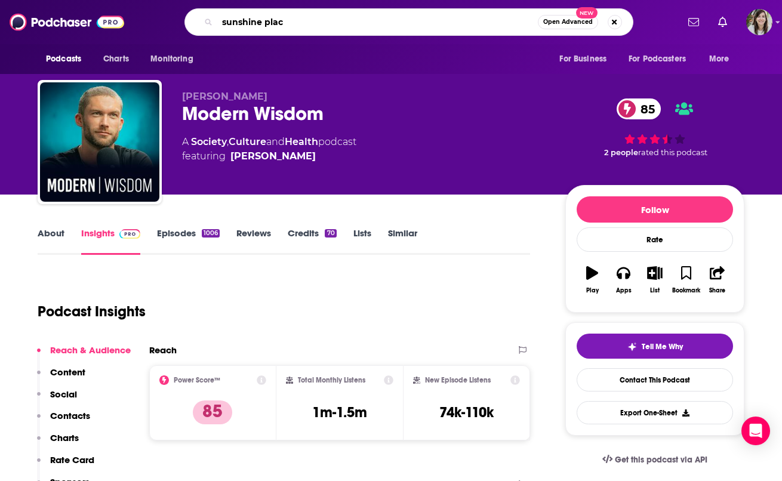
type input "sunshine place"
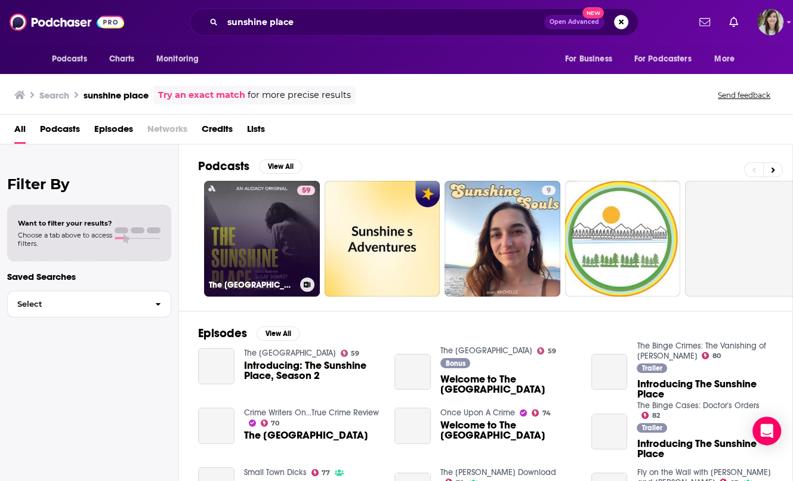
click at [264, 211] on link "59 The Sunshine Place" at bounding box center [262, 239] width 116 height 116
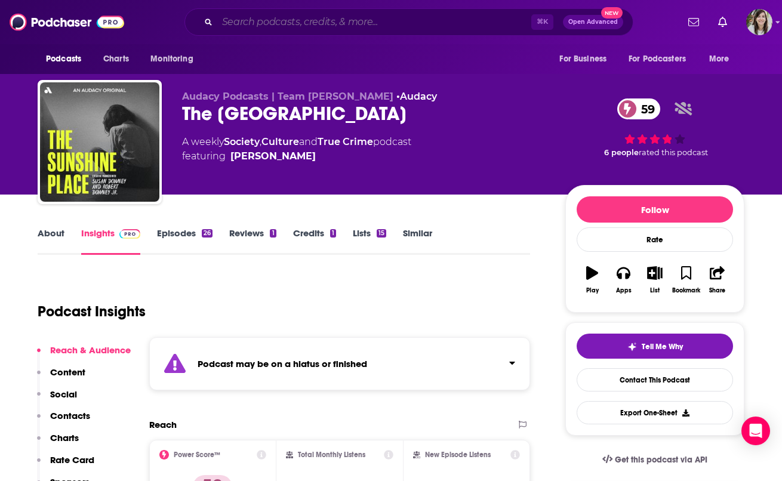
click at [324, 20] on input "Search podcasts, credits, & more..." at bounding box center [374, 22] width 314 height 19
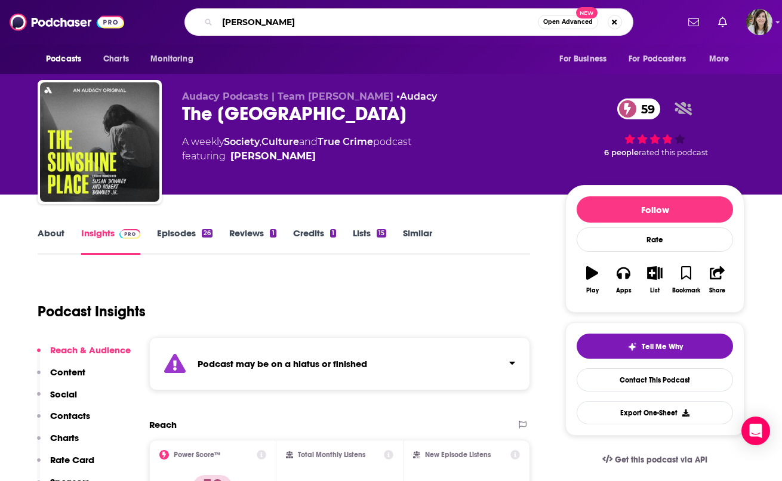
type input "alice lane"
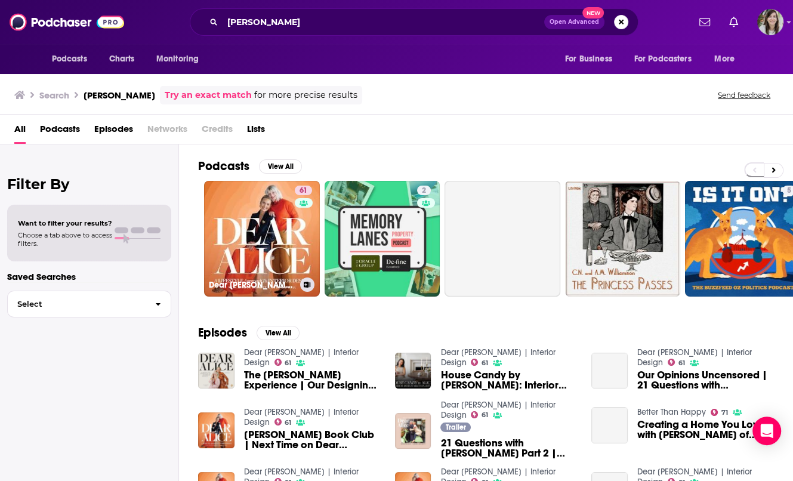
click at [285, 215] on link "61 Dear [PERSON_NAME] | Interior Design" at bounding box center [262, 239] width 116 height 116
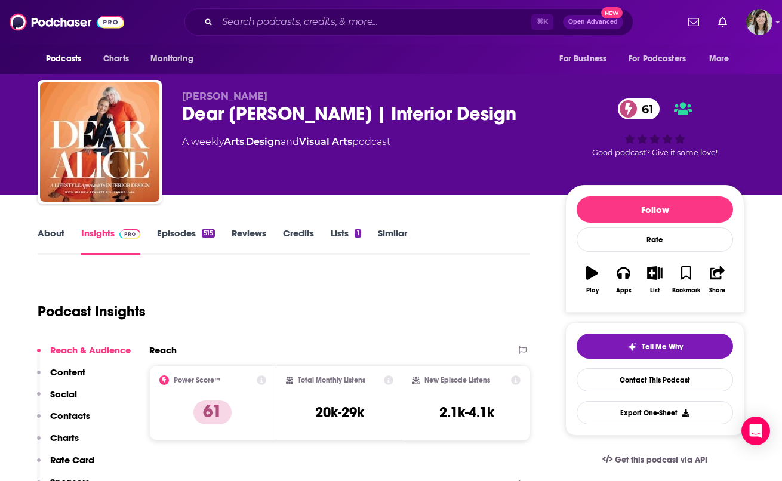
click at [44, 239] on link "About" at bounding box center [51, 240] width 27 height 27
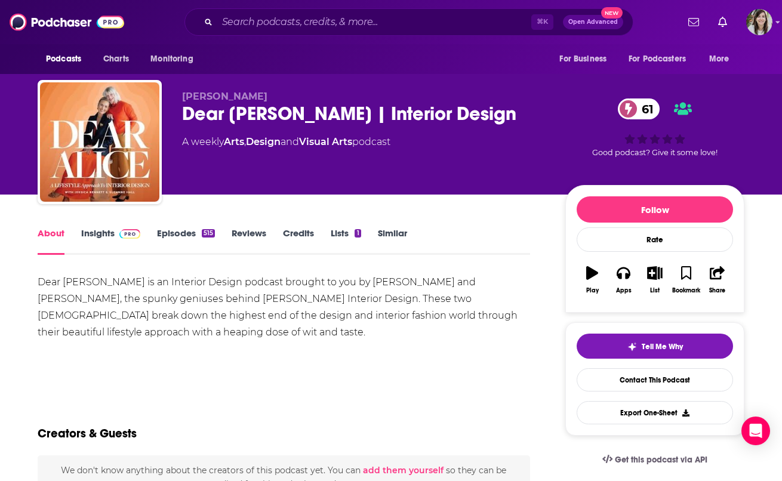
click at [104, 235] on link "Insights" at bounding box center [110, 240] width 59 height 27
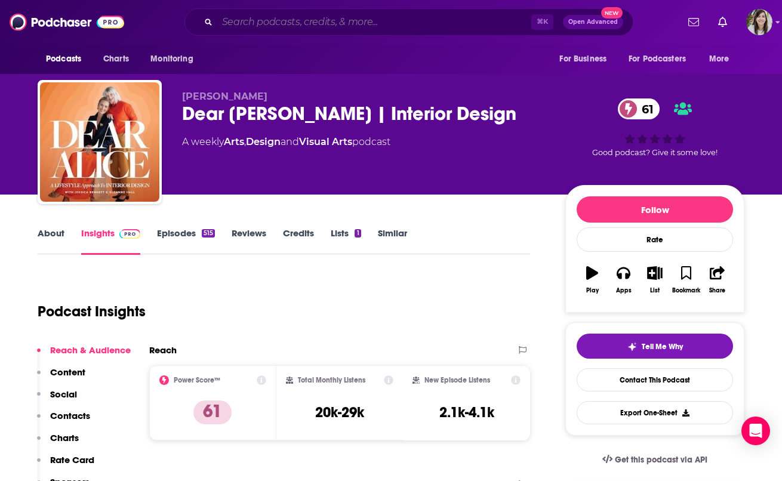
click at [332, 29] on input "Search podcasts, credits, & more..." at bounding box center [374, 22] width 314 height 19
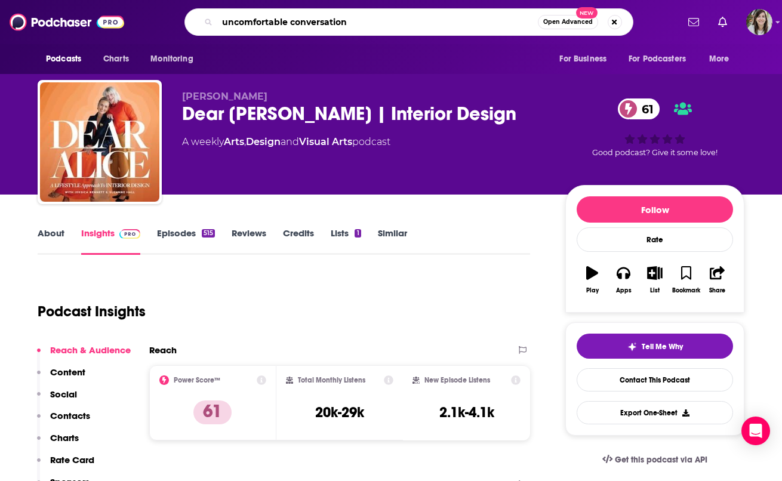
type input "uncomfortable conversations"
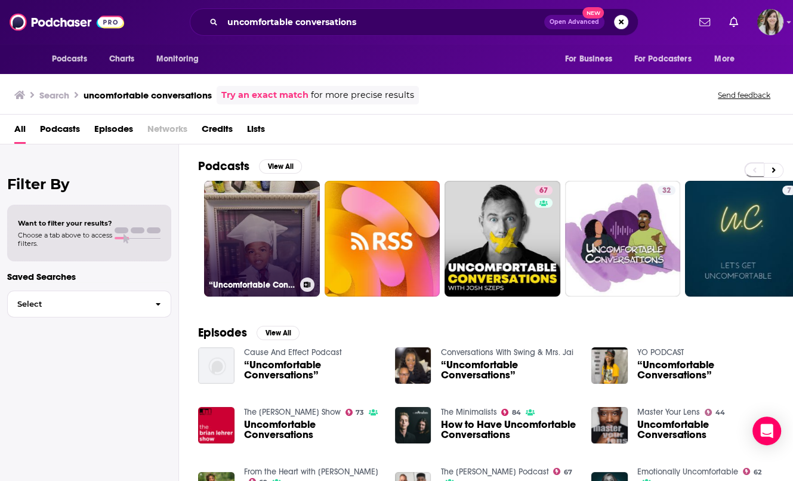
click at [274, 241] on link "“Uncomfortable Conversations “" at bounding box center [262, 239] width 116 height 116
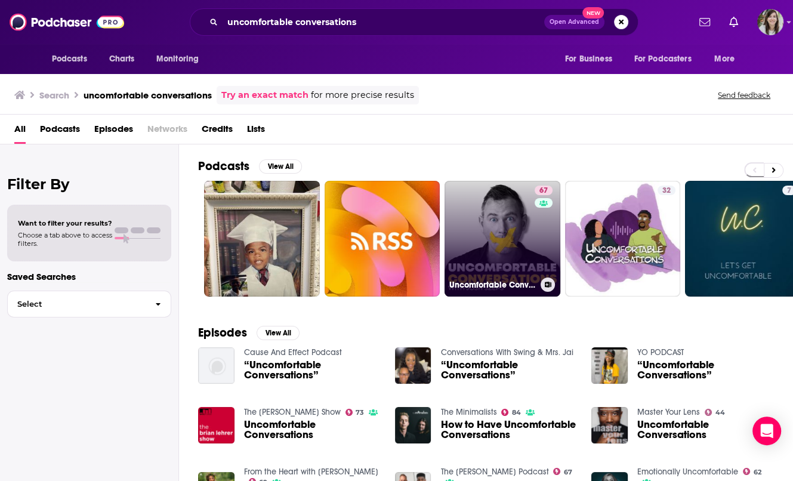
click at [494, 257] on link "67 Uncomfortable Conversations with Josh Szeps" at bounding box center [503, 239] width 116 height 116
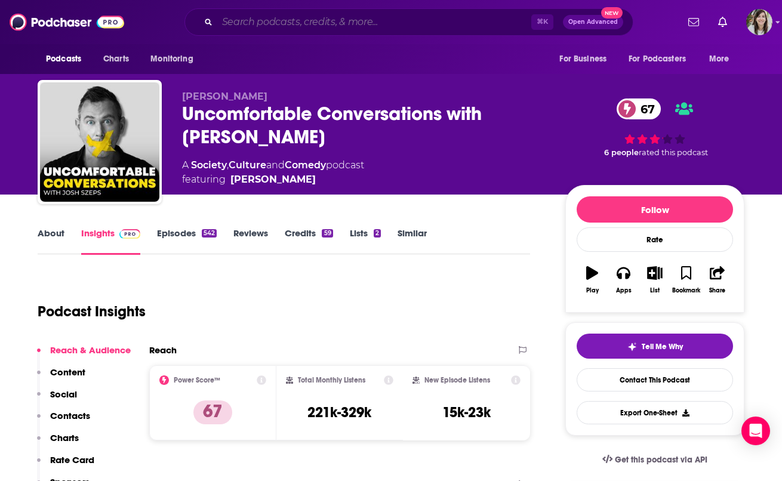
click at [297, 21] on input "Search podcasts, credits, & more..." at bounding box center [374, 22] width 314 height 19
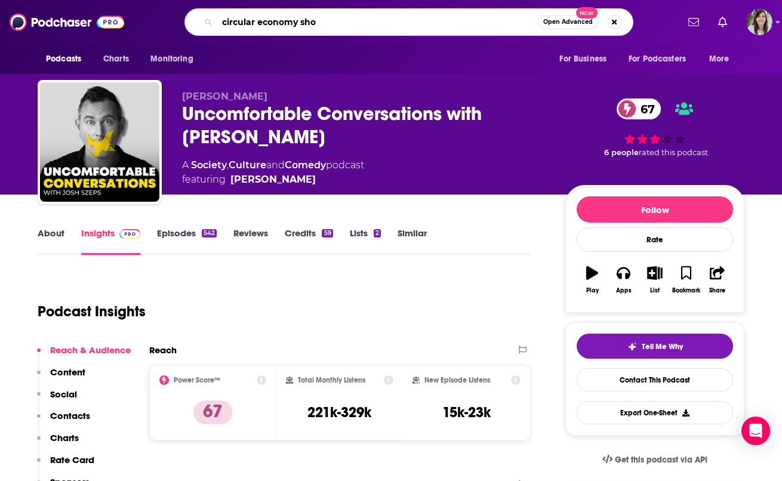
type input "circular economy show"
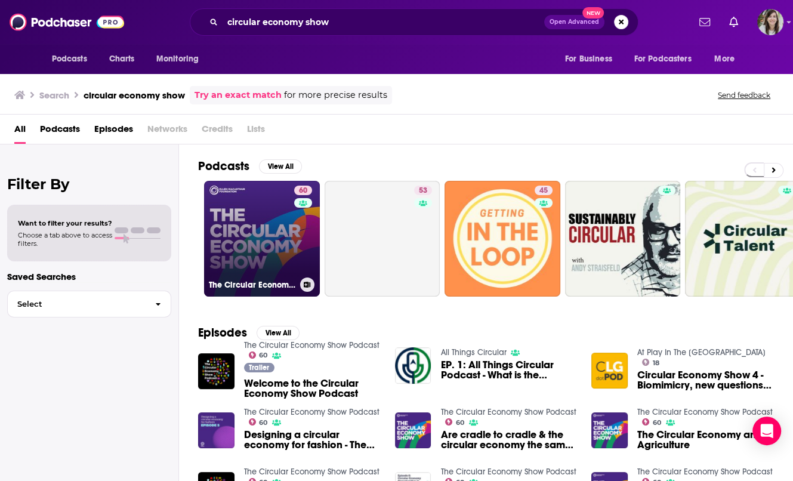
click at [236, 208] on link "60 The Circular Economy Show Podcast" at bounding box center [262, 239] width 116 height 116
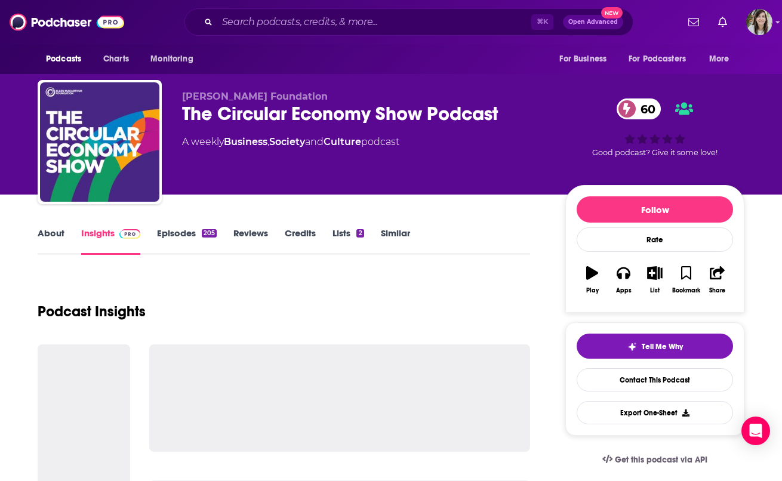
click at [48, 229] on link "About" at bounding box center [51, 240] width 27 height 27
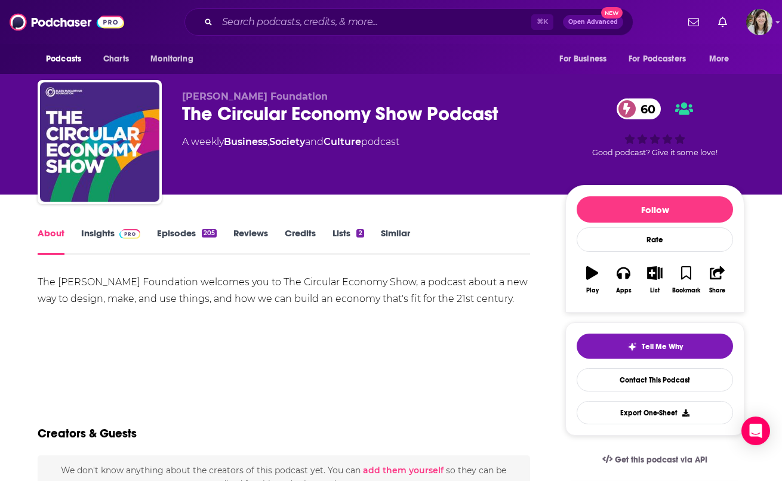
click at [96, 240] on link "Insights" at bounding box center [110, 240] width 59 height 27
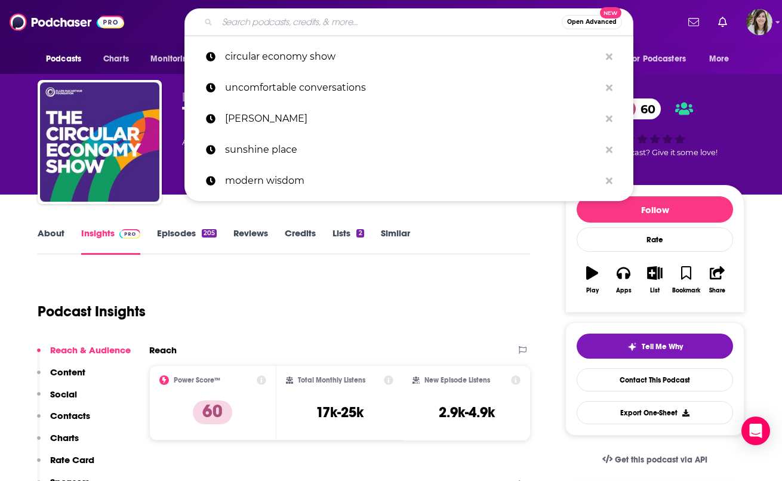
click at [258, 25] on input "Search podcasts, credits, & more..." at bounding box center [389, 22] width 344 height 19
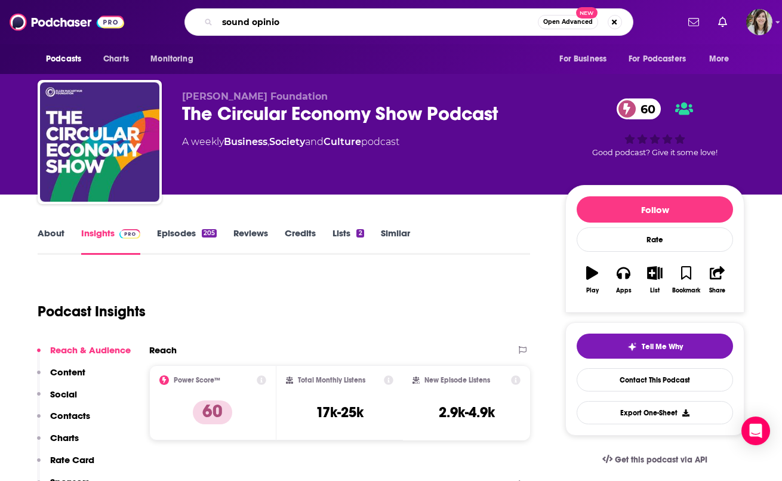
type input "sound opinion"
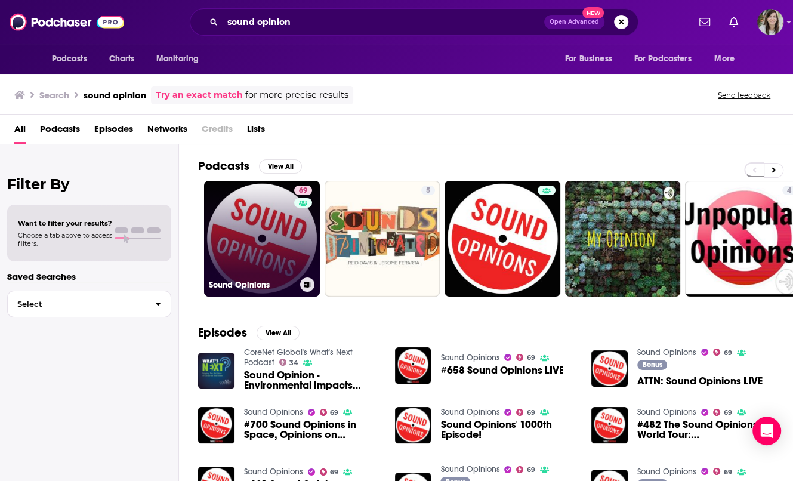
click at [265, 223] on link "69 Sound Opinions" at bounding box center [262, 239] width 116 height 116
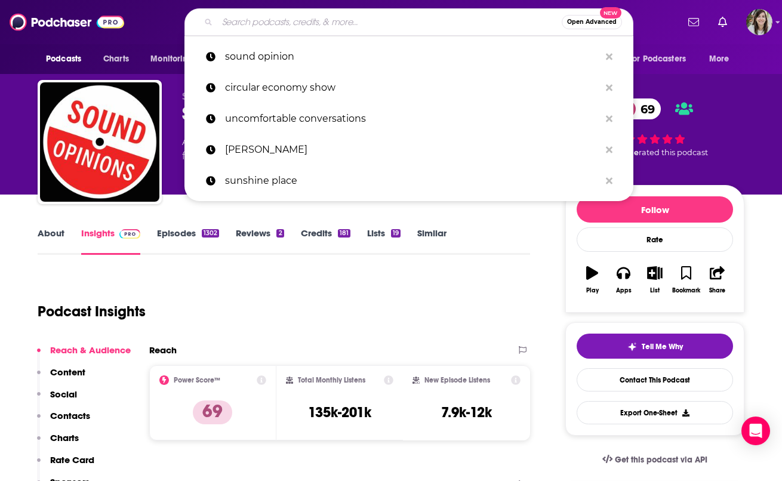
click at [329, 23] on input "Search podcasts, credits, & more..." at bounding box center [389, 22] width 344 height 19
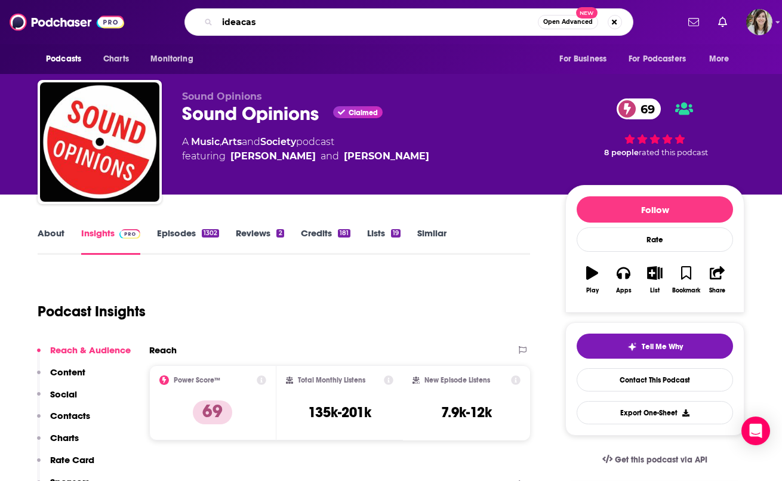
type input "ideacast"
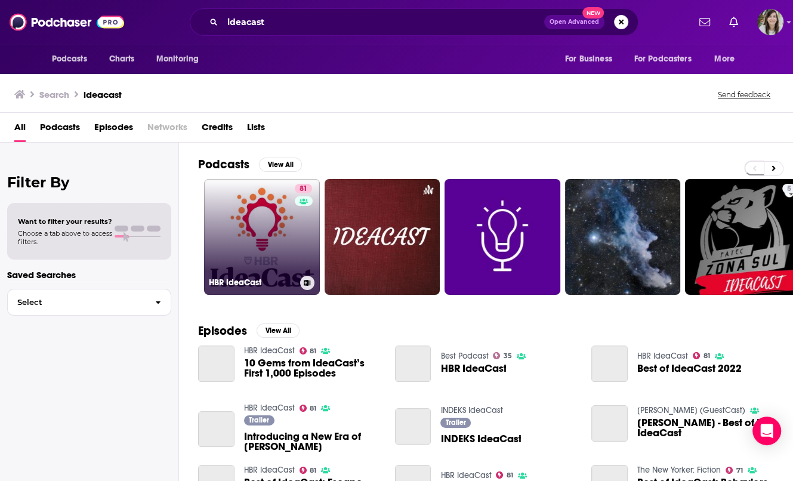
click at [266, 233] on link "81 HBR IdeaCast" at bounding box center [262, 237] width 116 height 116
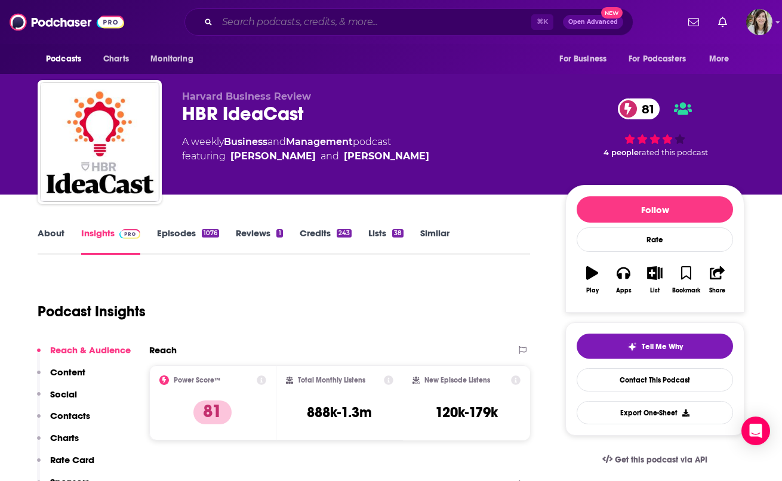
click at [300, 25] on input "Search podcasts, credits, & more..." at bounding box center [374, 22] width 314 height 19
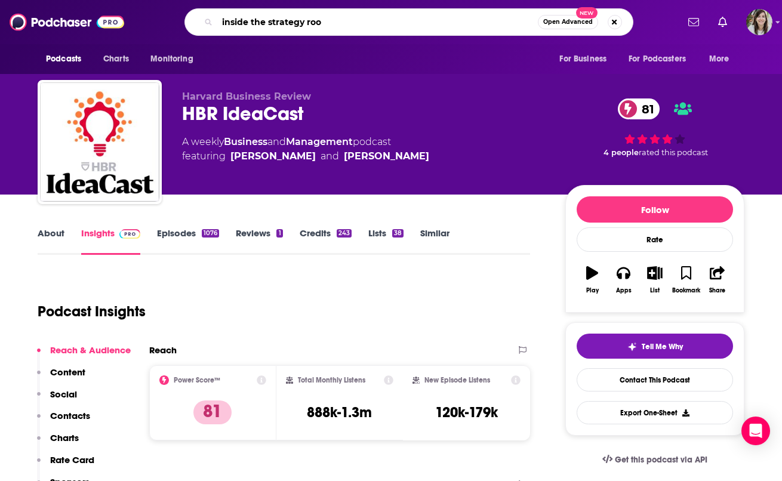
type input "inside the strategy room"
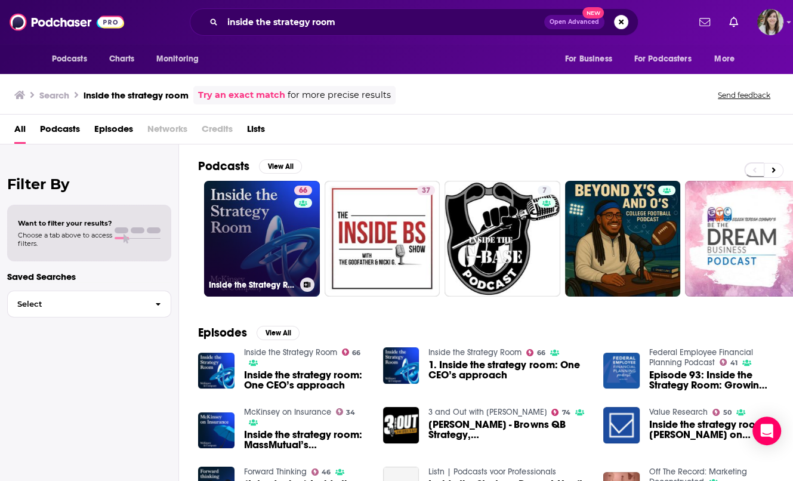
click at [270, 207] on link "66 Inside the Strategy Room" at bounding box center [262, 239] width 116 height 116
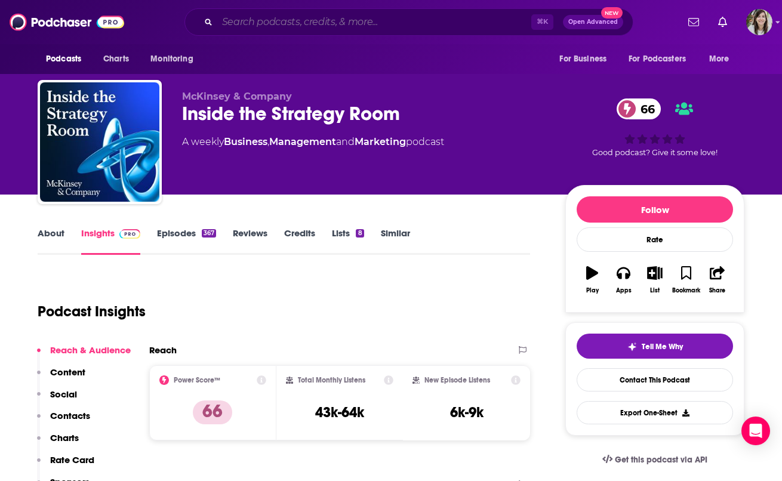
click at [295, 21] on input "Search podcasts, credits, & more..." at bounding box center [374, 22] width 314 height 19
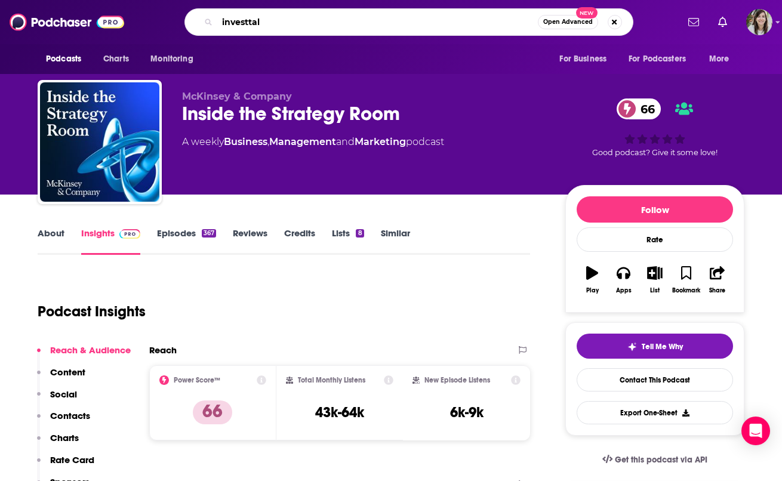
type input "investtalk"
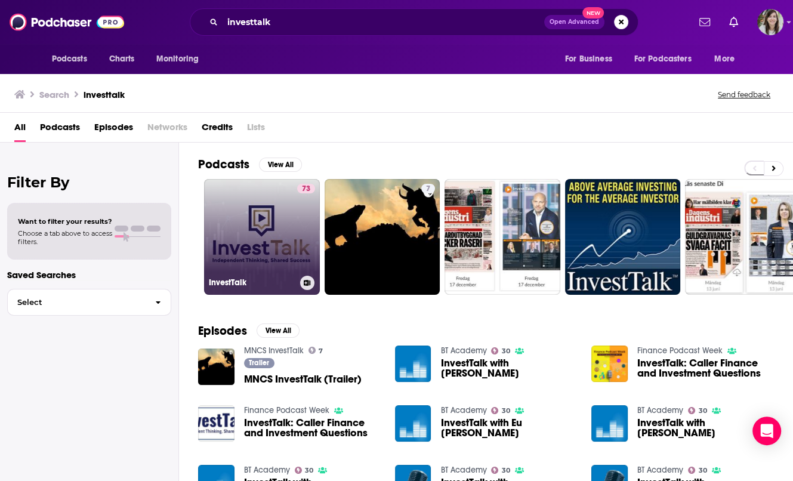
click at [277, 217] on link "73 InvestTalk" at bounding box center [262, 237] width 116 height 116
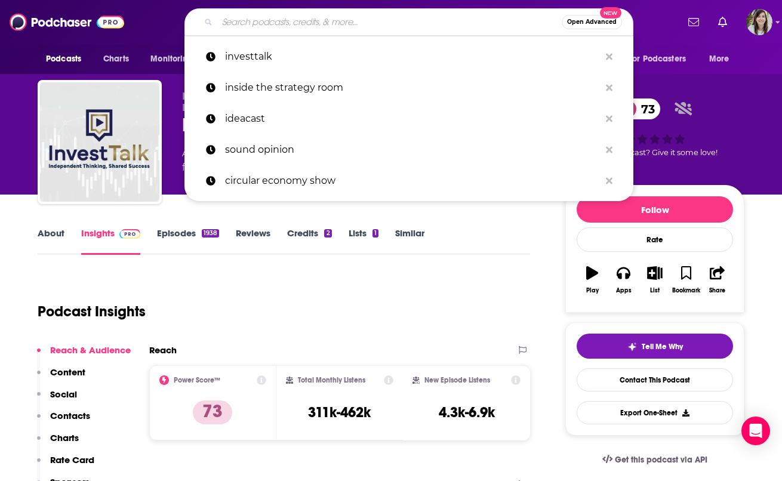
click at [288, 24] on input "Search podcasts, credits, & more..." at bounding box center [389, 22] width 344 height 19
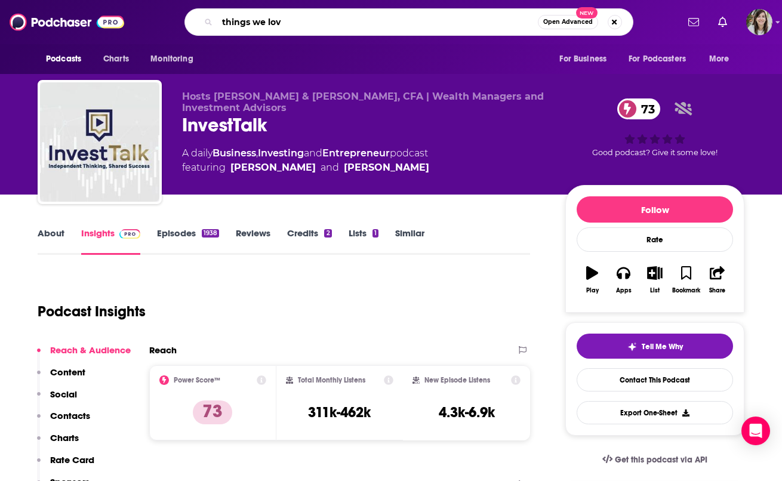
type input "things we love"
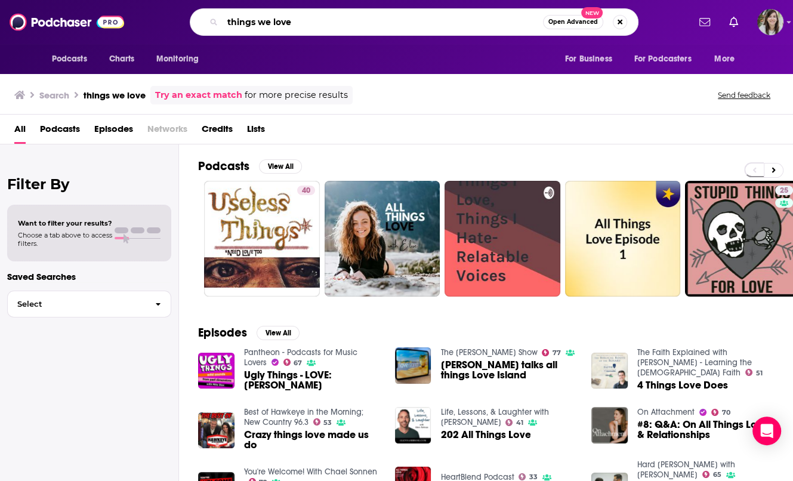
click at [353, 25] on input "things we love" at bounding box center [383, 22] width 321 height 19
type input "know thyself"
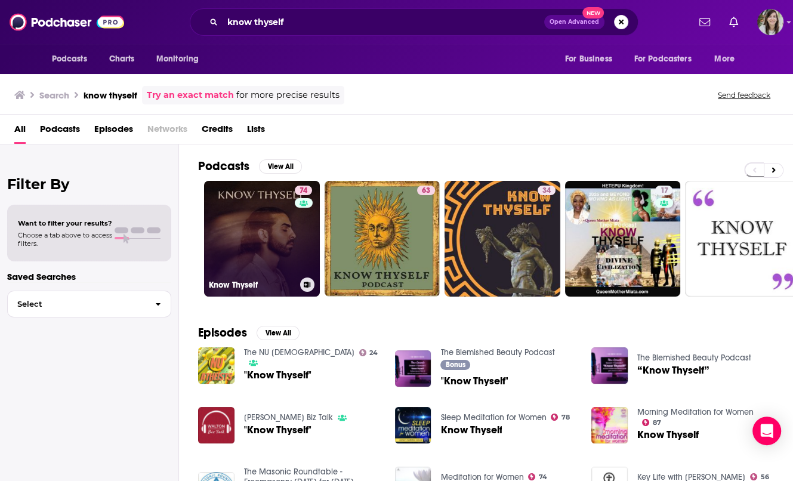
click at [267, 226] on link "74 Know Thyself" at bounding box center [262, 239] width 116 height 116
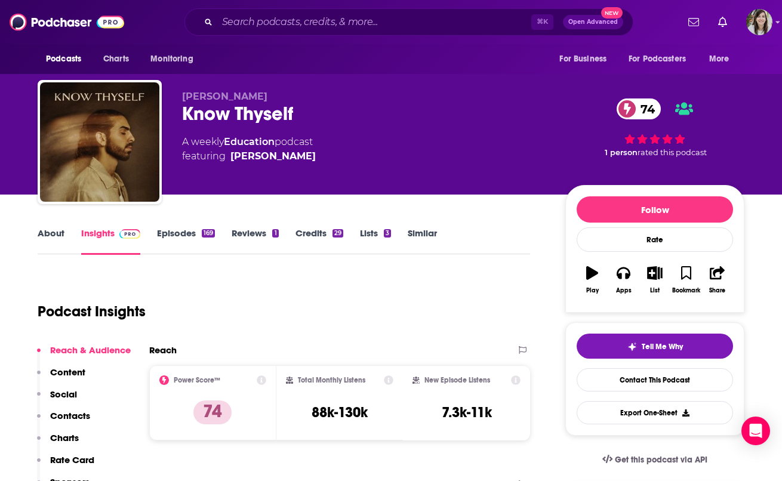
click at [55, 235] on link "About" at bounding box center [51, 240] width 27 height 27
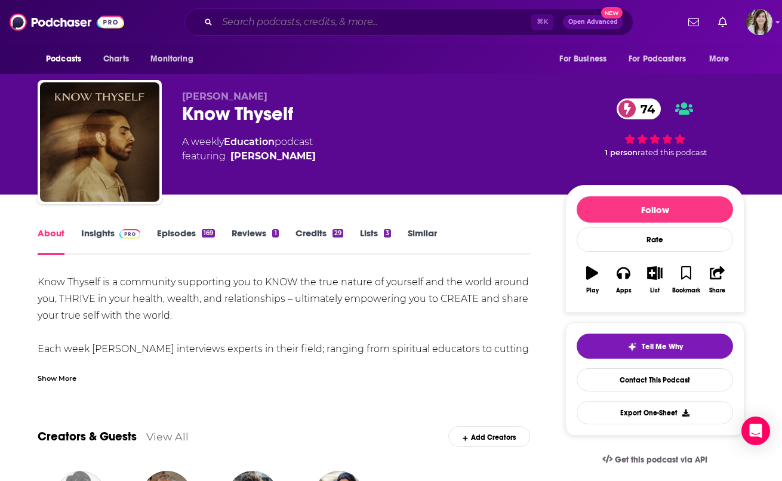
click at [302, 15] on input "Search podcasts, credits, & more..." at bounding box center [374, 22] width 314 height 19
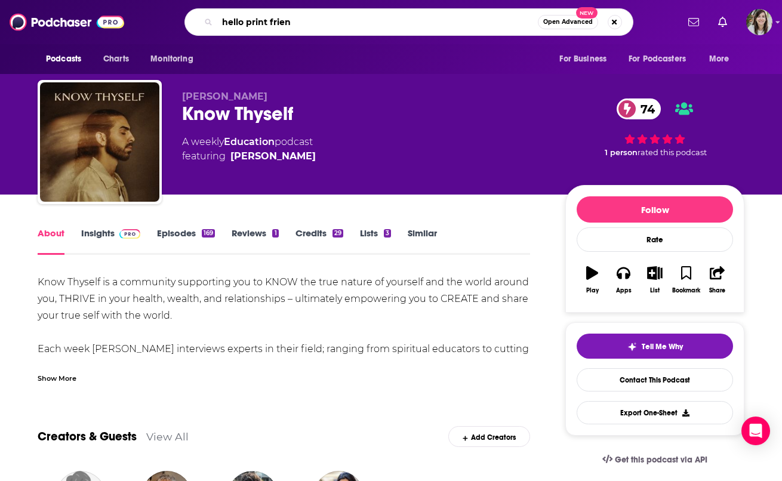
type input "hello print friend"
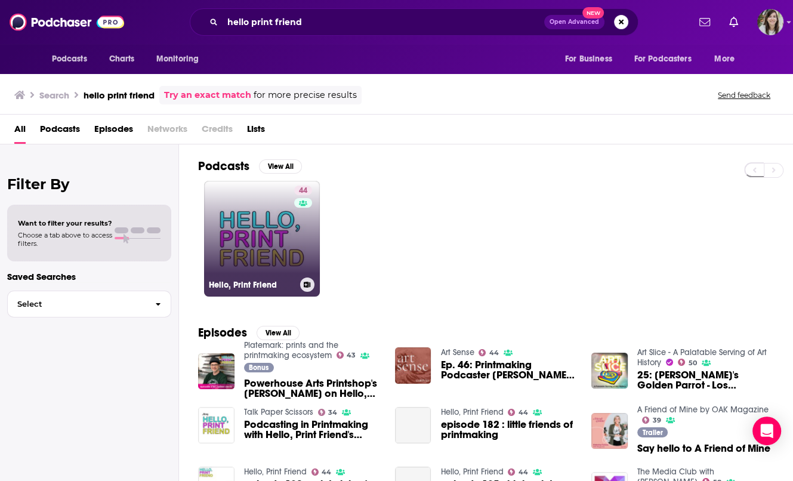
click at [280, 236] on link "44 Hello, Print Friend" at bounding box center [262, 239] width 116 height 116
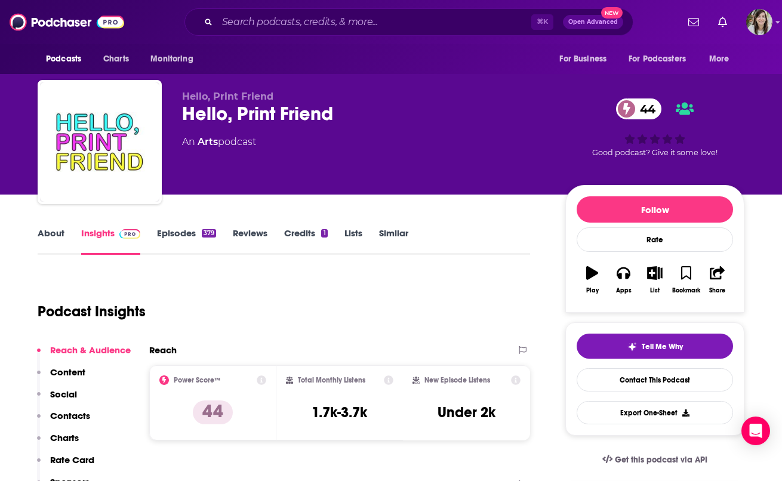
click at [54, 233] on link "About" at bounding box center [51, 240] width 27 height 27
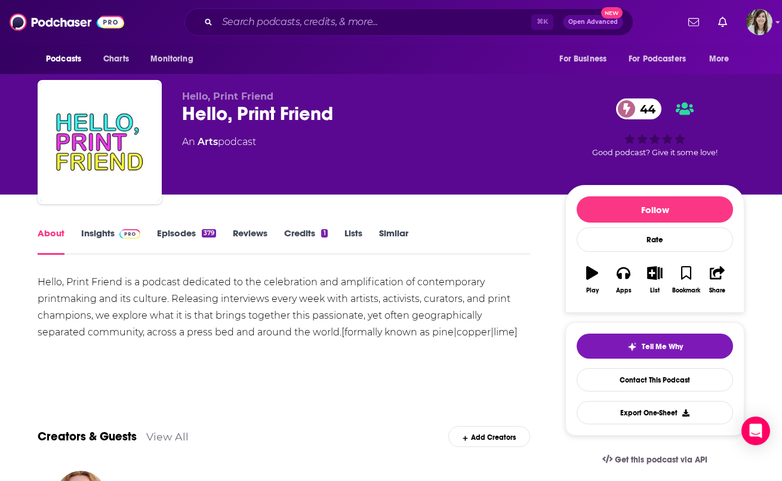
click at [110, 233] on link "Insights" at bounding box center [110, 240] width 59 height 27
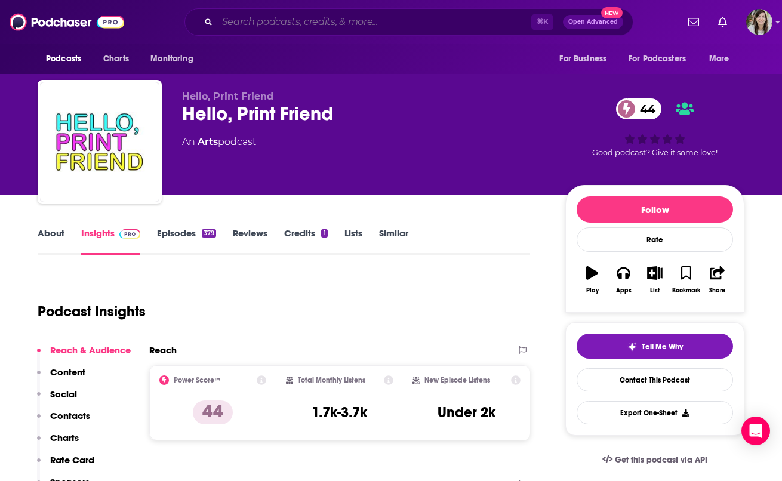
click at [358, 27] on input "Search podcasts, credits, & more..." at bounding box center [374, 22] width 314 height 19
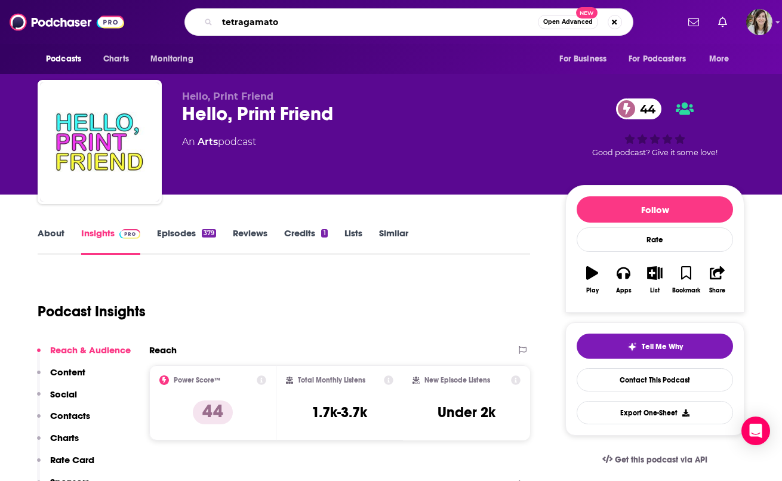
type input "tetragamaton"
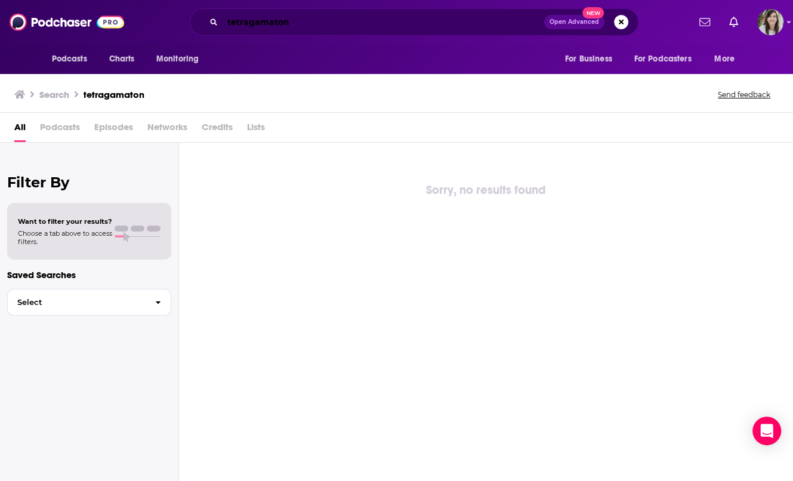
click at [292, 23] on input "tetragamaton" at bounding box center [384, 22] width 322 height 19
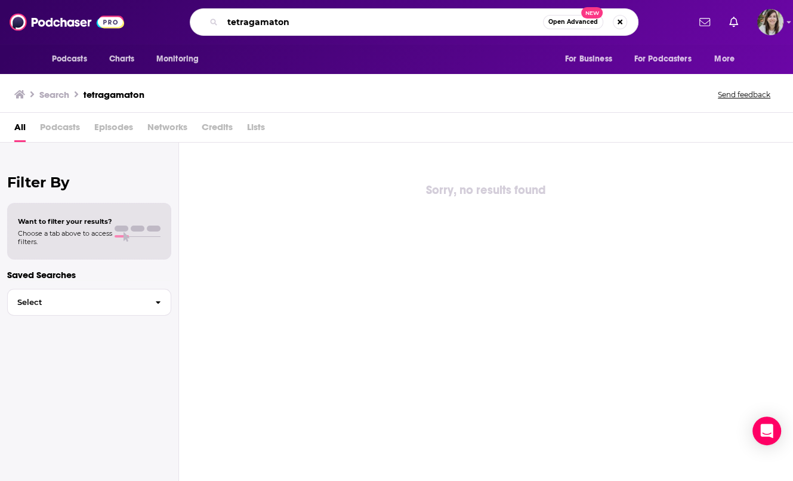
click at [292, 23] on input "tetragamaton" at bounding box center [383, 22] width 321 height 19
type input "beyond the design"
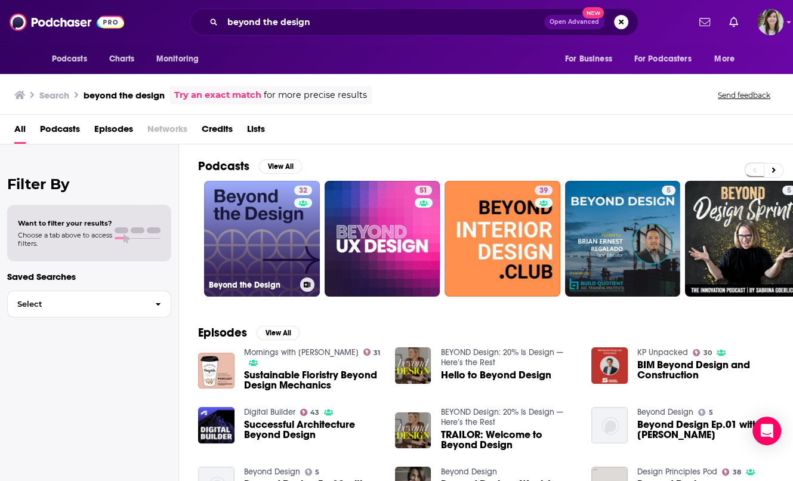
click at [275, 223] on link "32 Beyond the Design" at bounding box center [262, 239] width 116 height 116
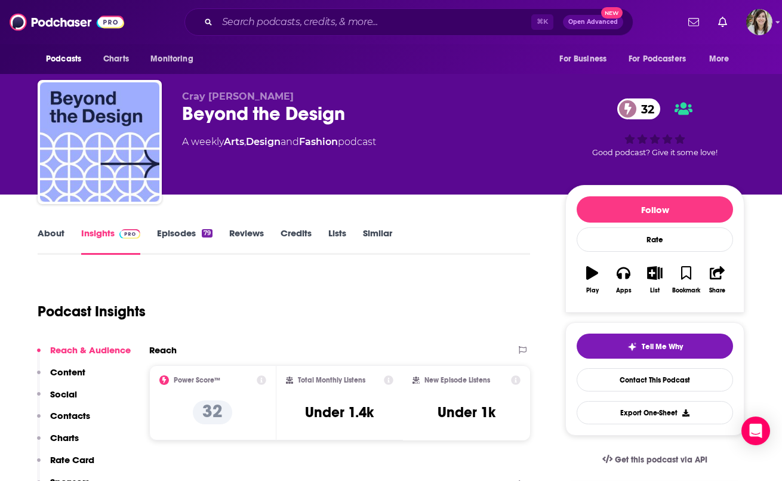
click at [54, 239] on link "About" at bounding box center [51, 240] width 27 height 27
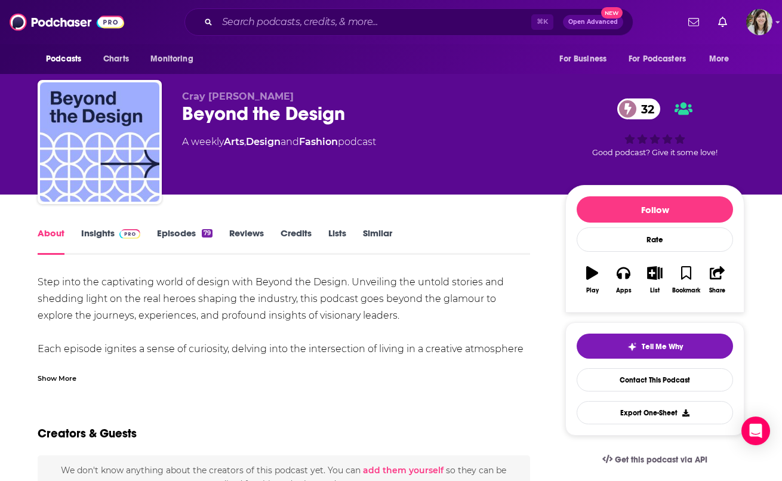
click at [50, 374] on div "Show More" at bounding box center [57, 377] width 39 height 11
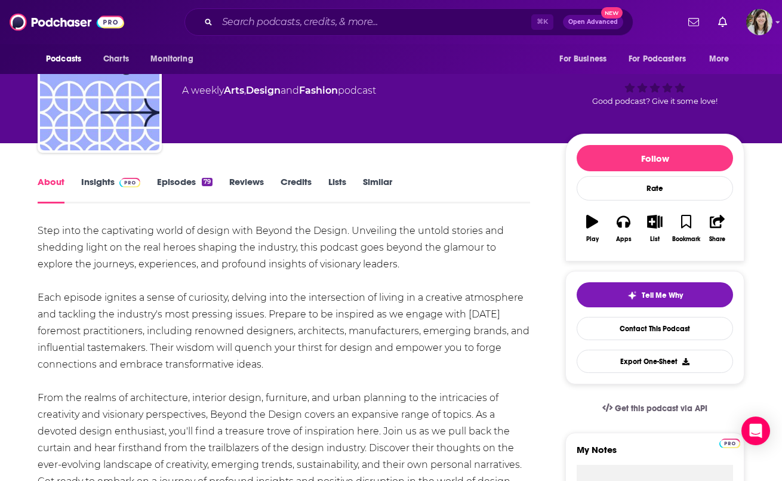
scroll to position [31, 0]
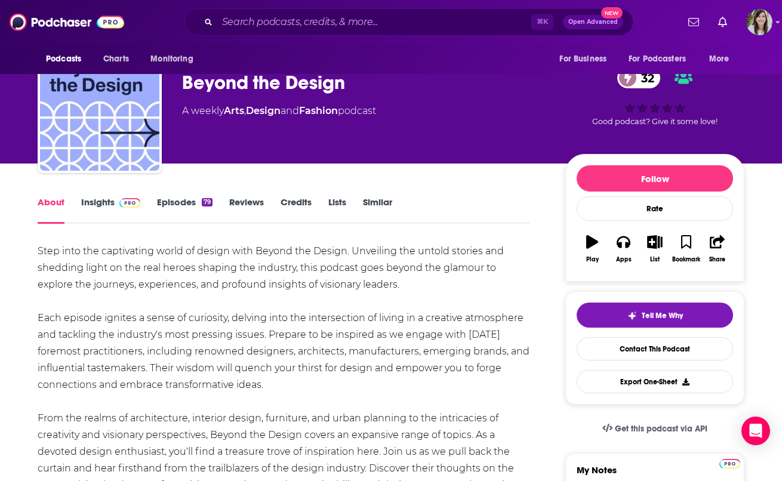
click at [181, 201] on link "Episodes 79" at bounding box center [185, 209] width 56 height 27
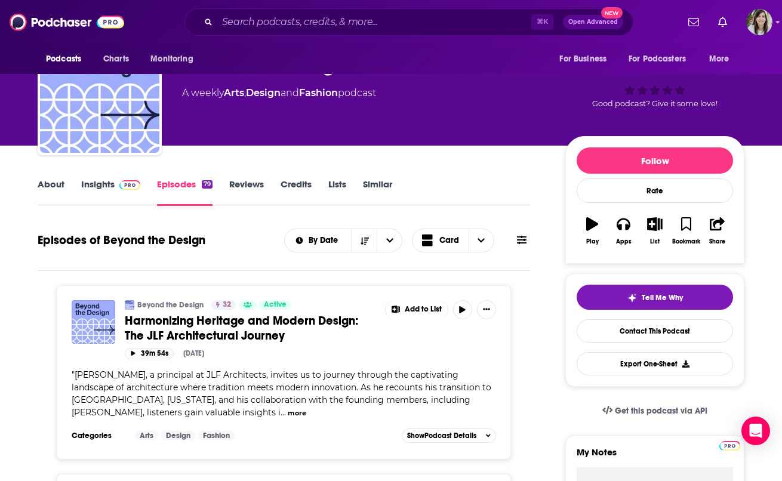
scroll to position [50, 0]
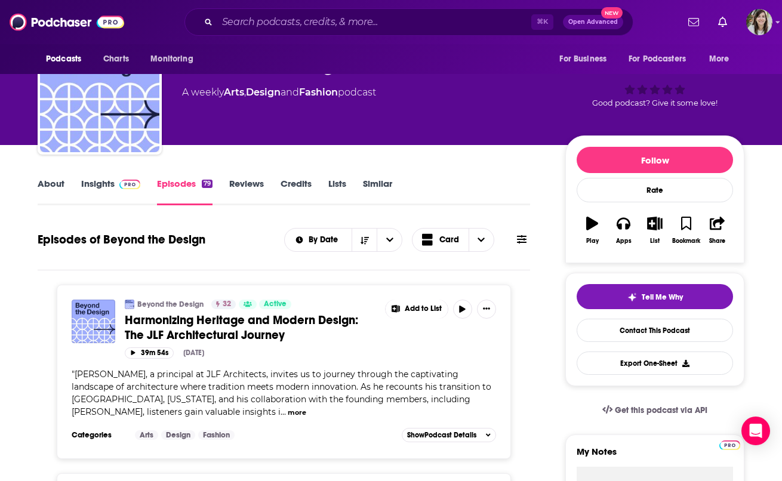
click at [97, 187] on link "Insights" at bounding box center [110, 191] width 59 height 27
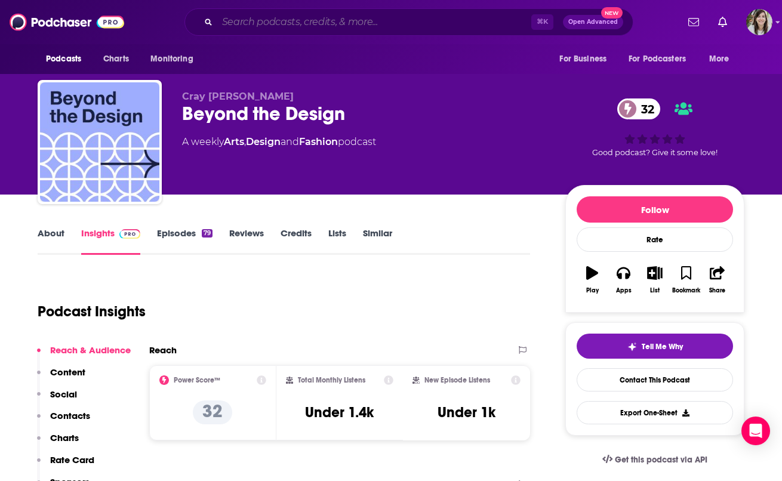
click at [295, 27] on input "Search podcasts, credits, & more..." at bounding box center [374, 22] width 314 height 19
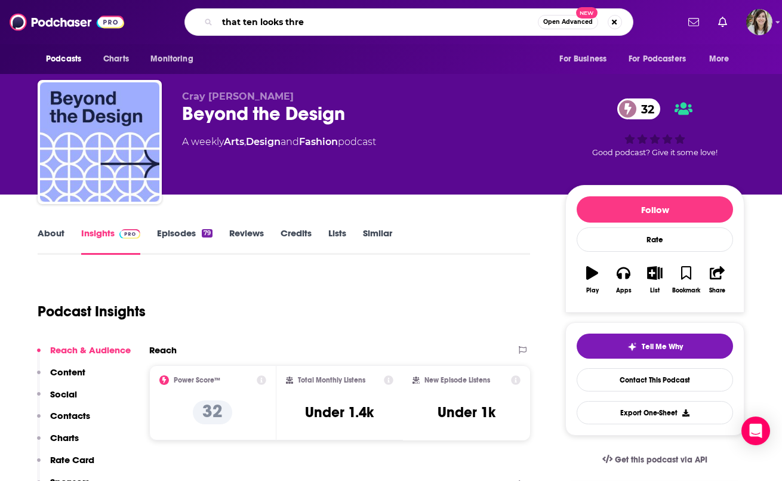
type input "that ten looks three"
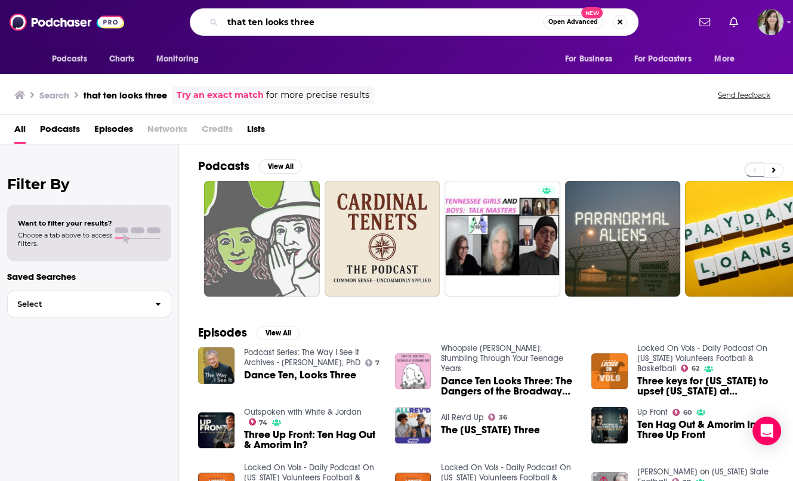
click at [364, 21] on input "that ten looks three" at bounding box center [383, 22] width 321 height 19
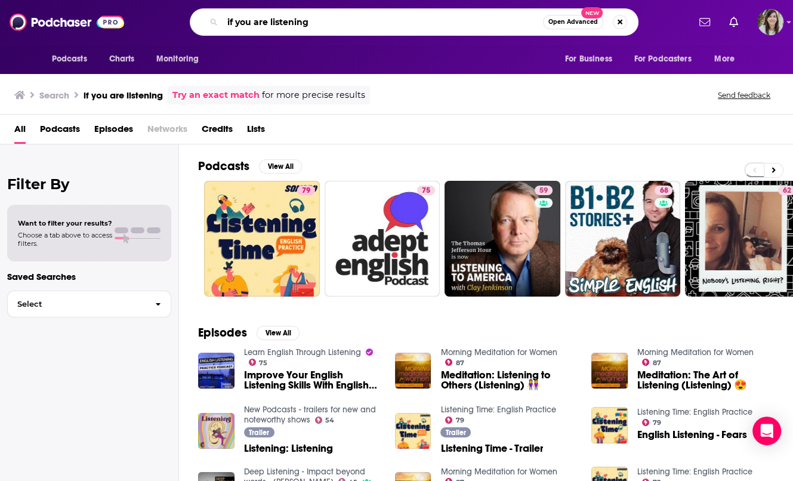
click at [380, 20] on input "if you are listening" at bounding box center [383, 22] width 321 height 19
type input "abc's conversations"
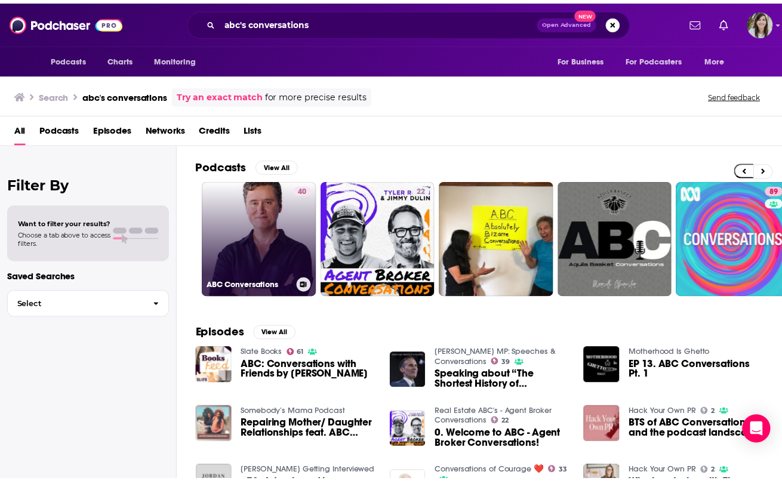
scroll to position [0, 44]
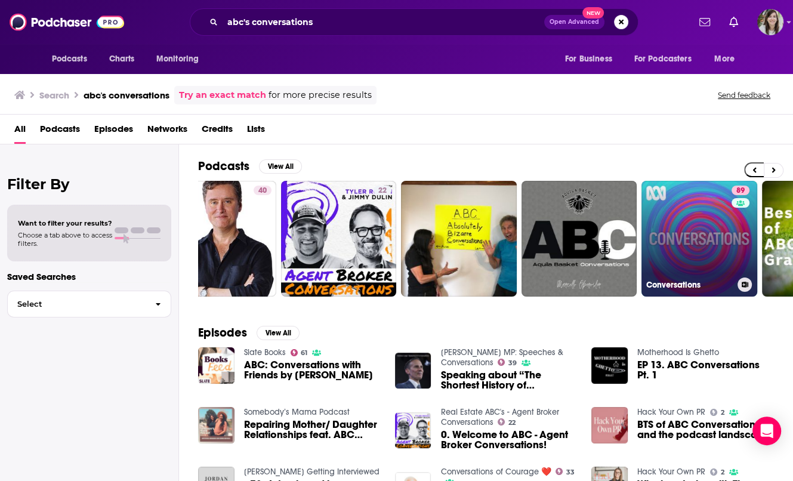
click at [690, 221] on link "89 Conversations" at bounding box center [700, 239] width 116 height 116
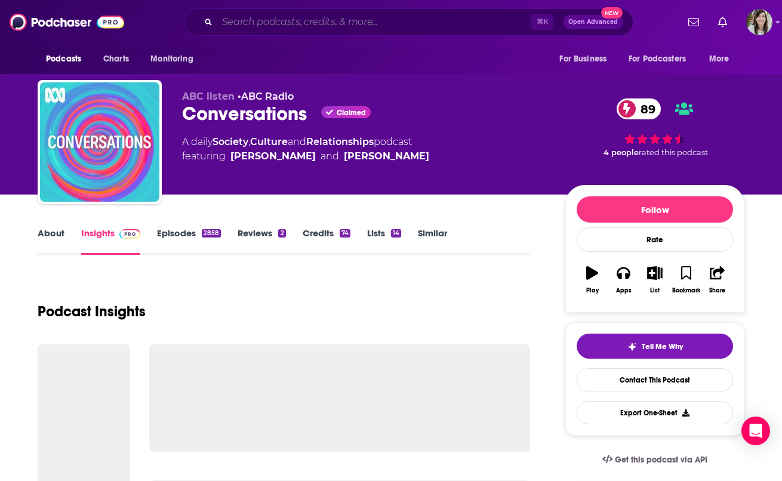
click at [324, 19] on input "Search podcasts, credits, & more..." at bounding box center [374, 22] width 314 height 19
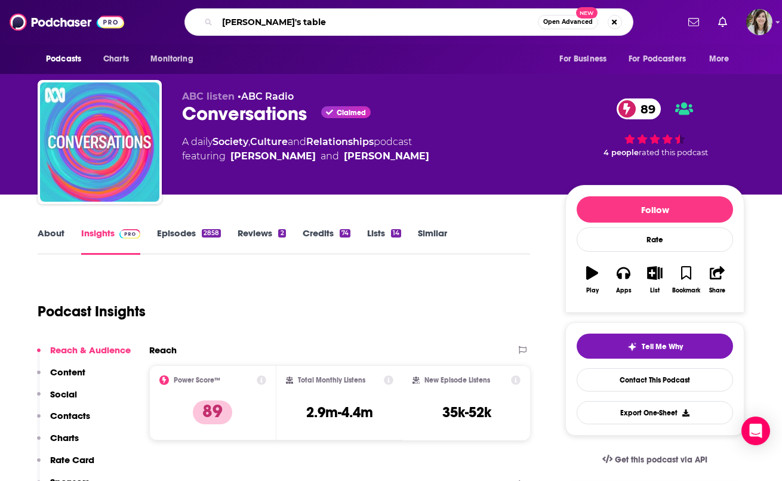
type input "ruthie's table 4"
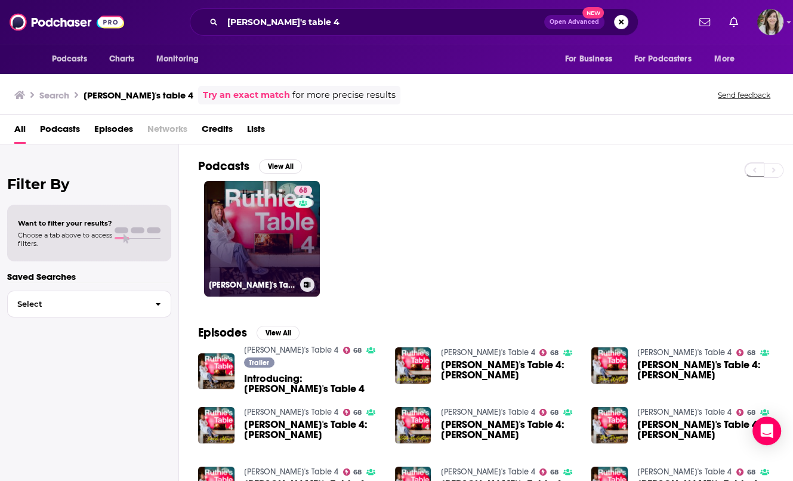
click at [257, 239] on link "68 Ruthie's Table 4" at bounding box center [262, 239] width 116 height 116
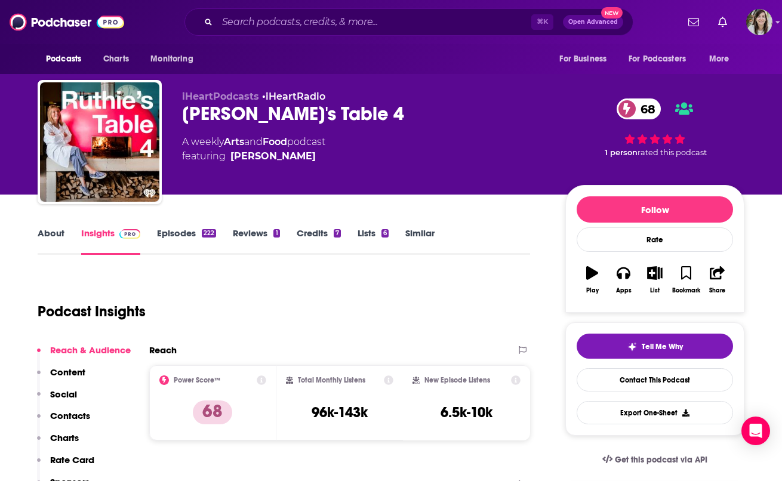
click at [42, 233] on link "About" at bounding box center [51, 240] width 27 height 27
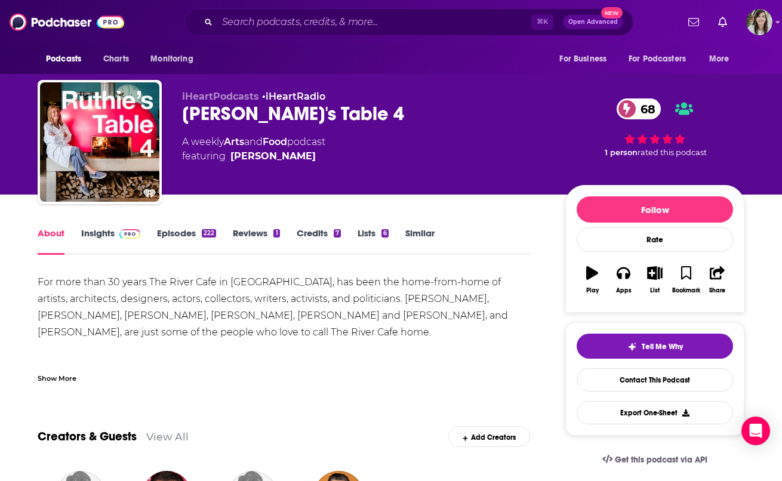
click at [166, 235] on link "Episodes 222" at bounding box center [186, 240] width 59 height 27
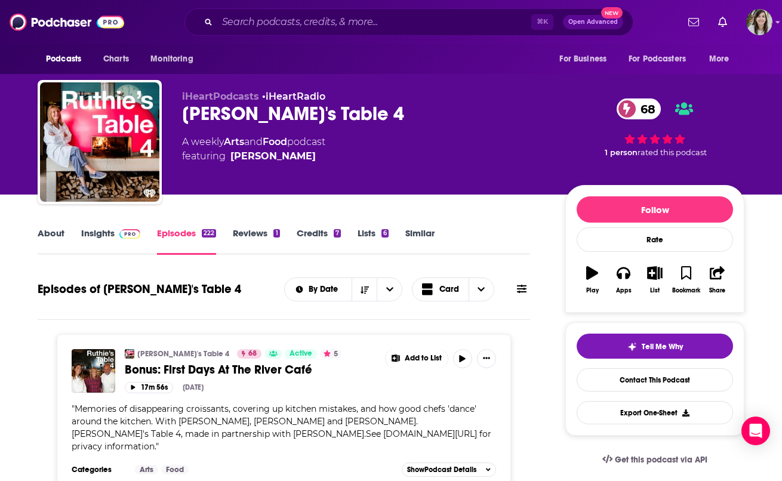
click at [96, 237] on link "Insights" at bounding box center [110, 240] width 59 height 27
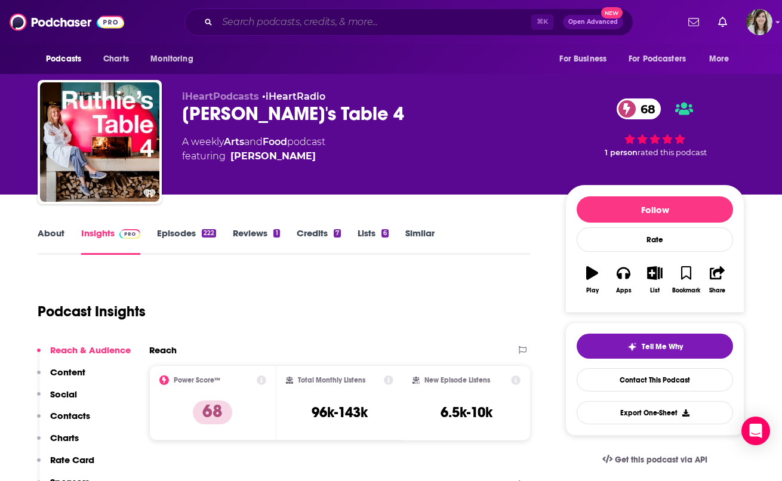
click at [266, 24] on input "Search podcasts, credits, & more..." at bounding box center [374, 22] width 314 height 19
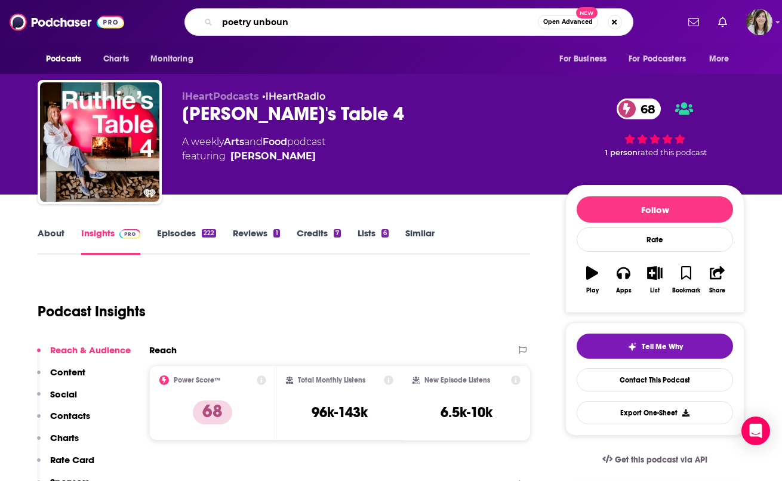
type input "poetry unbound"
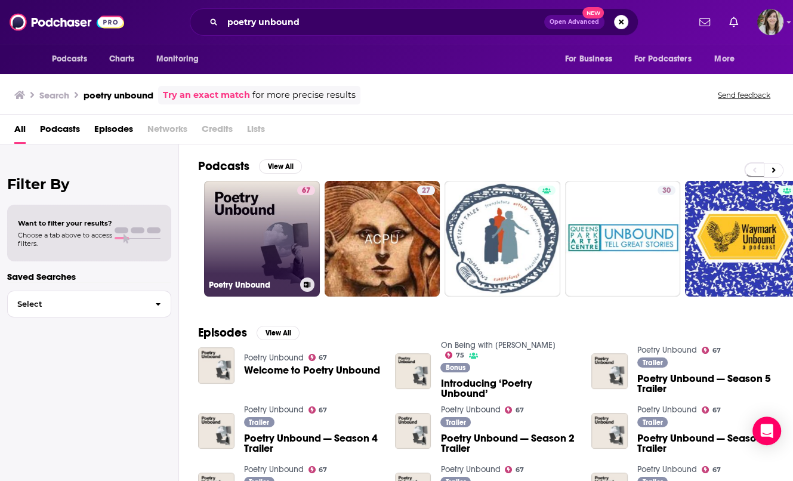
click at [257, 236] on link "67 Poetry Unbound" at bounding box center [262, 239] width 116 height 116
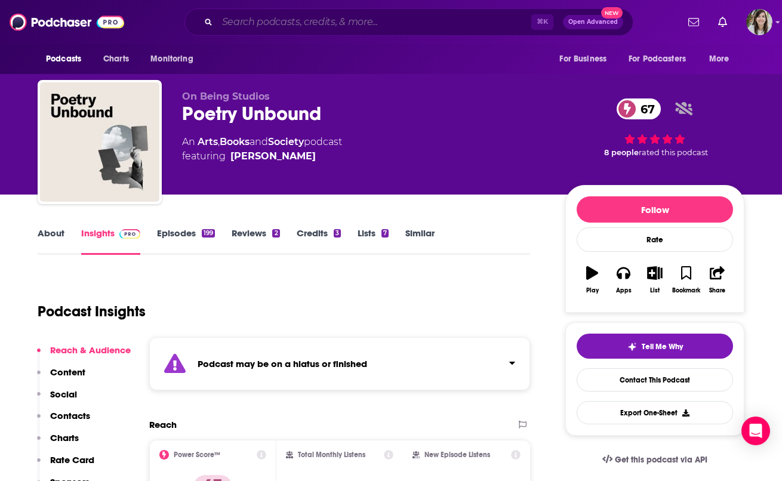
click at [269, 26] on input "Search podcasts, credits, & more..." at bounding box center [374, 22] width 314 height 19
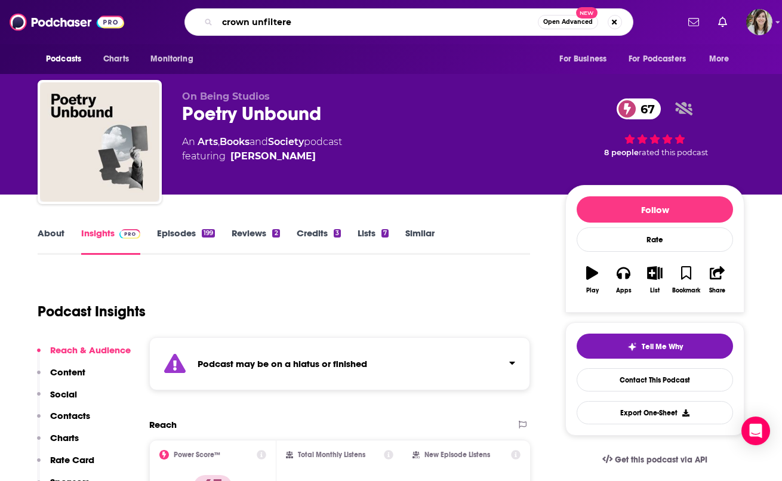
type input "crown unfiltered"
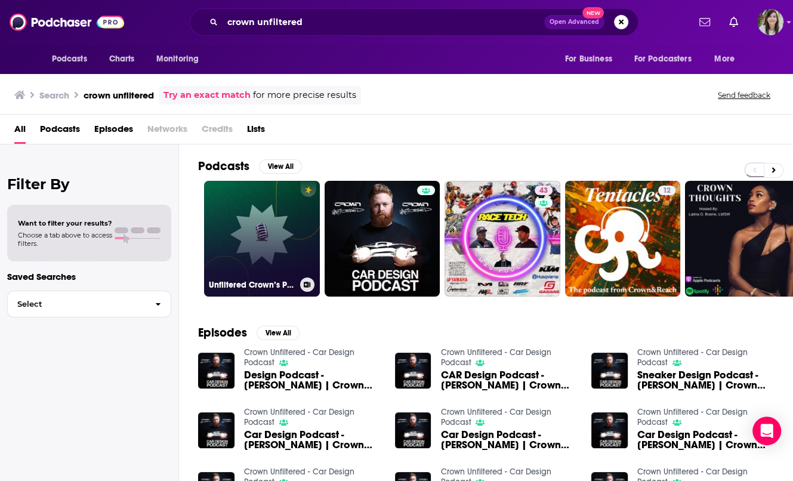
click at [223, 247] on link "Unfiltered Crown’s Podcast" at bounding box center [262, 239] width 116 height 116
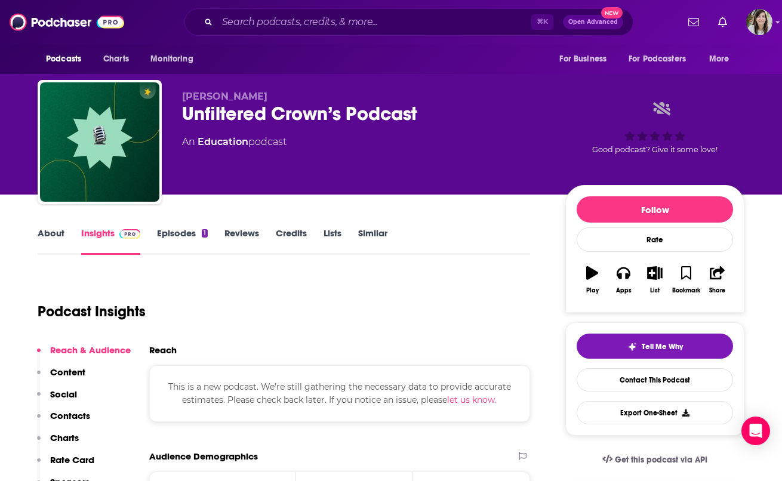
click at [51, 236] on link "About" at bounding box center [51, 240] width 27 height 27
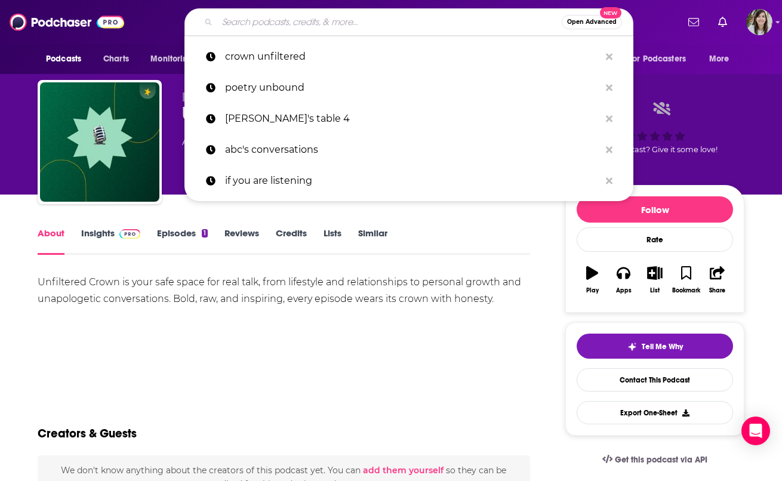
click at [267, 24] on input "Search podcasts, credits, & more..." at bounding box center [389, 22] width 344 height 19
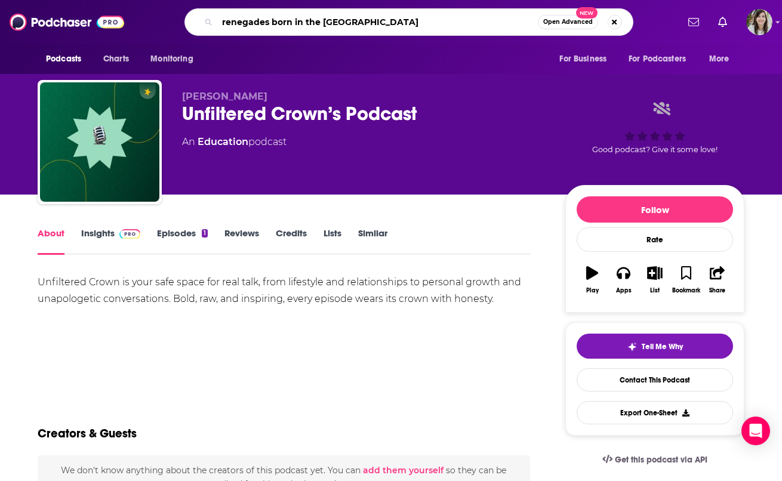
type input "renegades born in the usa"
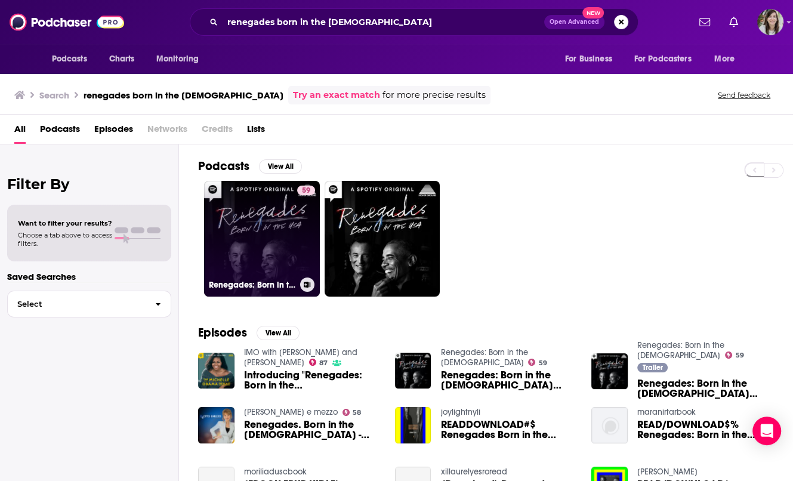
click at [232, 208] on link "59 Renegades: Born in the USA" at bounding box center [262, 239] width 116 height 116
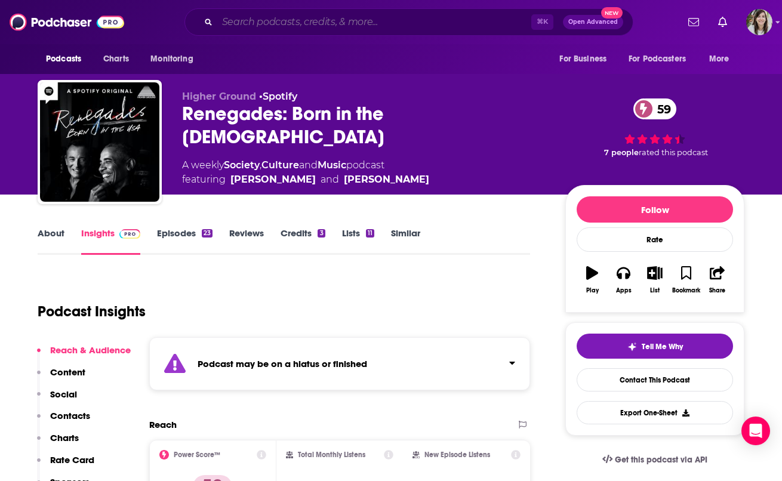
click at [337, 28] on input "Search podcasts, credits, & more..." at bounding box center [374, 22] width 314 height 19
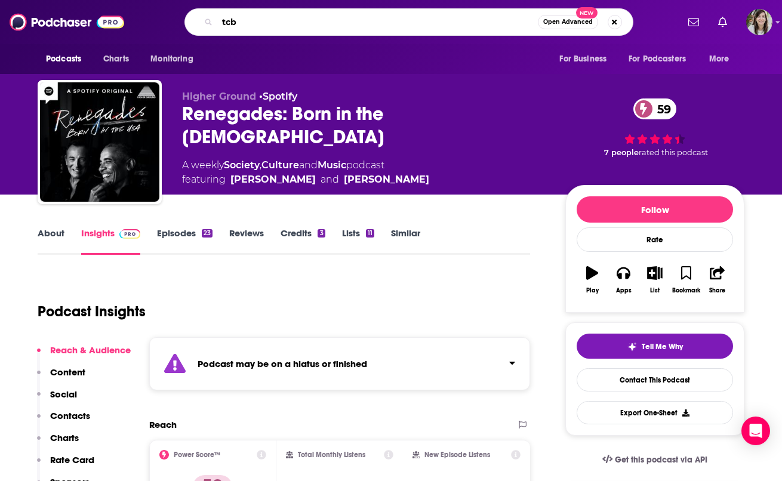
type input "tcbs"
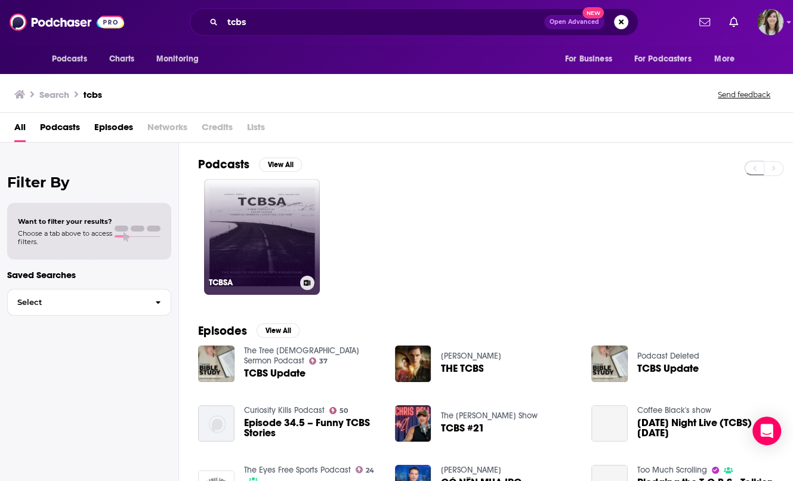
click at [276, 257] on link "TCBSA" at bounding box center [262, 237] width 116 height 116
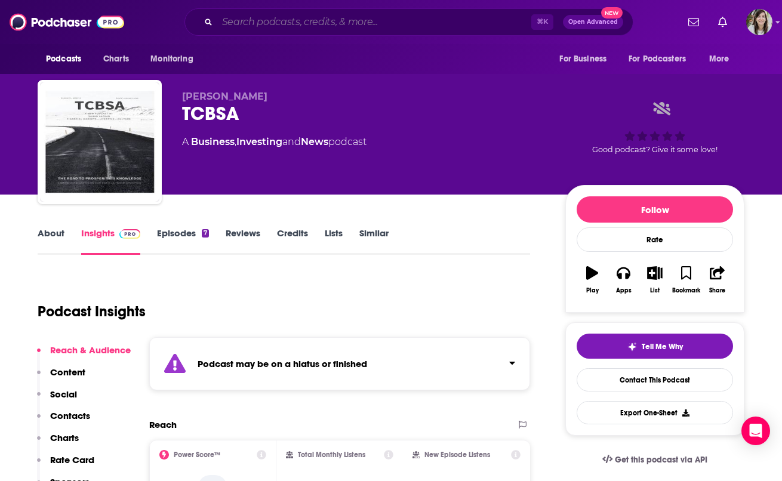
click at [290, 24] on input "Search podcasts, credits, & more..." at bounding box center [374, 22] width 314 height 19
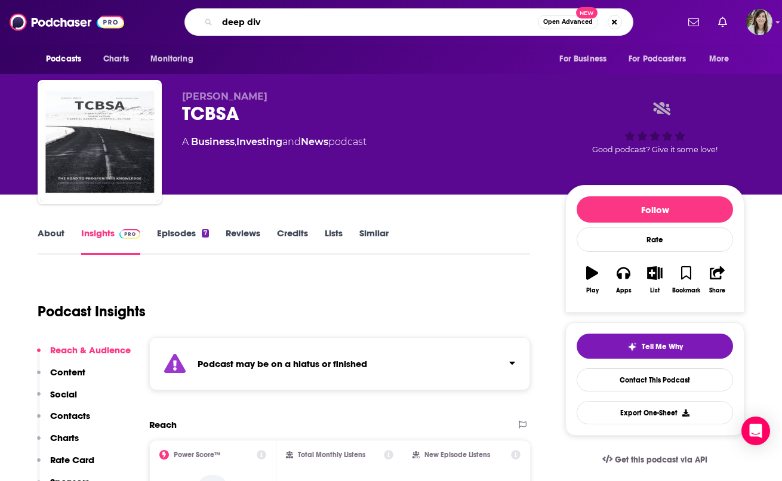
type input "deep dive"
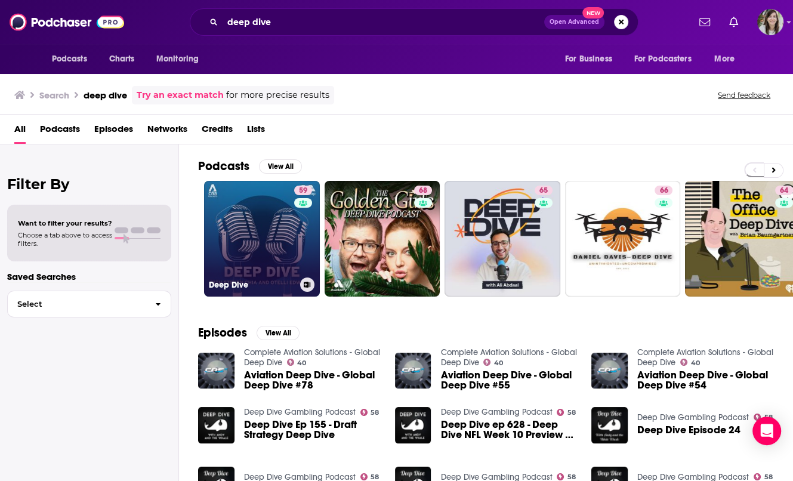
click at [255, 237] on link "59 Deep Dive" at bounding box center [262, 239] width 116 height 116
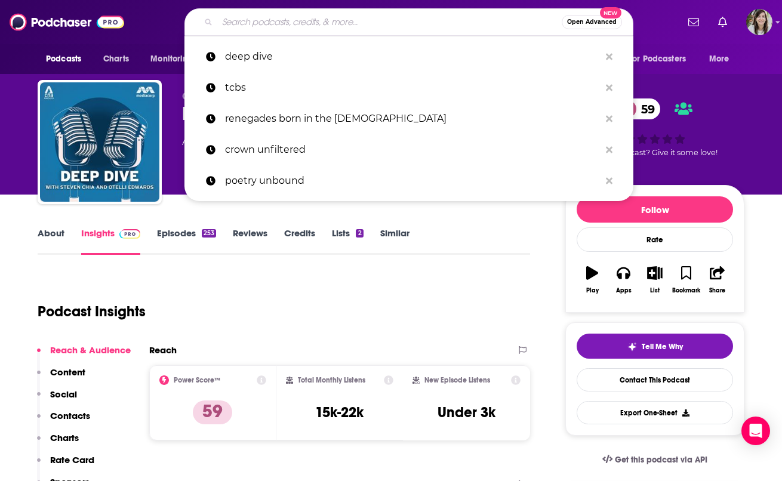
click at [273, 24] on input "Search podcasts, credits, & more..." at bounding box center [389, 22] width 344 height 19
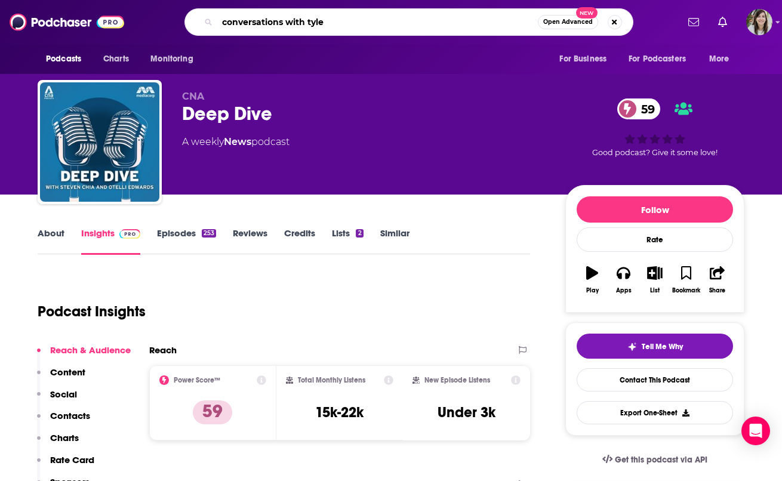
type input "conversations with tyler"
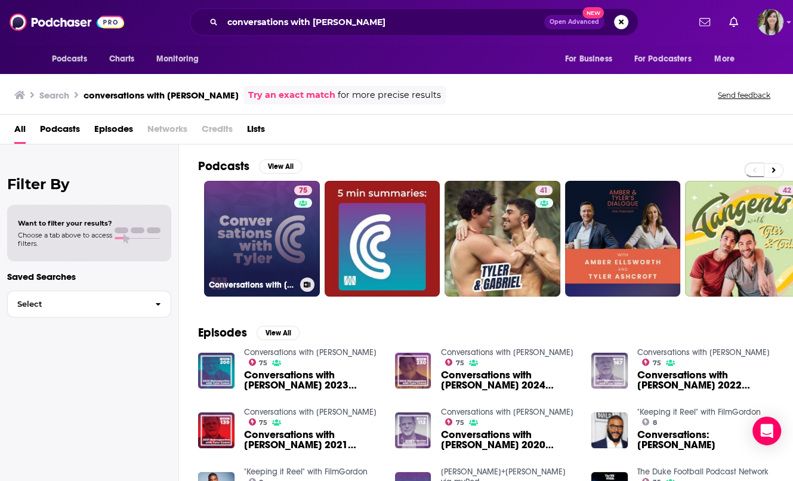
click at [253, 245] on link "75 Conversations with Tyler" at bounding box center [262, 239] width 116 height 116
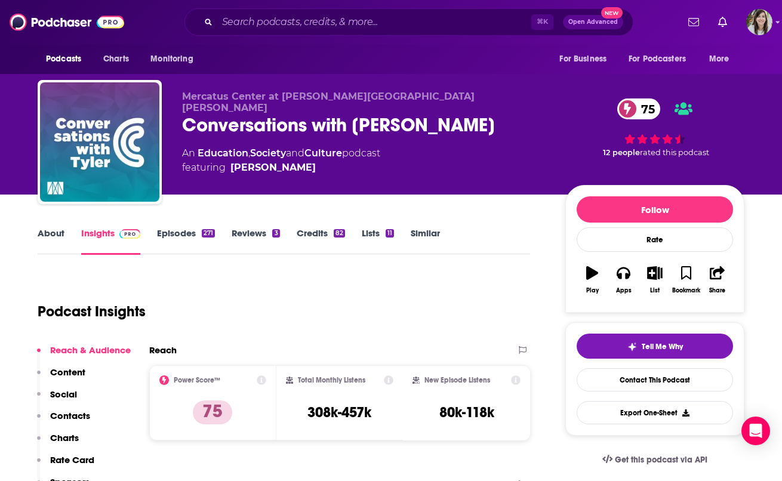
click at [48, 237] on link "About" at bounding box center [51, 240] width 27 height 27
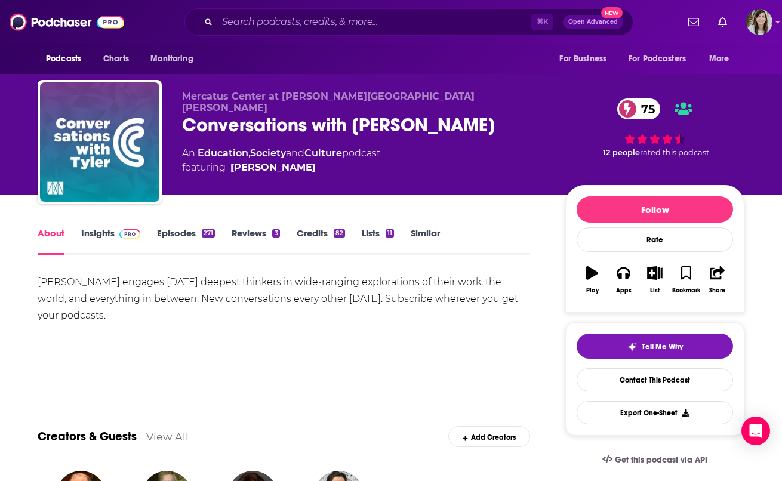
click at [103, 236] on link "Insights" at bounding box center [110, 240] width 59 height 27
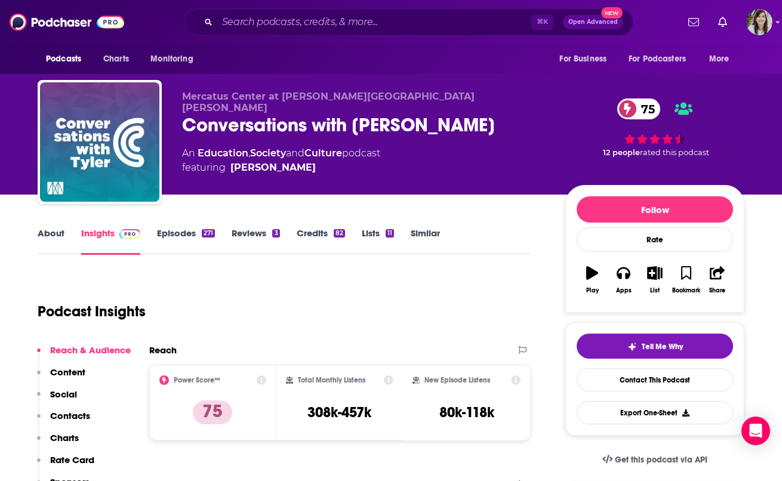
click at [165, 233] on link "Episodes 271" at bounding box center [186, 240] width 58 height 27
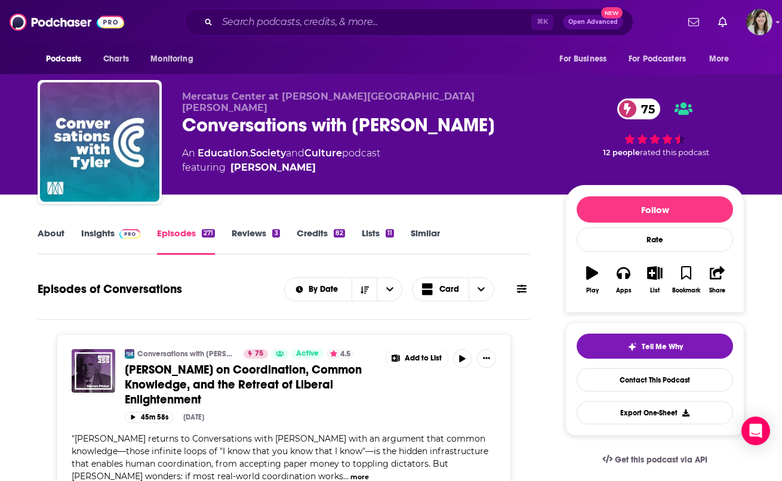
click at [97, 238] on link "Insights" at bounding box center [110, 240] width 59 height 27
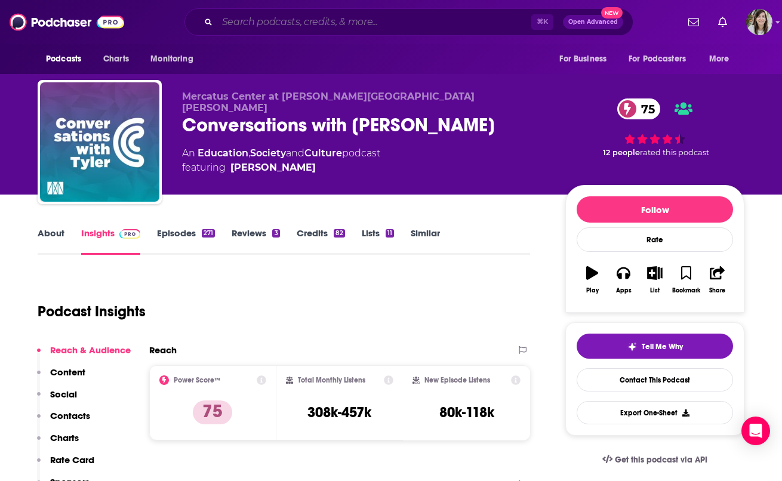
click at [343, 24] on input "Search podcasts, credits, & more..." at bounding box center [374, 22] width 314 height 19
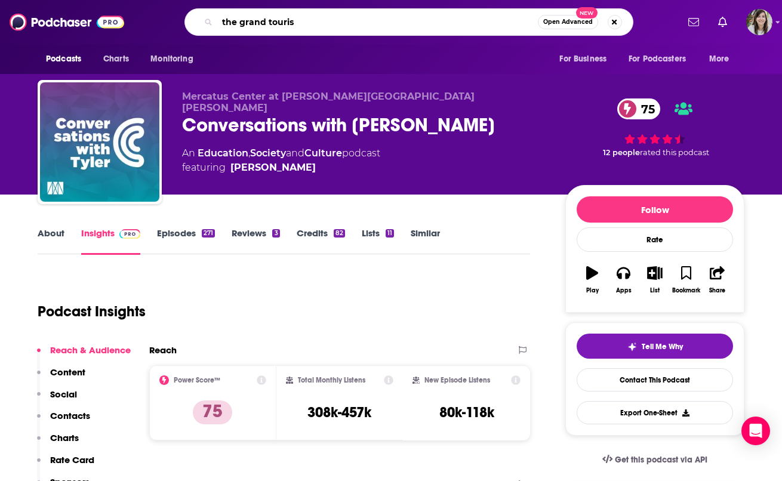
type input "the grand tourist"
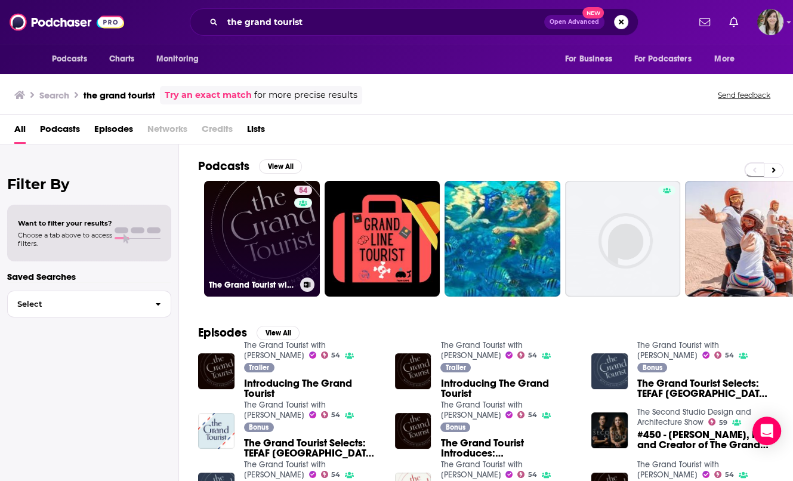
click at [269, 215] on link "54 The Grand Tourist with Dan Rubinstein" at bounding box center [262, 239] width 116 height 116
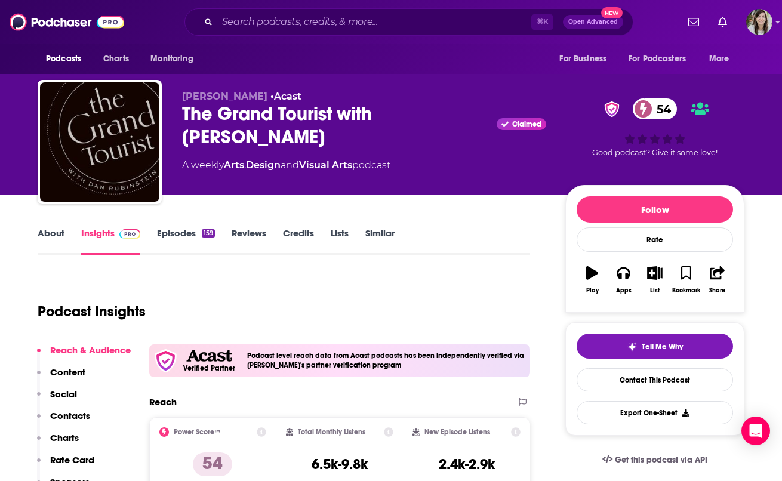
click at [53, 232] on link "About" at bounding box center [51, 240] width 27 height 27
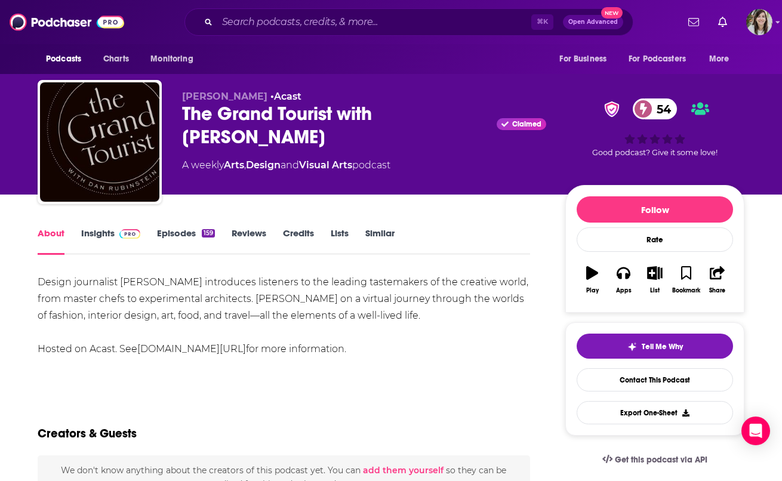
click at [79, 226] on div "About Insights Episodes 159 Reviews Credits Lists Similar" at bounding box center [284, 240] width 492 height 29
click at [91, 233] on link "Insights" at bounding box center [110, 240] width 59 height 27
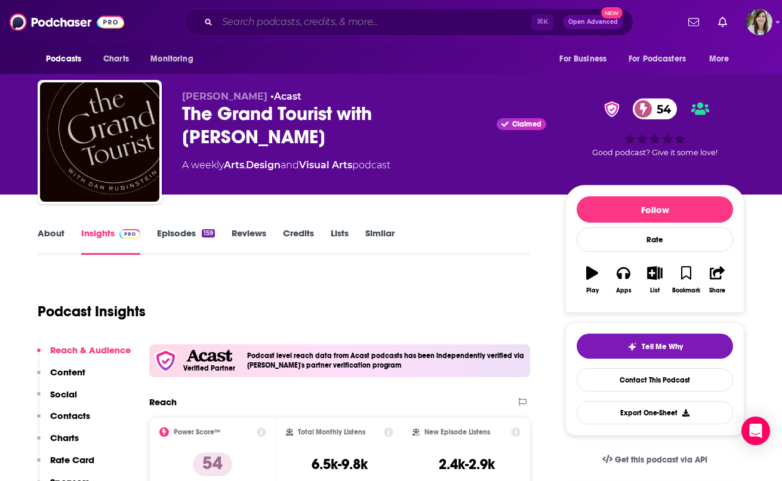
click at [392, 20] on input "Search podcasts, credits, & more..." at bounding box center [374, 22] width 314 height 19
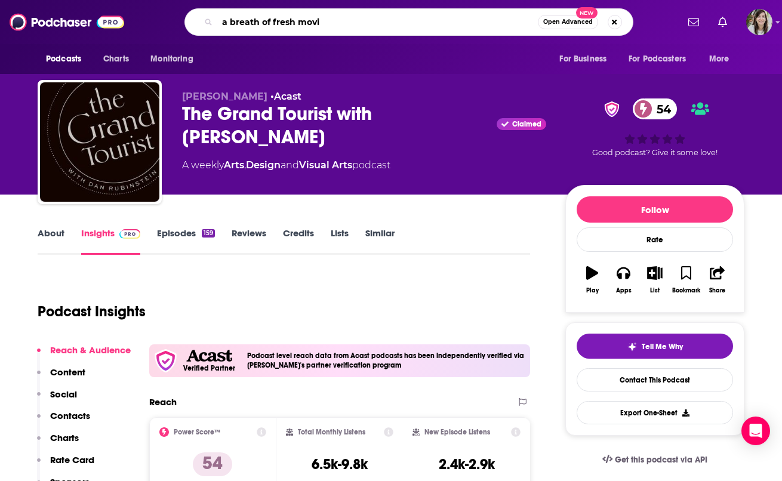
type input "a breath of fresh movie"
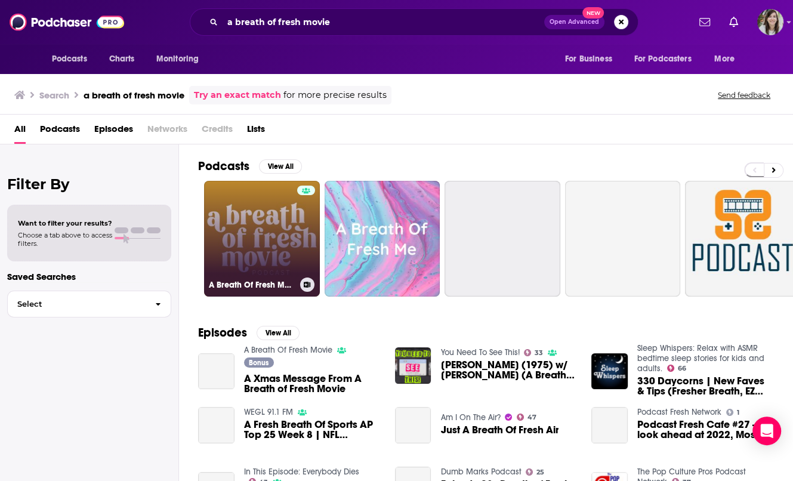
click at [266, 228] on link "A Breath Of Fresh Movie" at bounding box center [262, 239] width 116 height 116
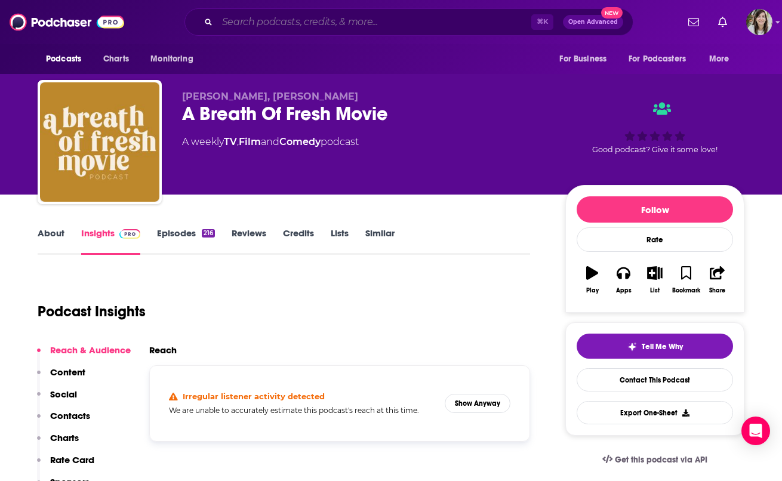
click at [328, 15] on input "Search podcasts, credits, & more..." at bounding box center [374, 22] width 314 height 19
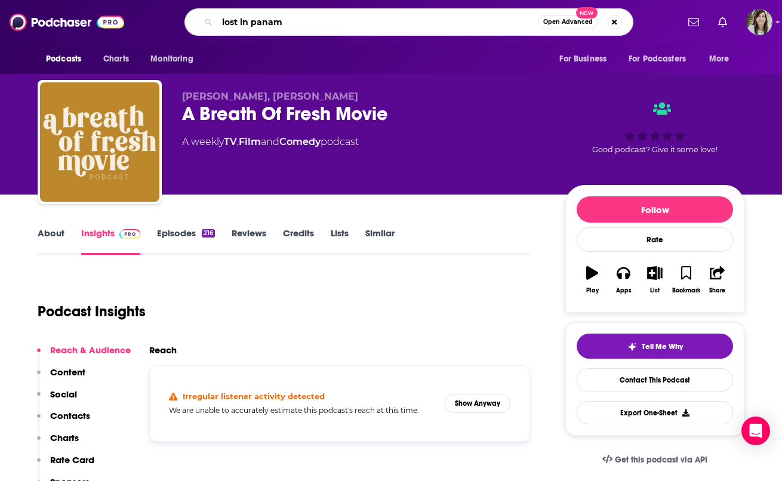
type input "lost in panama"
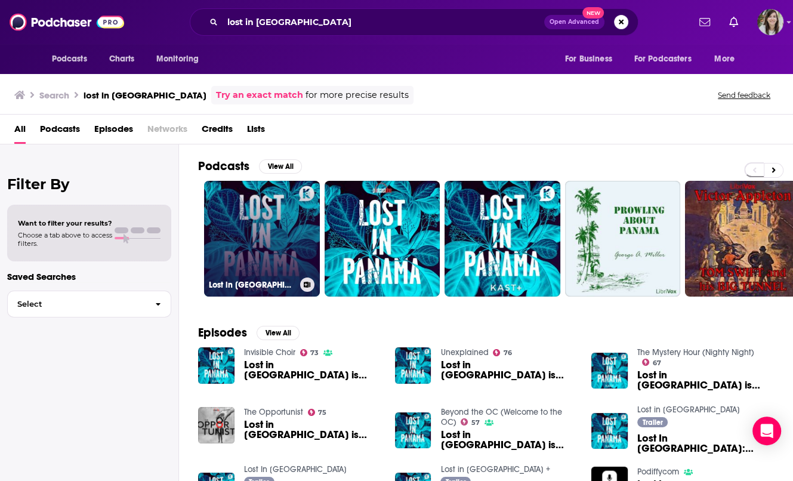
click at [257, 225] on link "Lost in Panama" at bounding box center [262, 239] width 116 height 116
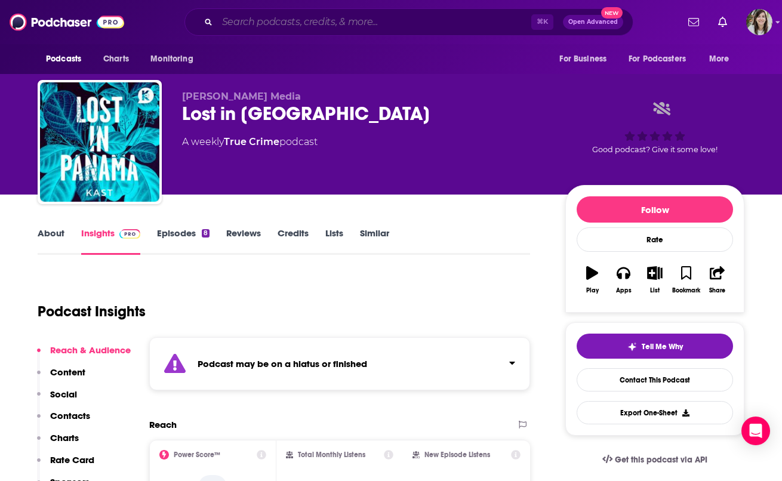
click at [313, 22] on input "Search podcasts, credits, & more..." at bounding box center [374, 22] width 314 height 19
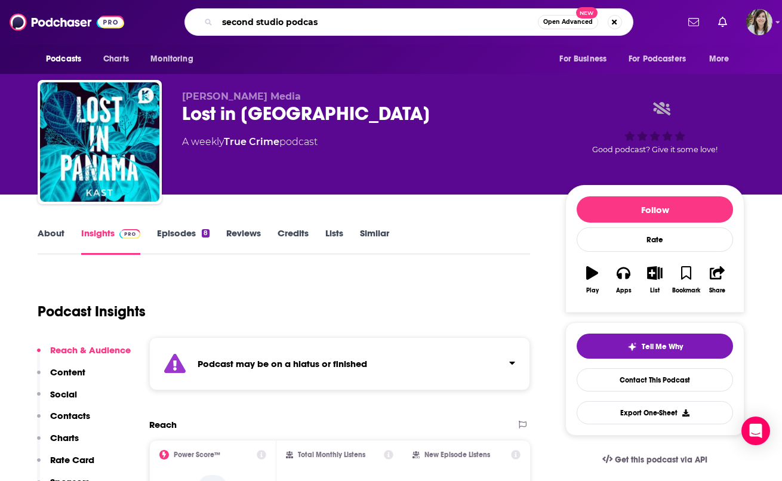
type input "second studio podcast"
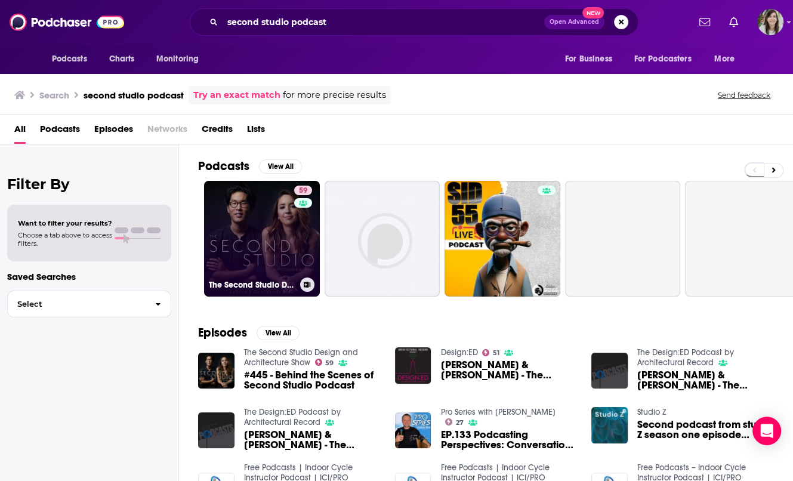
click at [251, 222] on link "59 The Second Studio Design and Architecture Show" at bounding box center [262, 239] width 116 height 116
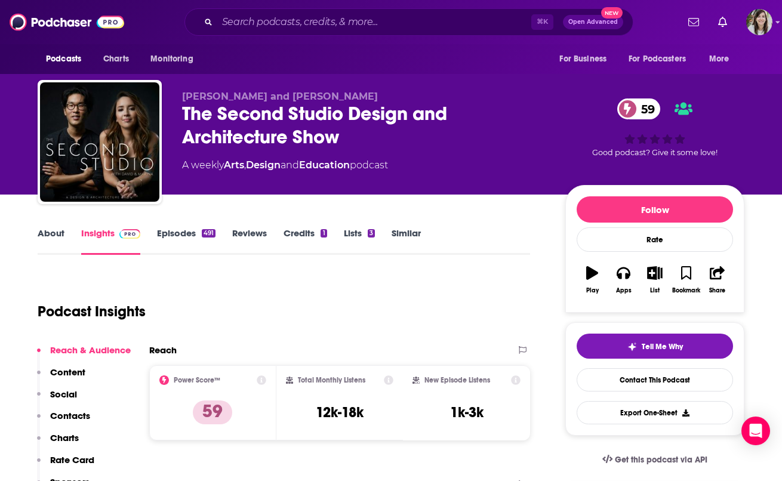
click at [53, 233] on link "About" at bounding box center [51, 240] width 27 height 27
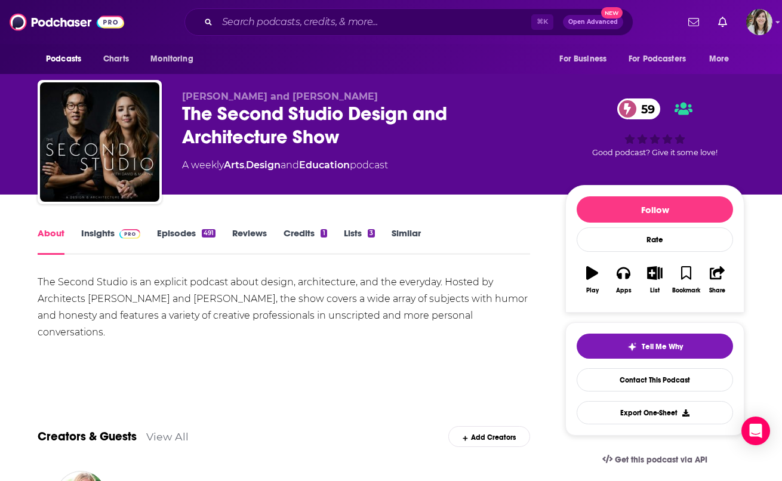
click at [94, 232] on link "Insights" at bounding box center [110, 240] width 59 height 27
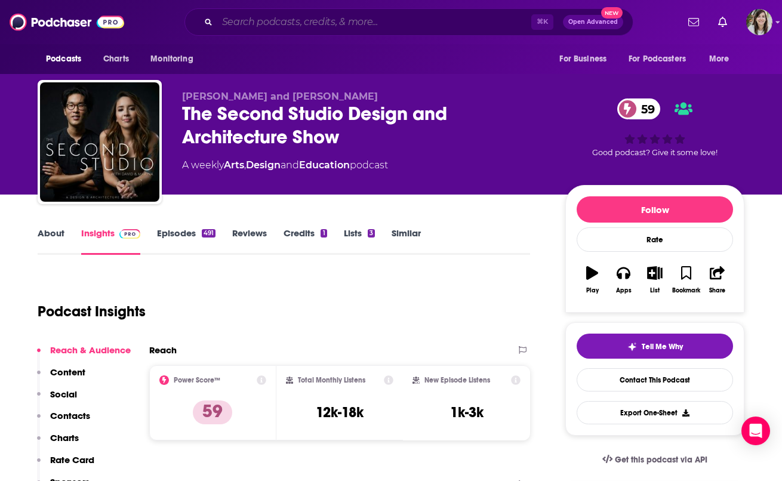
click at [381, 21] on input "Search podcasts, credits, & more..." at bounding box center [374, 22] width 314 height 19
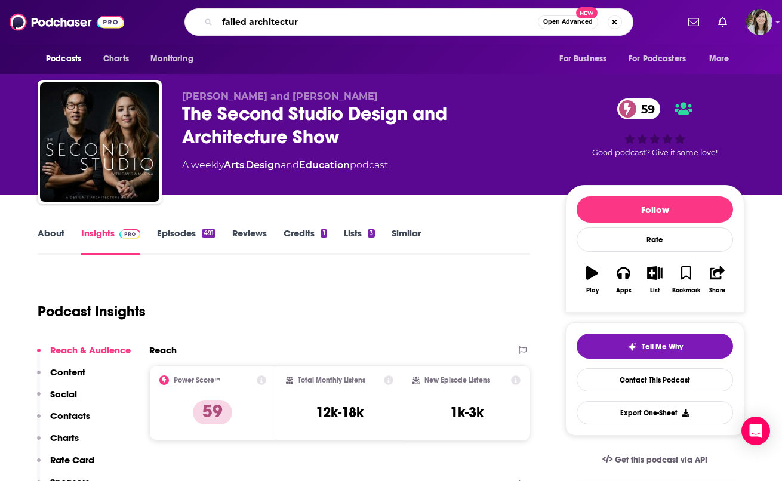
type input "failed architecture"
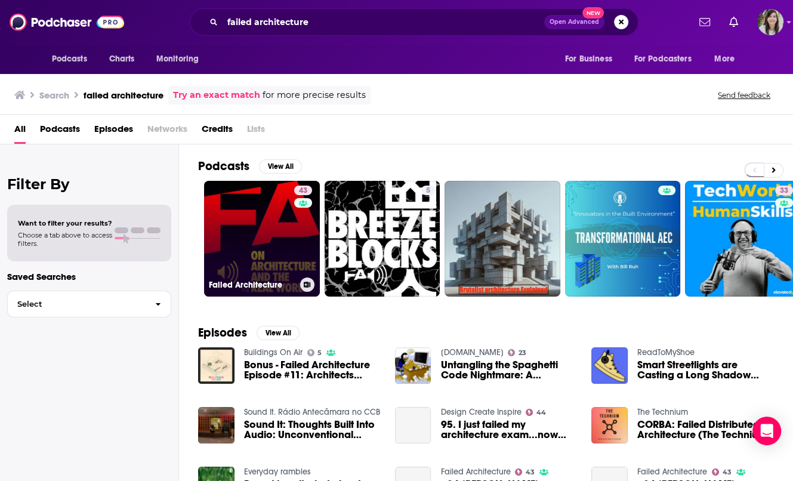
click at [273, 235] on link "43 Failed Architecture" at bounding box center [262, 239] width 116 height 116
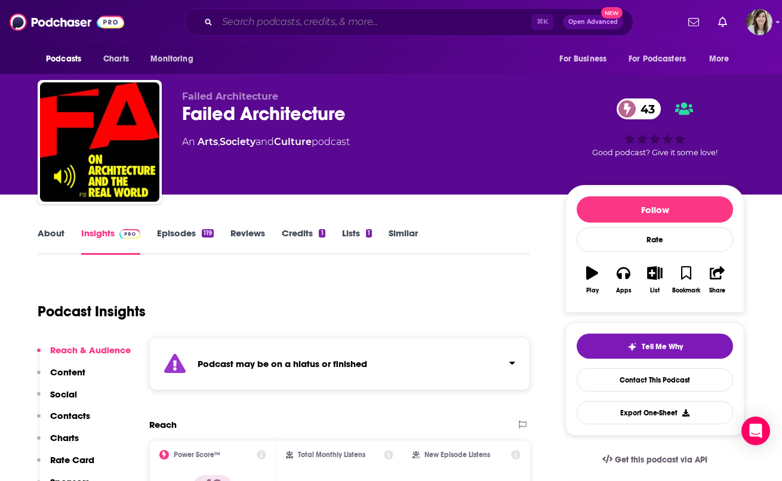
click at [306, 23] on input "Search podcasts, credits, & more..." at bounding box center [374, 22] width 314 height 19
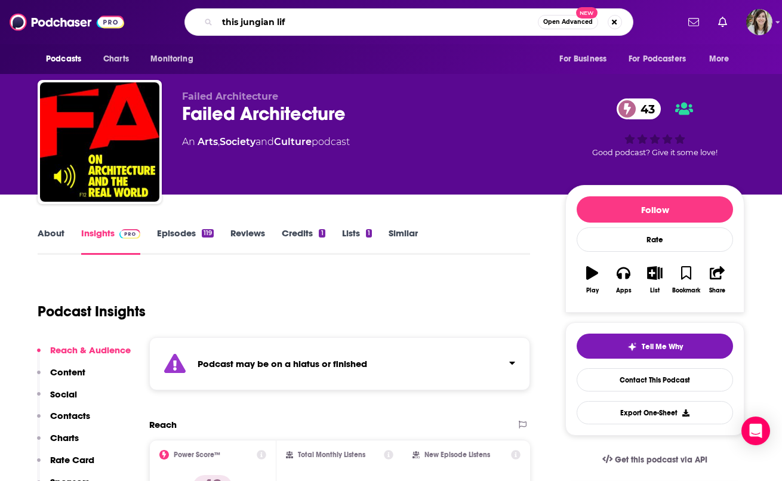
type input "this jungian life"
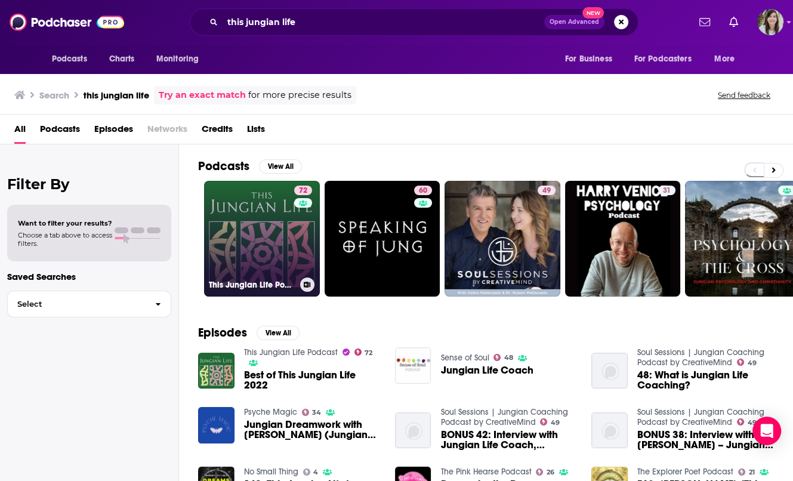
click at [227, 225] on link "72 This Jungian Life Podcast" at bounding box center [262, 239] width 116 height 116
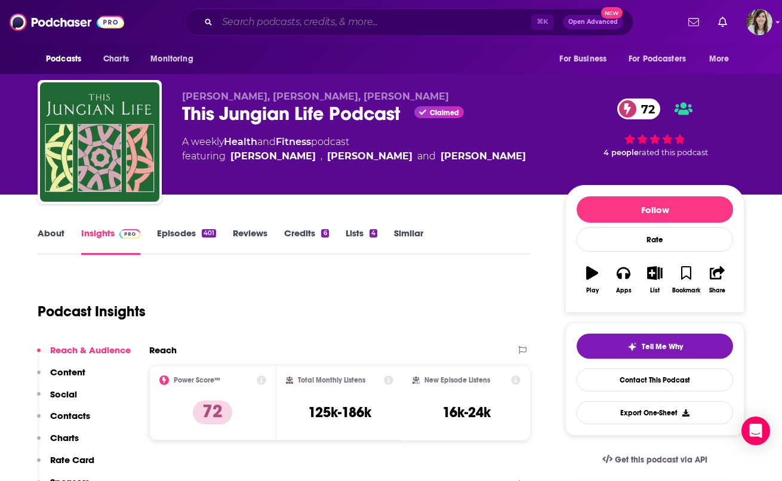
click at [300, 27] on input "Search podcasts, credits, & more..." at bounding box center [374, 22] width 314 height 19
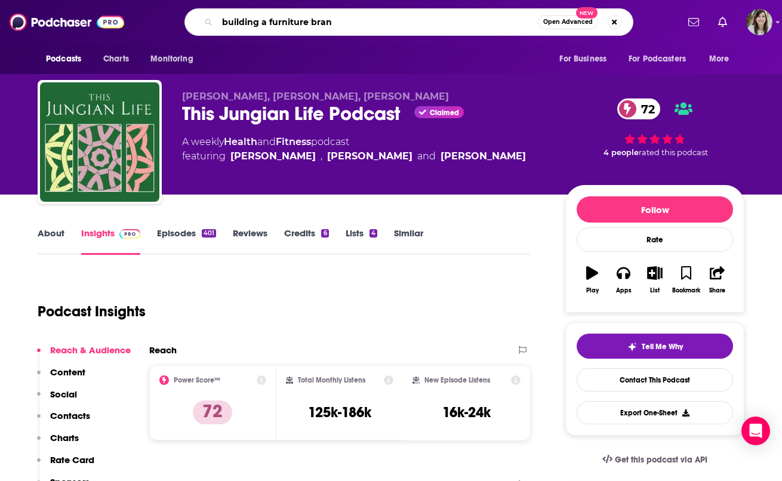
type input "building a furniture brand"
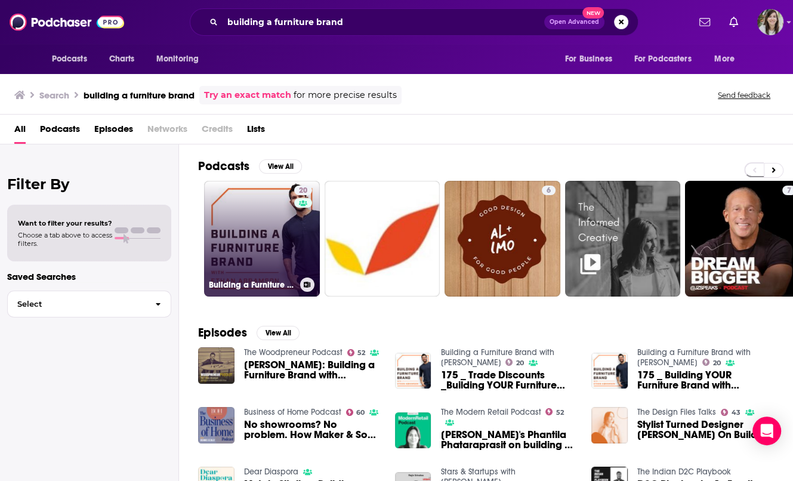
click at [260, 224] on link "20 Building a Furniture Brand with Ethan Abramson" at bounding box center [262, 239] width 116 height 116
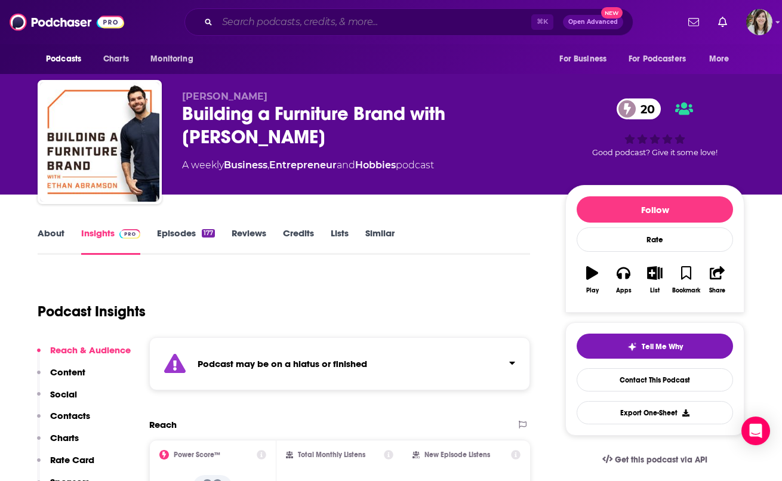
click at [323, 26] on input "Search podcasts, credits, & more..." at bounding box center [374, 22] width 314 height 19
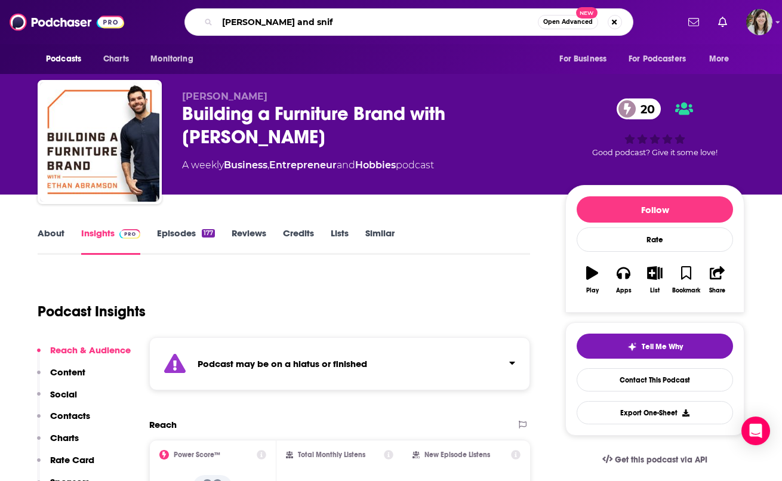
type input "smith and sniff"
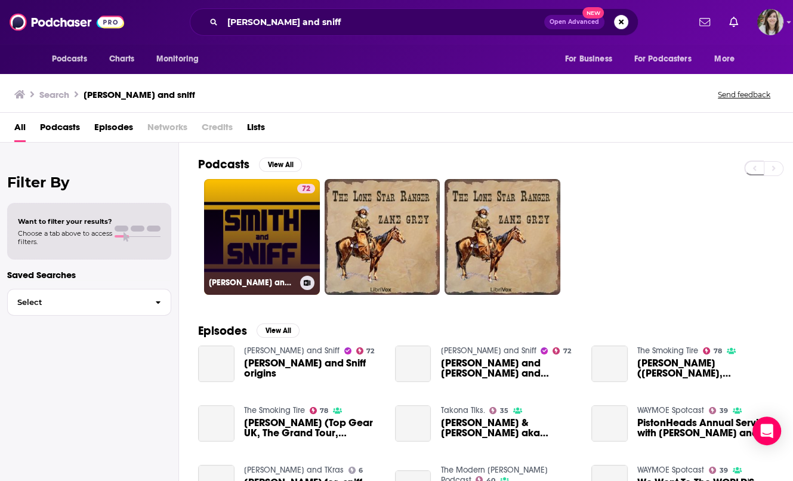
click at [232, 241] on link "72 Smith and Sniff" at bounding box center [262, 237] width 116 height 116
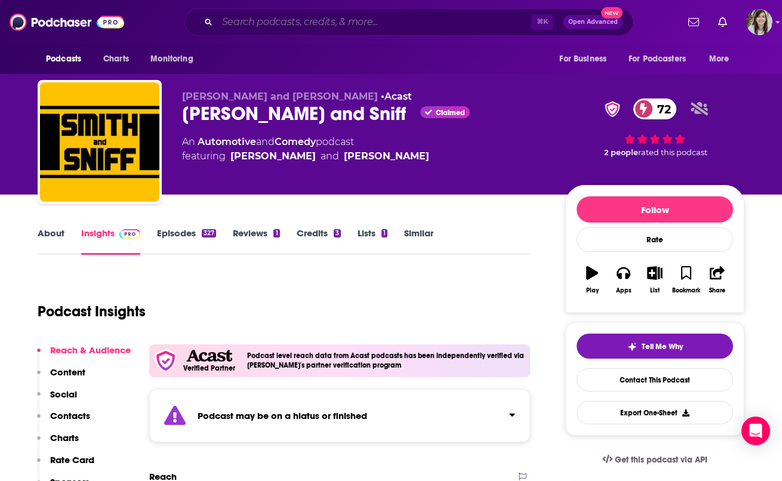
click at [279, 23] on input "Search podcasts, credits, & more..." at bounding box center [374, 22] width 314 height 19
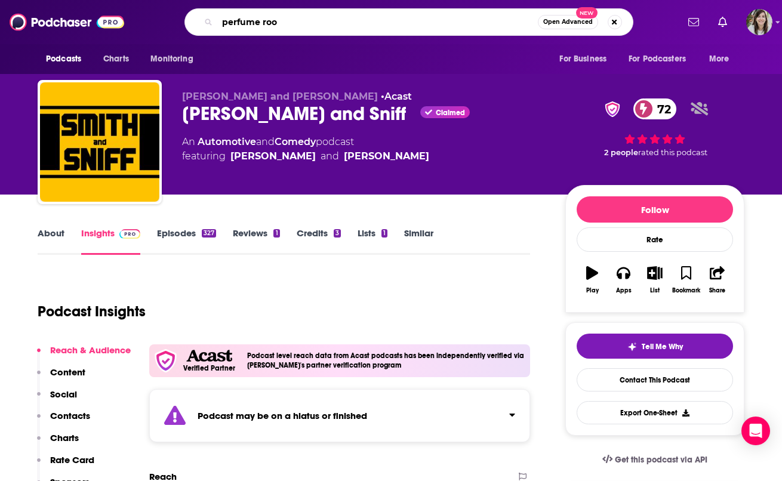
type input "perfume room"
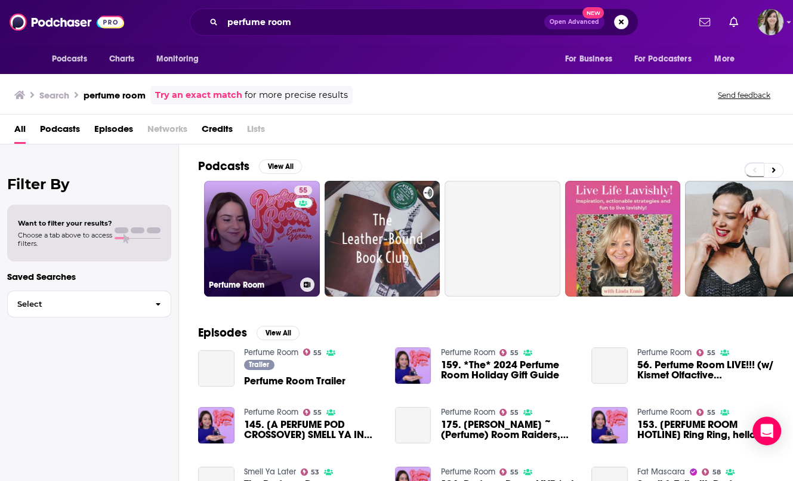
click at [241, 253] on link "55 Perfume Room" at bounding box center [262, 239] width 116 height 116
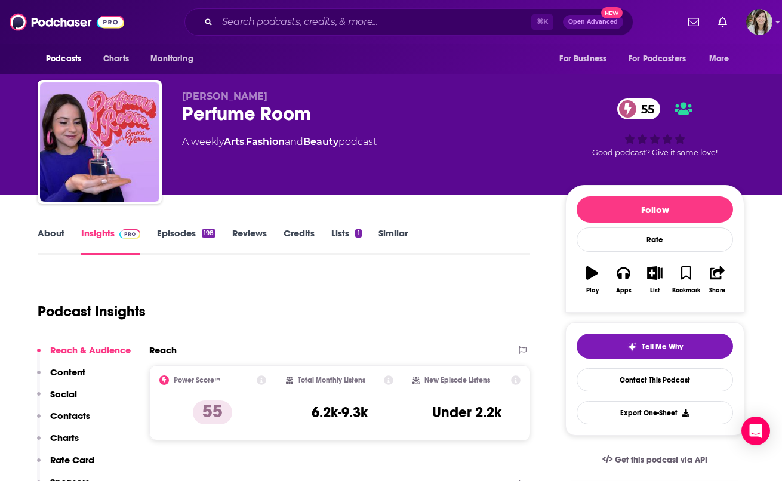
click at [45, 232] on link "About" at bounding box center [51, 240] width 27 height 27
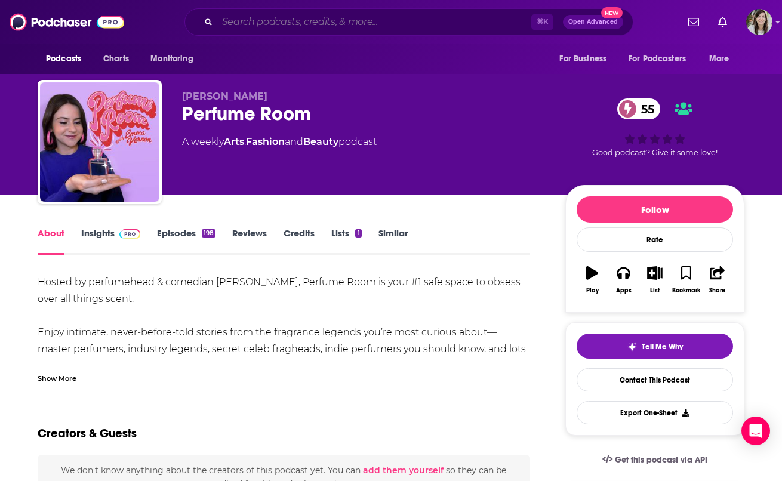
click at [282, 17] on input "Search podcasts, credits, & more..." at bounding box center [374, 22] width 314 height 19
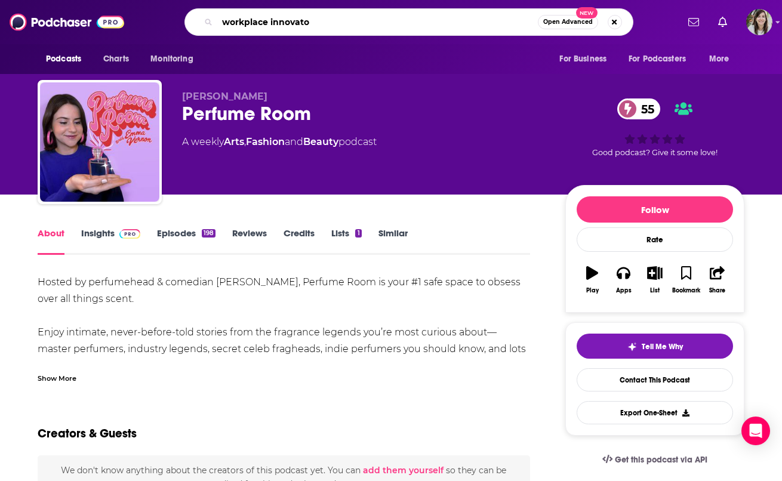
type input "workplace innovator"
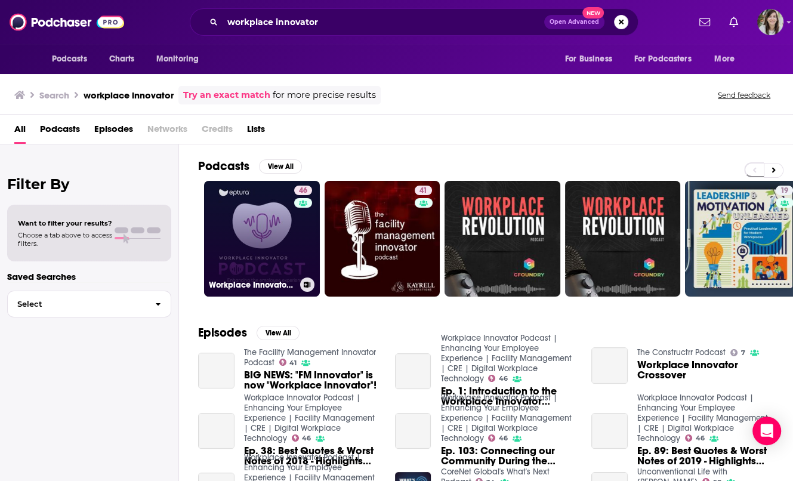
click at [254, 221] on link "46 Workplace Innovator Podcast | Enhancing Your Employee Experience | Facility …" at bounding box center [262, 239] width 116 height 116
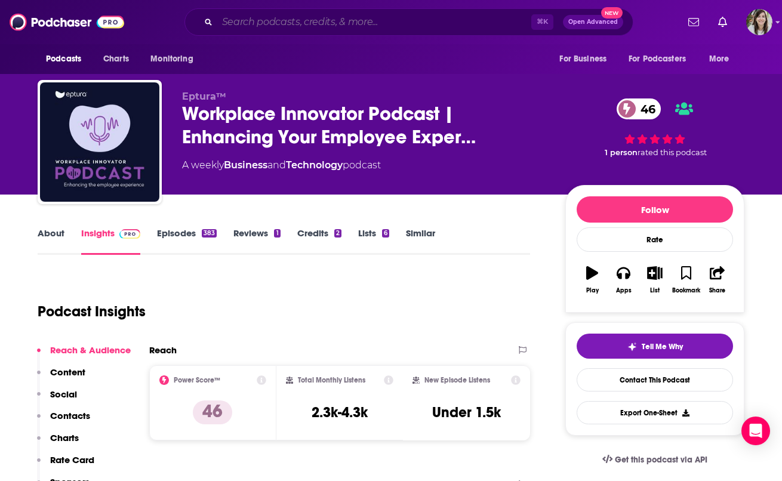
click at [289, 25] on input "Search podcasts, credits, & more..." at bounding box center [374, 22] width 314 height 19
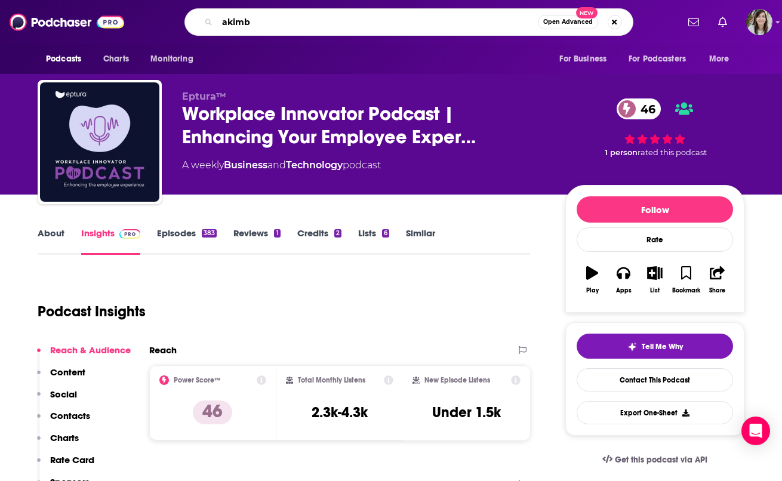
type input "akimbo"
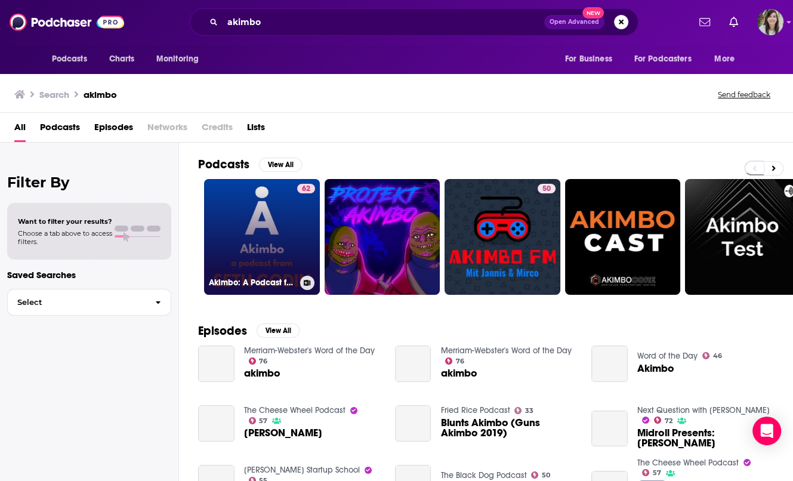
click at [267, 233] on link "62 Akimbo: A Podcast from Seth Godin" at bounding box center [262, 237] width 116 height 116
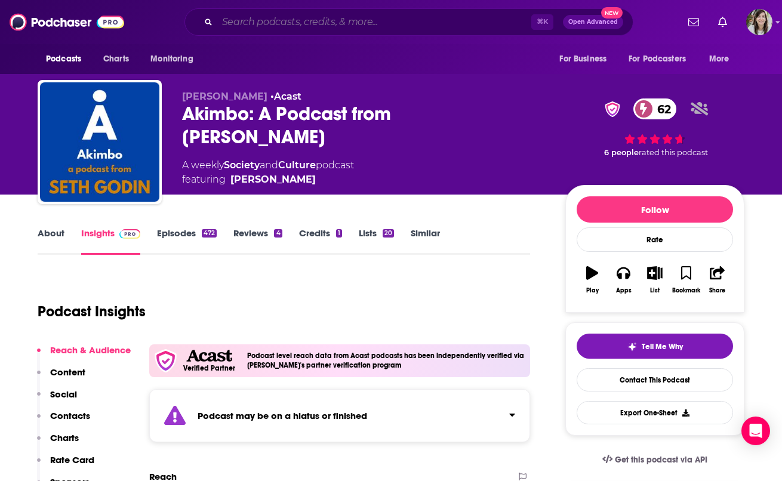
click at [307, 20] on input "Search podcasts, credits, & more..." at bounding box center [374, 22] width 314 height 19
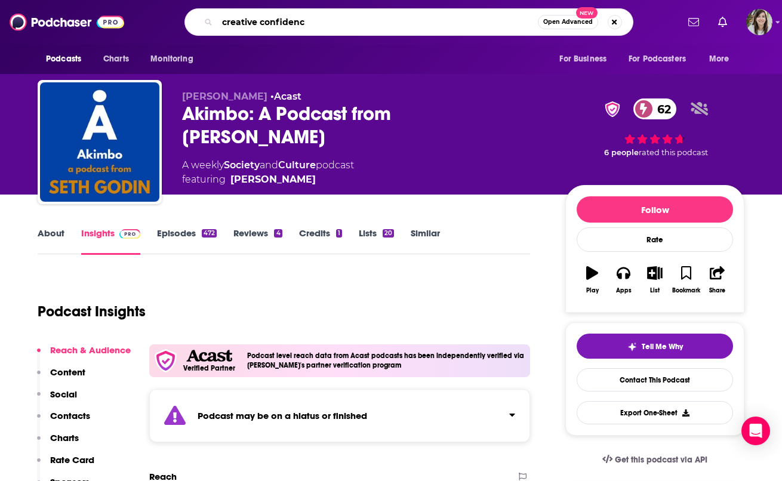
type input "creative confidence"
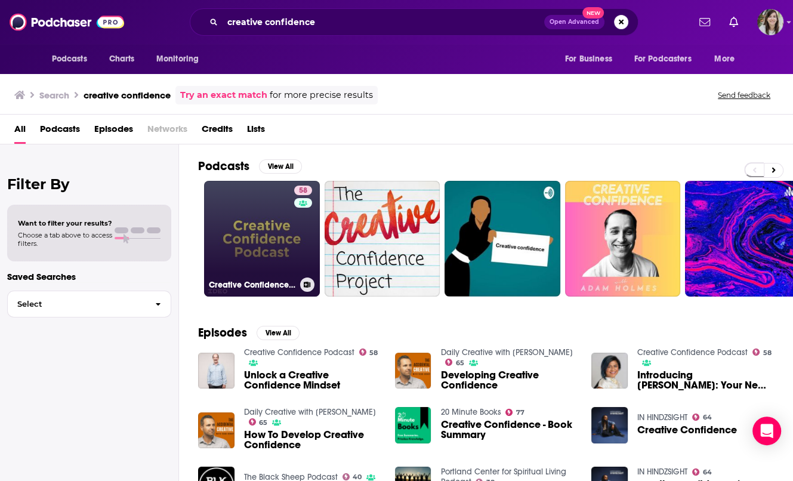
click at [270, 226] on link "58 Creative Confidence Podcast" at bounding box center [262, 239] width 116 height 116
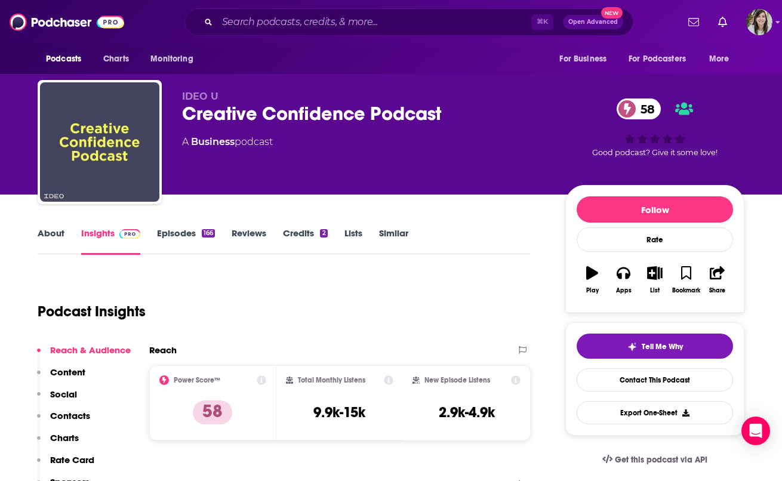
click at [203, 301] on div "Podcast Insights" at bounding box center [279, 304] width 483 height 61
click at [55, 232] on link "About" at bounding box center [51, 240] width 27 height 27
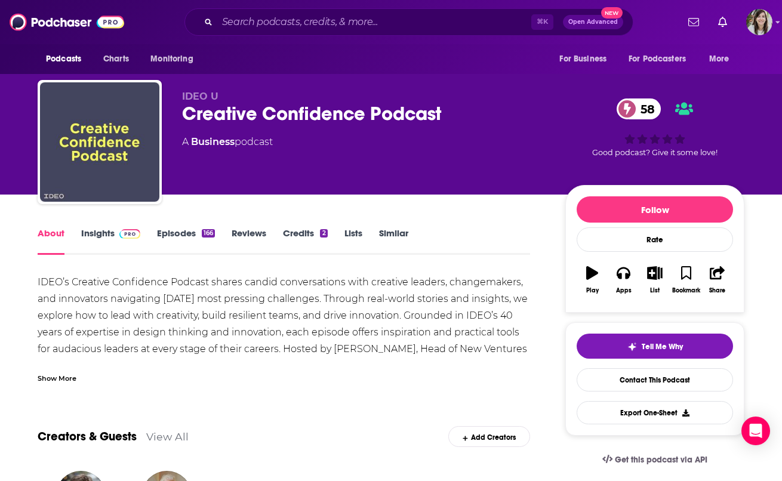
click at [61, 377] on div "Show More" at bounding box center [57, 377] width 39 height 11
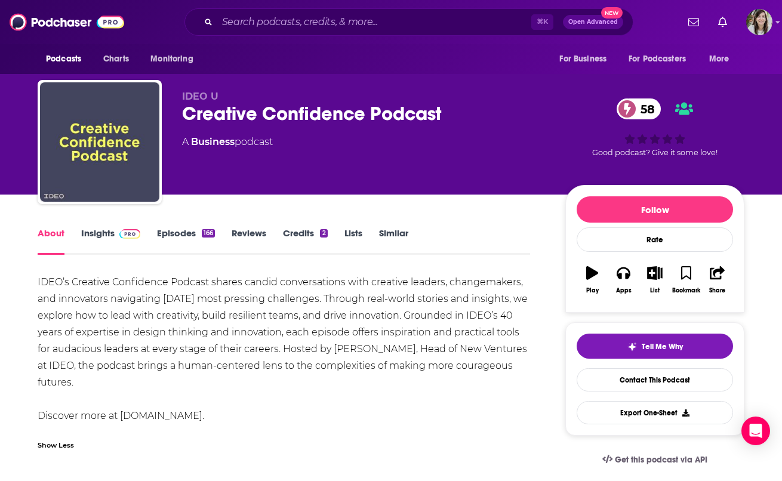
click at [174, 232] on link "Episodes 166" at bounding box center [186, 240] width 58 height 27
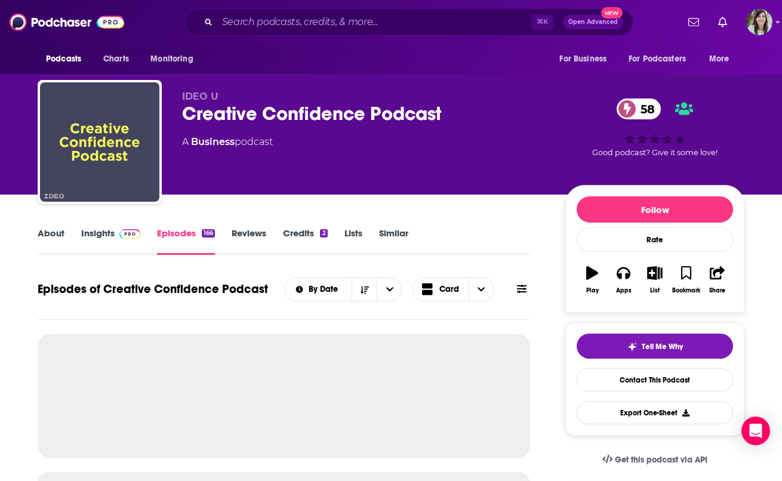
click at [101, 235] on link "Insights" at bounding box center [110, 240] width 59 height 27
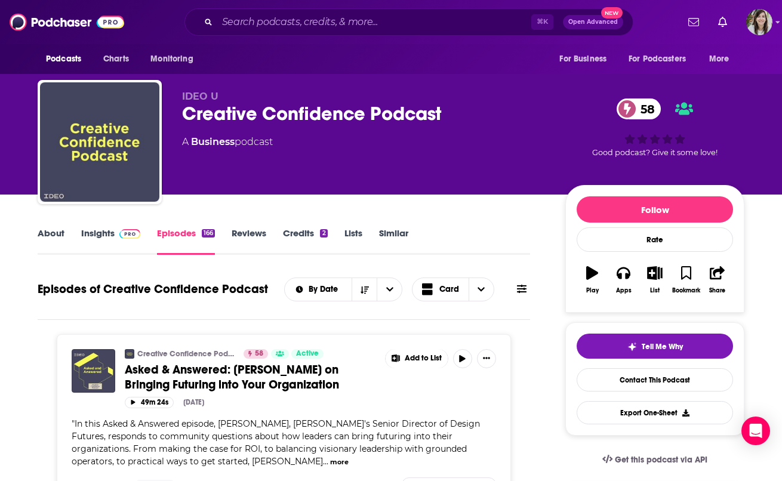
click at [115, 235] on span at bounding box center [128, 232] width 26 height 11
